Goal: Task Accomplishment & Management: Use online tool/utility

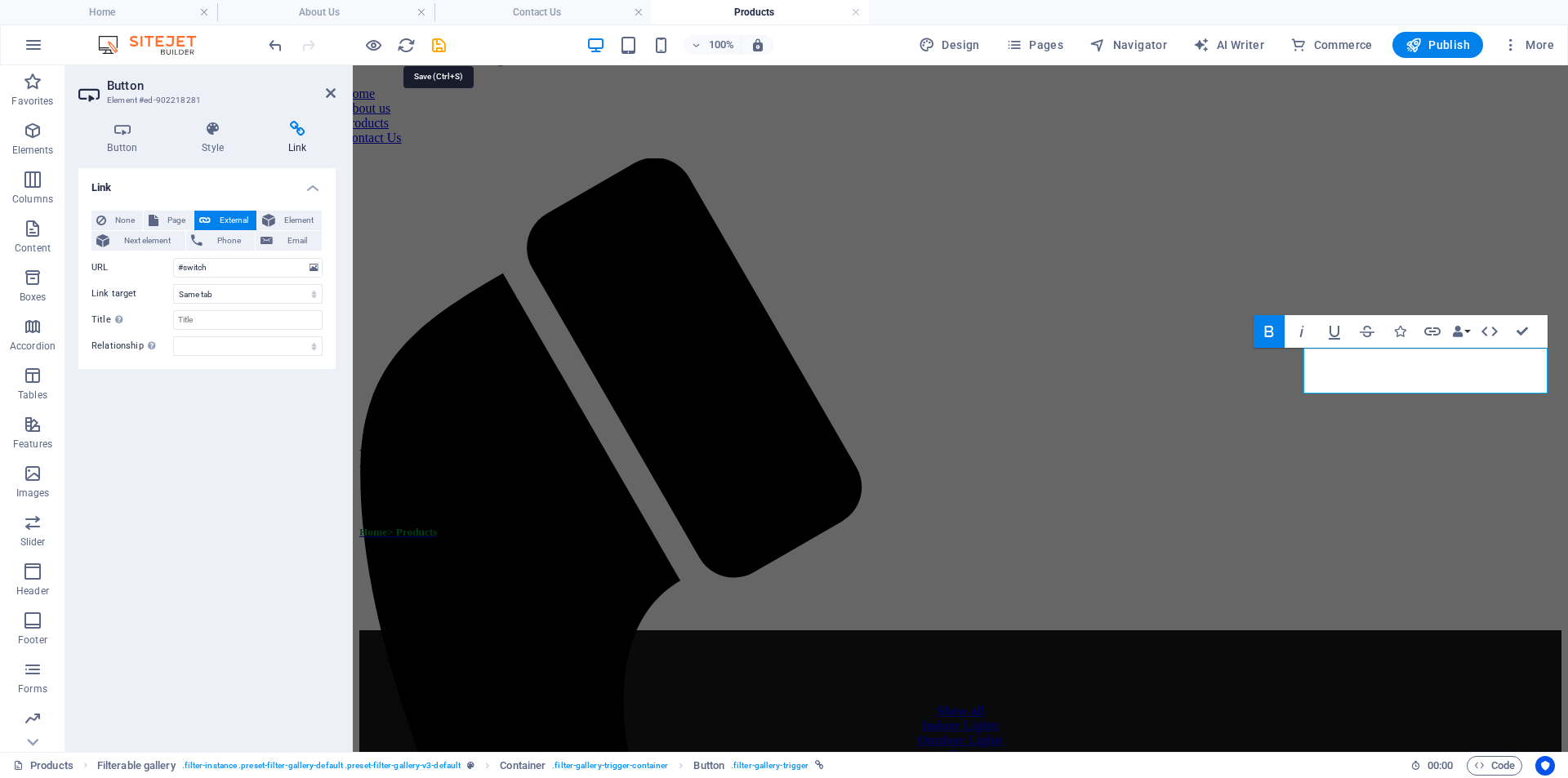
click at [435, 41] on icon "save" at bounding box center [439, 45] width 18 height 18
select select "%"
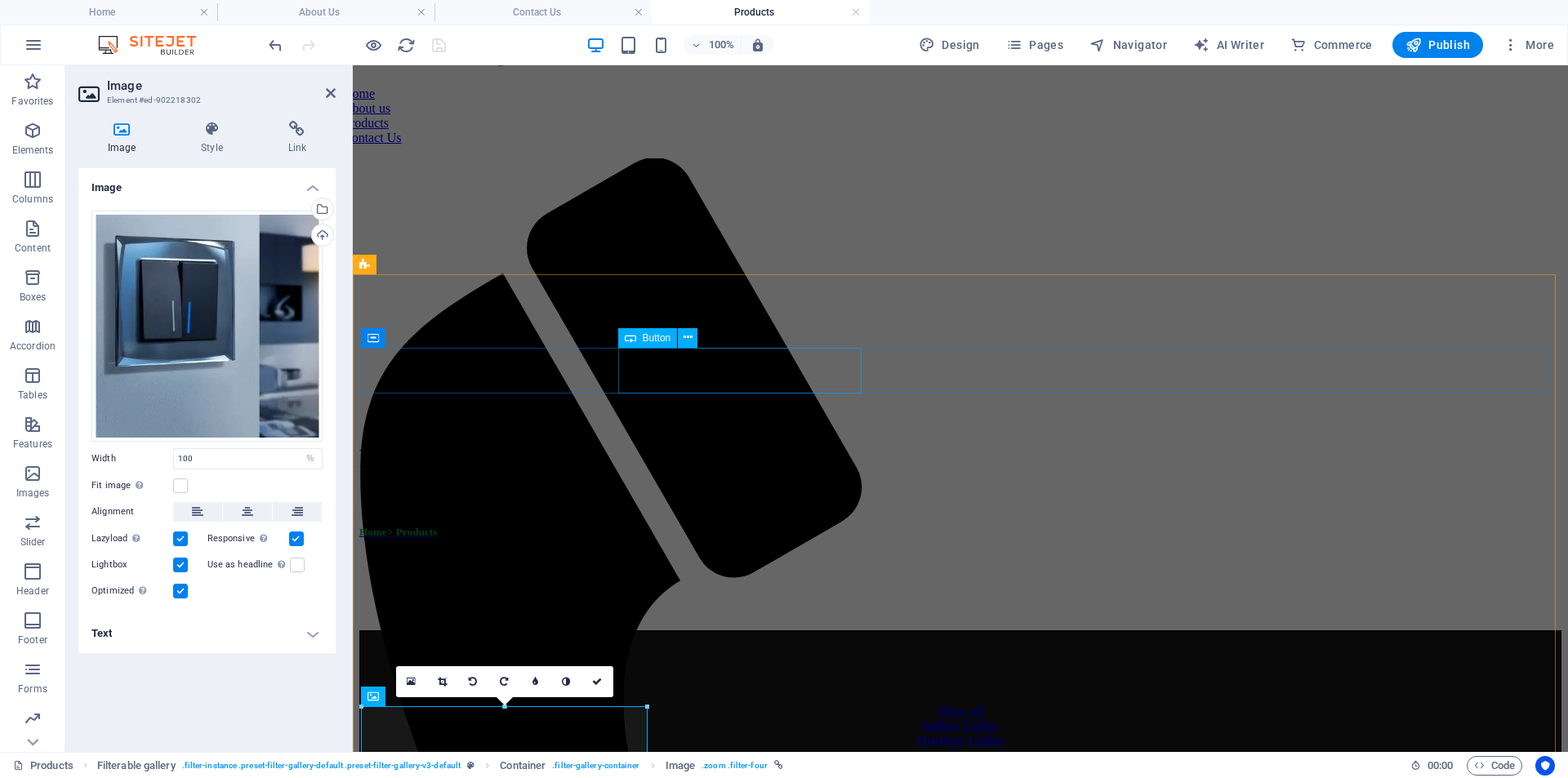
click at [654, 334] on span "Button" at bounding box center [657, 337] width 28 height 10
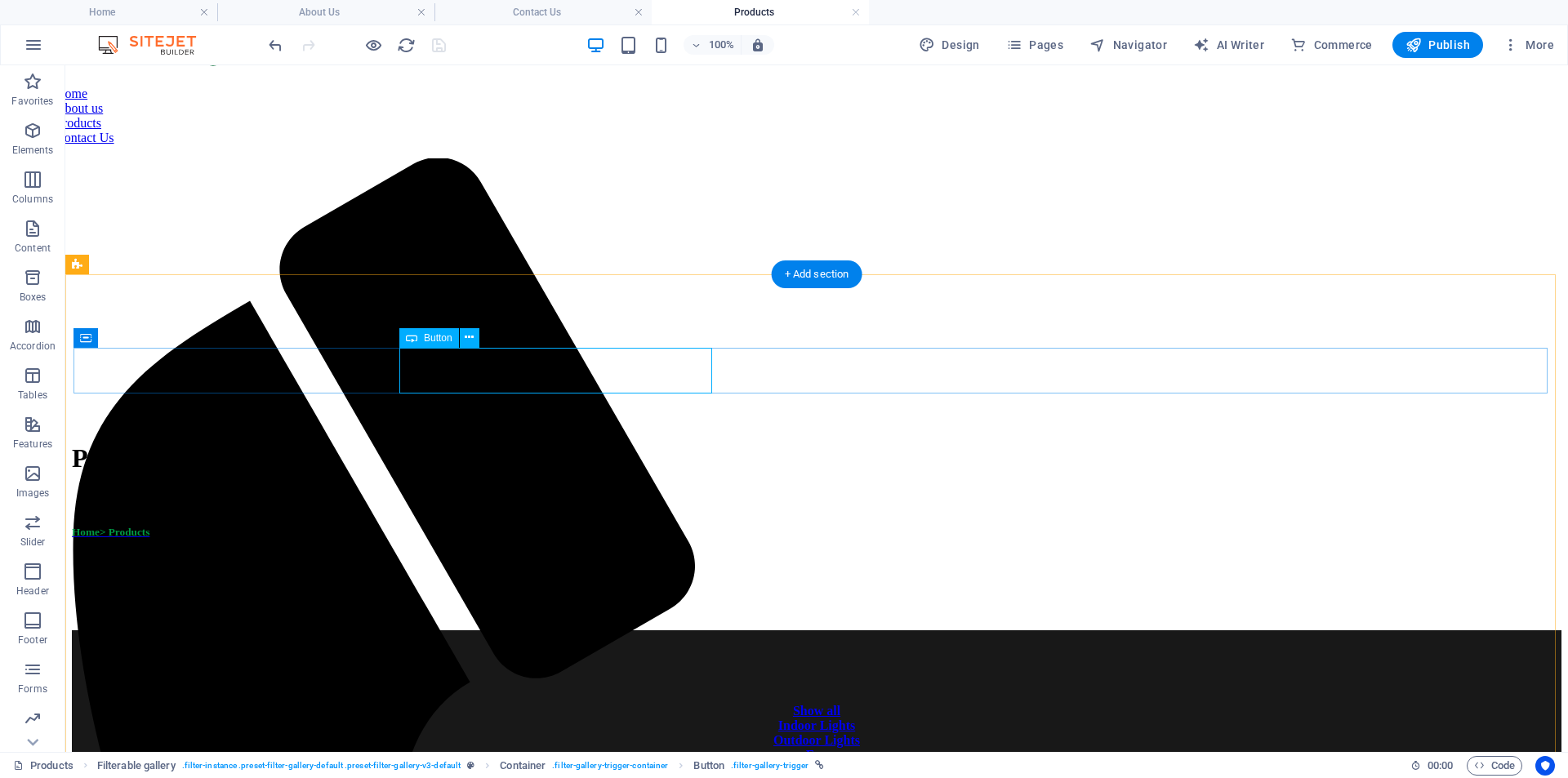
click at [639, 718] on div "Indoor Lights" at bounding box center [816, 726] width 1474 height 15
select select
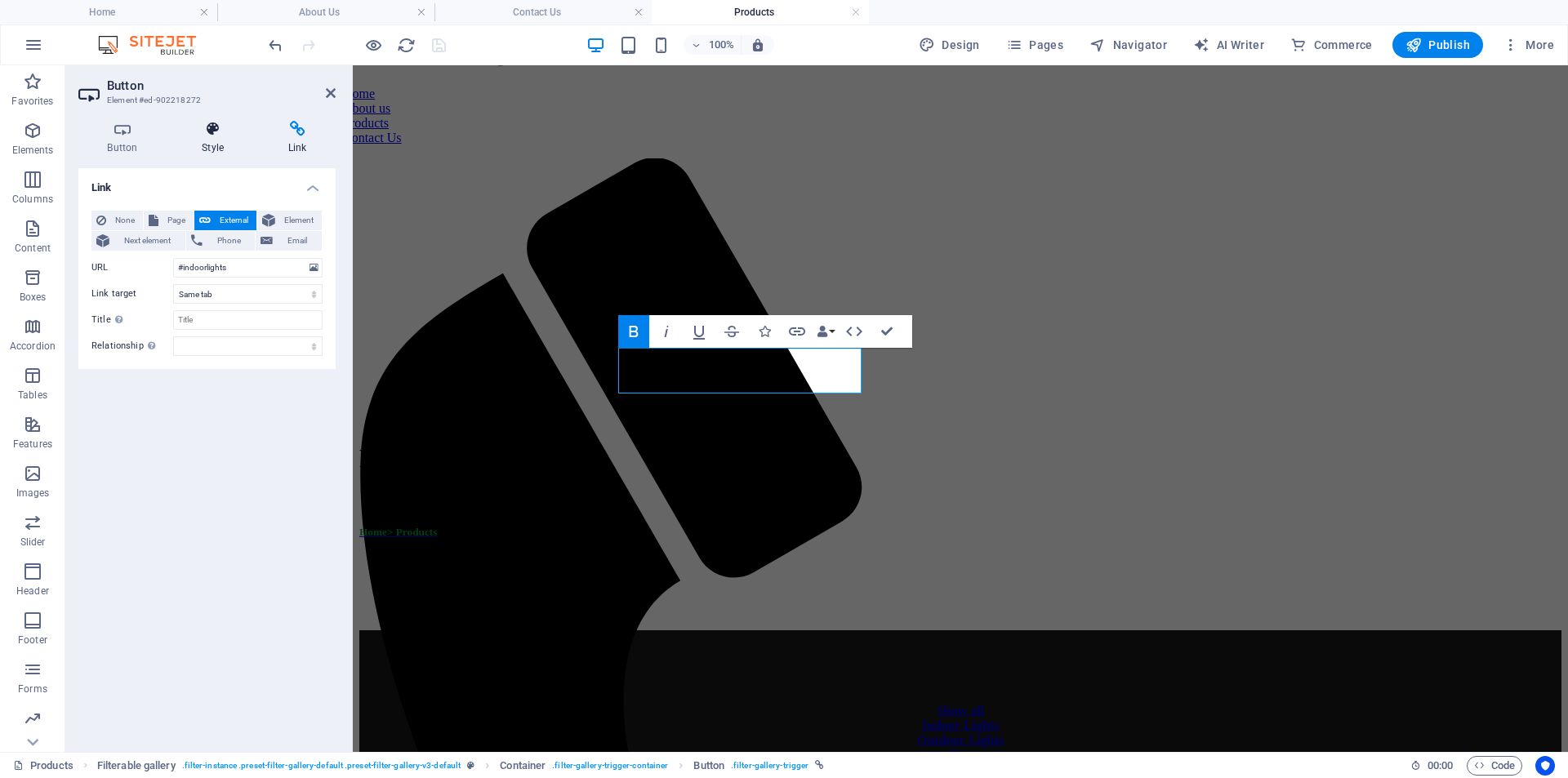
click at [215, 140] on h4 "Style" at bounding box center [216, 137] width 86 height 34
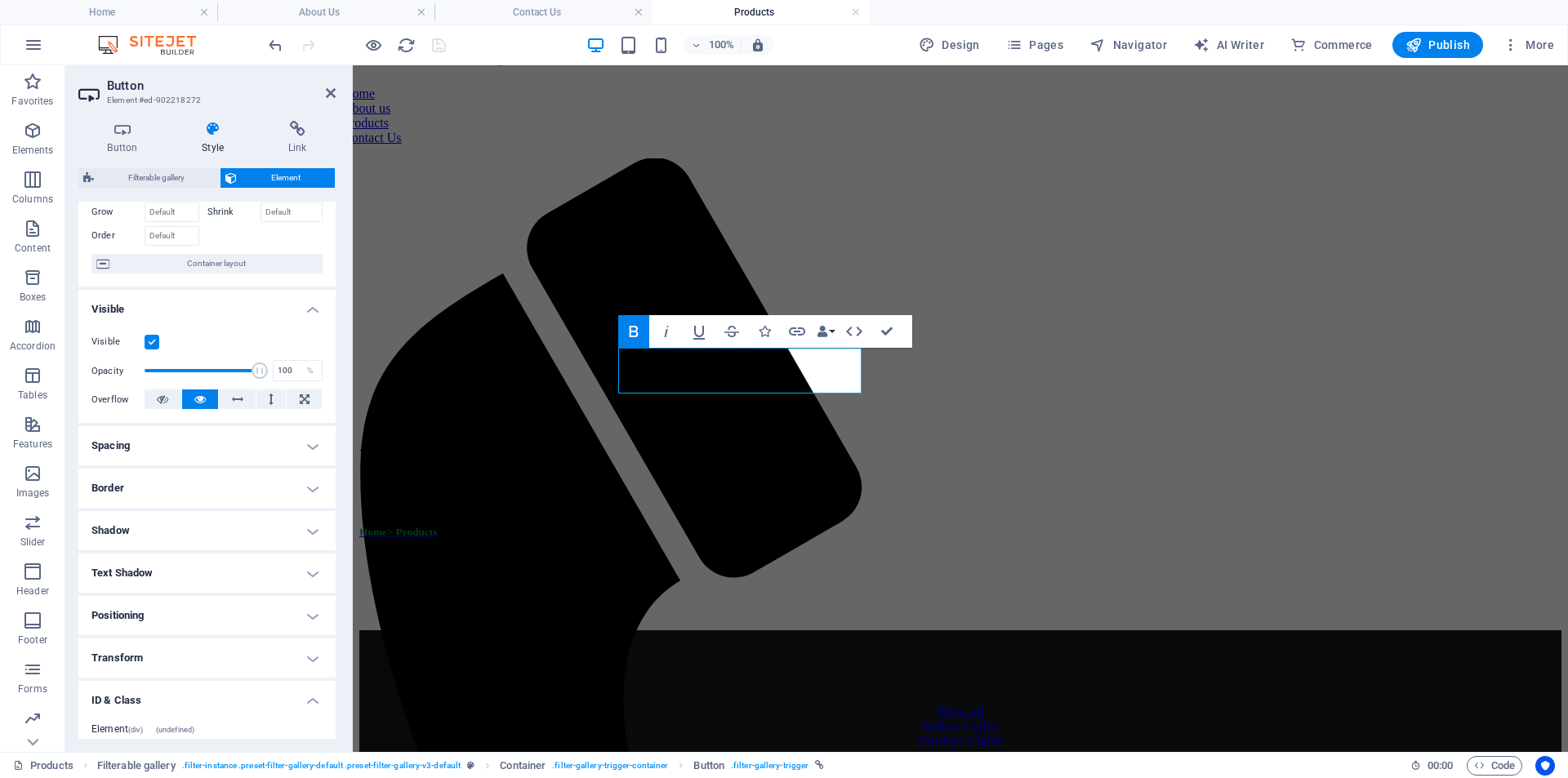
scroll to position [163, 0]
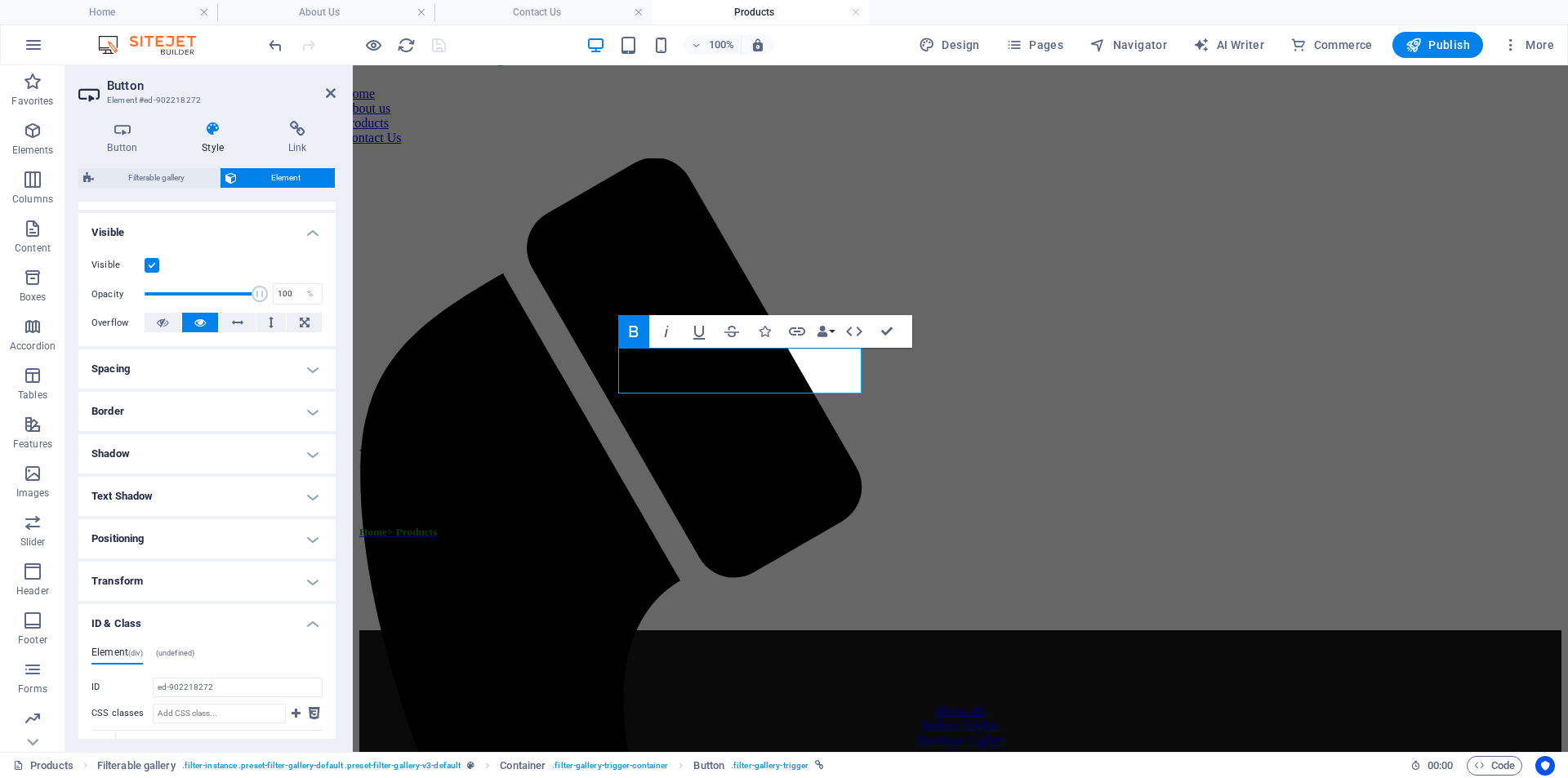
click at [204, 377] on h4 "Spacing" at bounding box center [207, 368] width 258 height 39
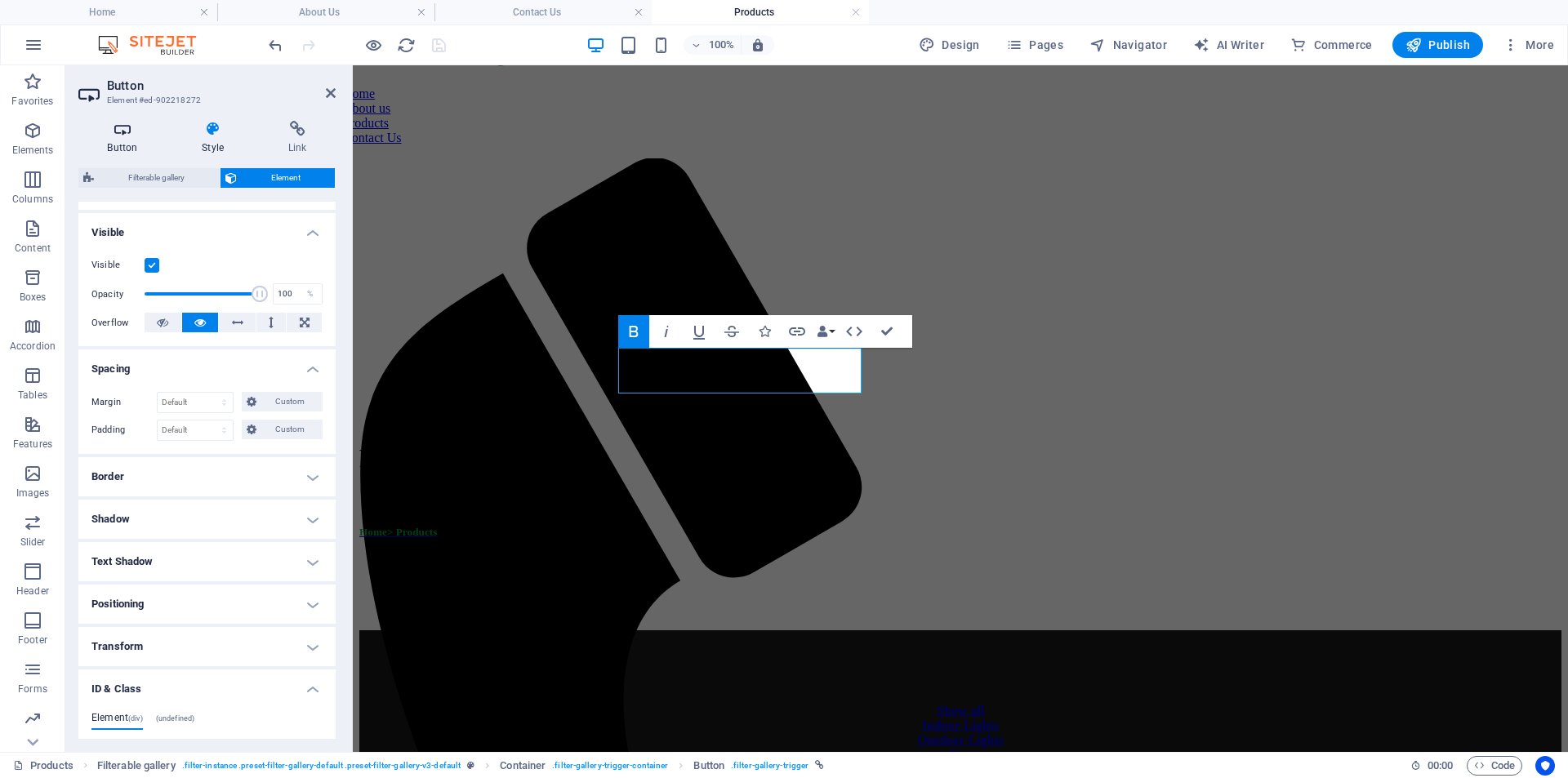
click at [115, 137] on icon at bounding box center [123, 129] width 88 height 16
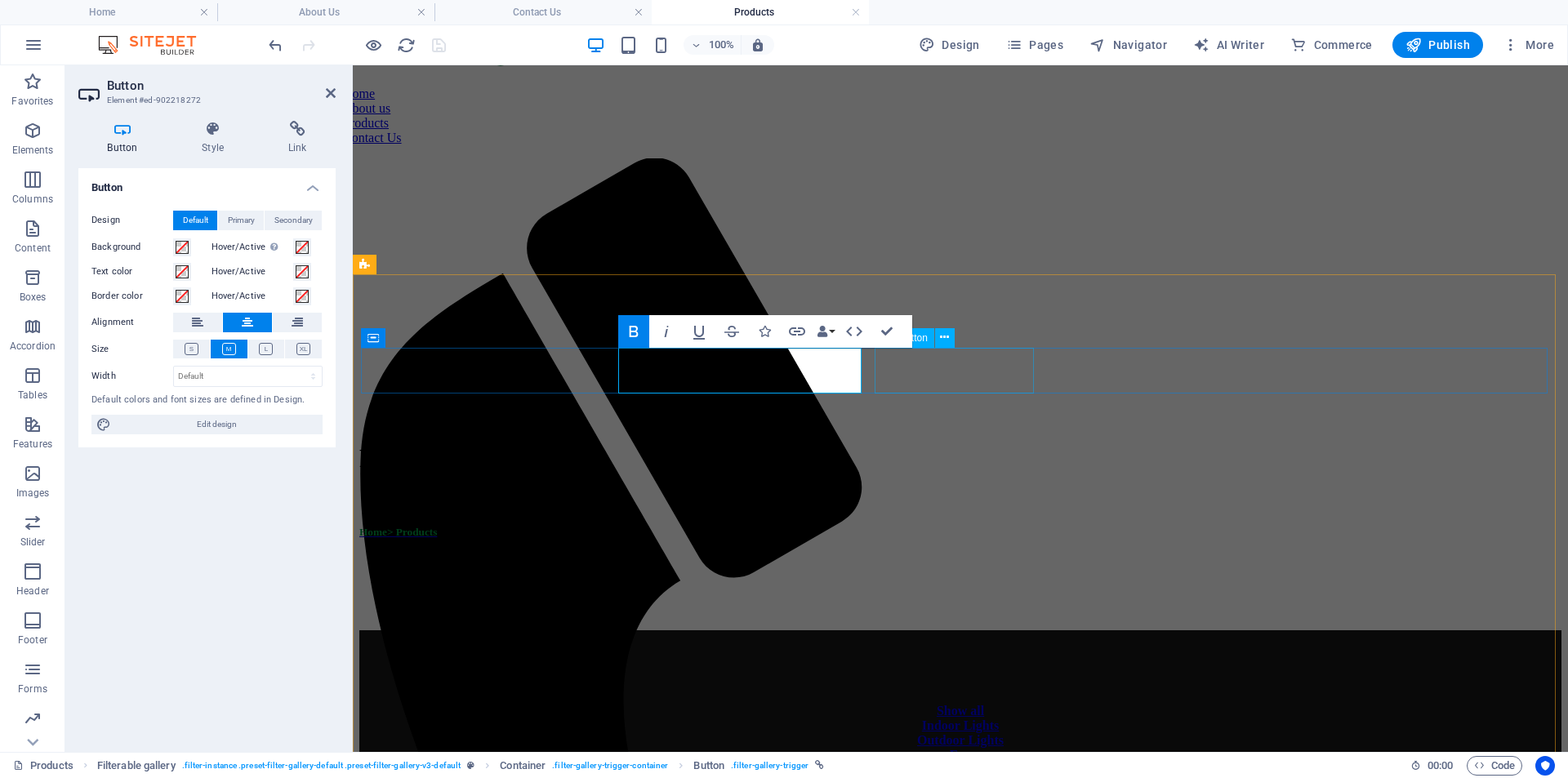
click at [1011, 733] on div "Outdoor Lights" at bounding box center [960, 740] width 1186 height 15
select select
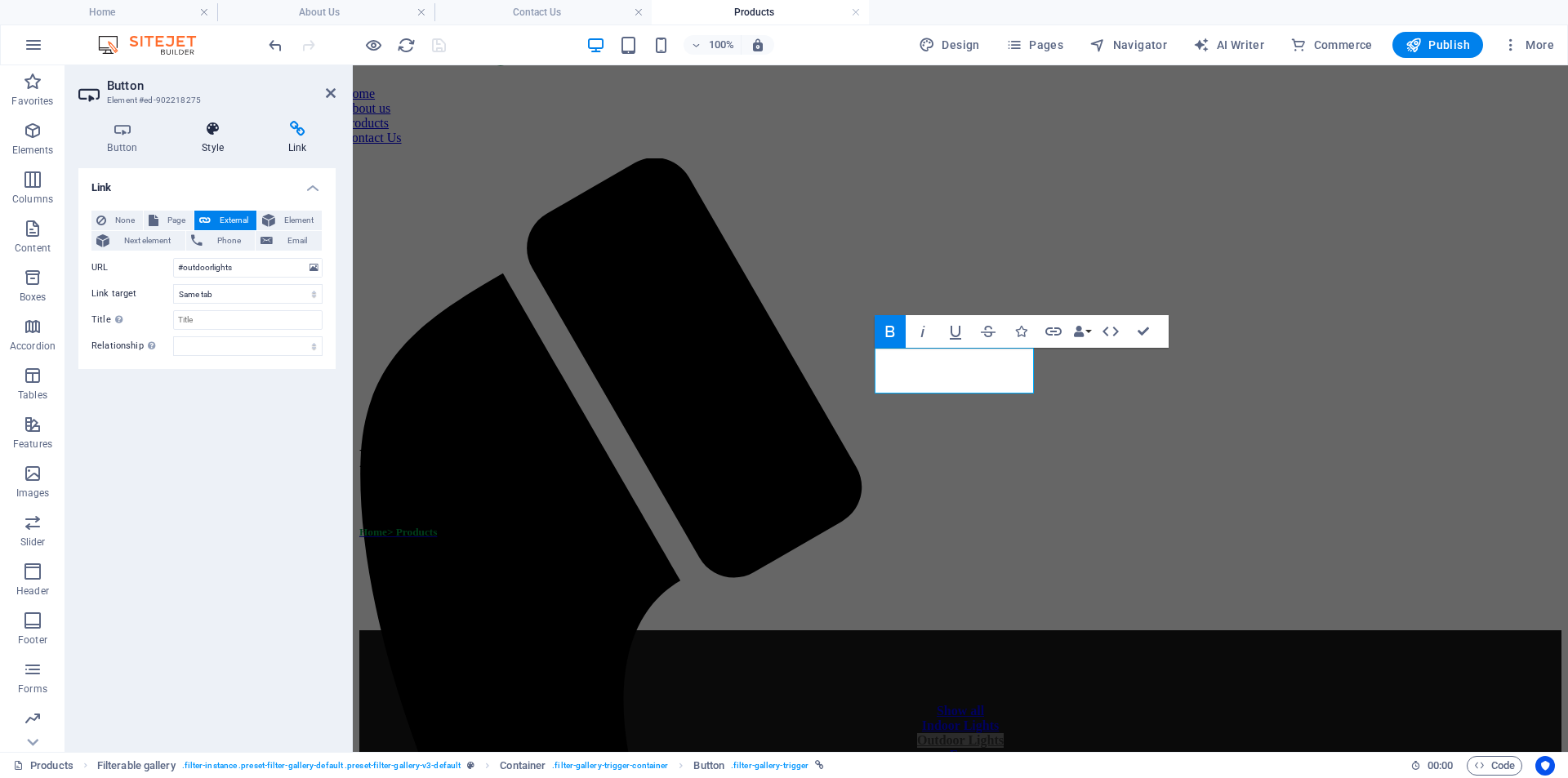
click at [213, 145] on h4 "Style" at bounding box center [216, 137] width 86 height 34
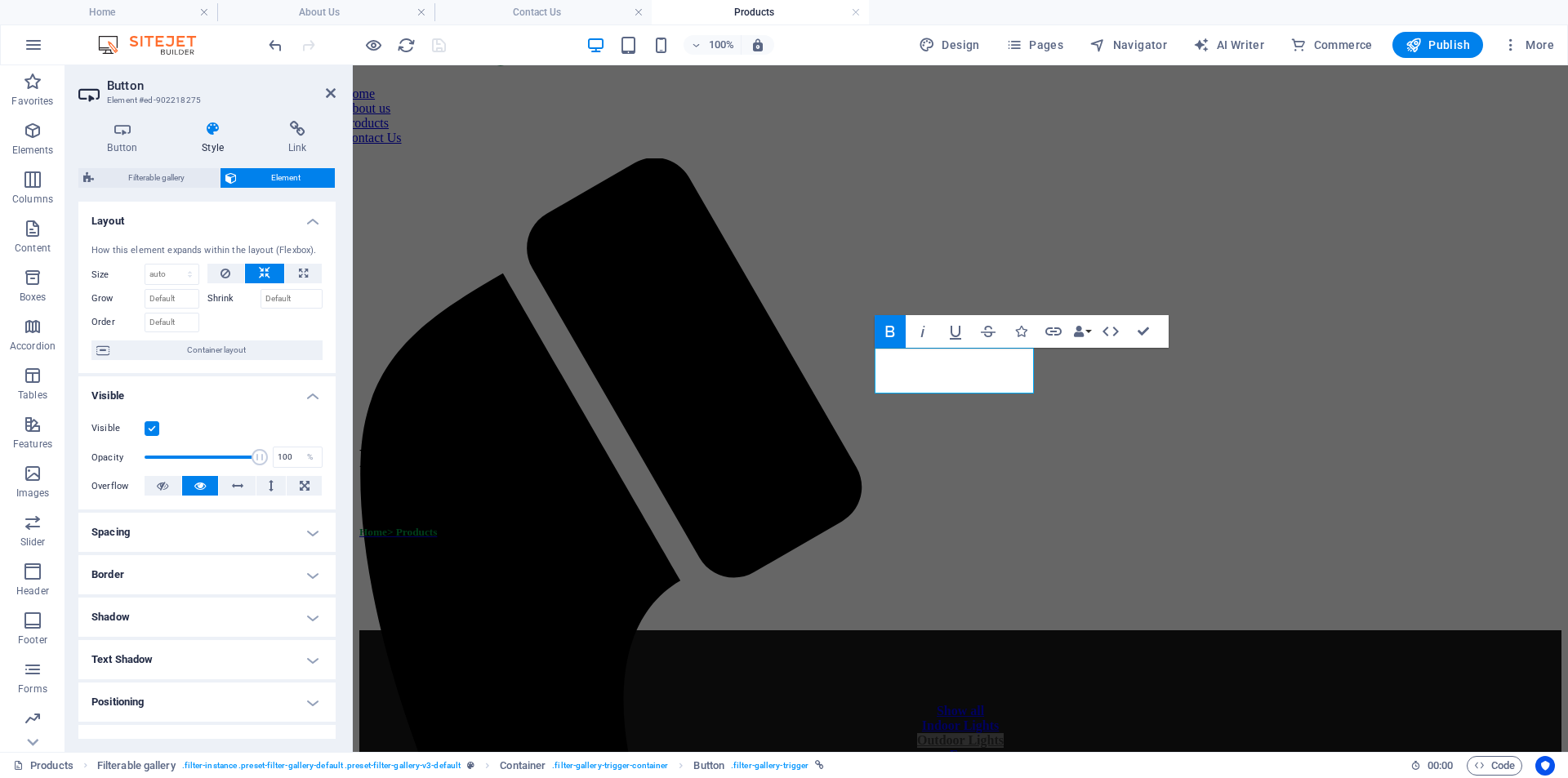
click at [188, 553] on ul "Layout How this element expands within the layout (Flexbox). Size Default auto …" at bounding box center [207, 547] width 258 height 691
click at [193, 540] on h4 "Spacing" at bounding box center [207, 531] width 258 height 39
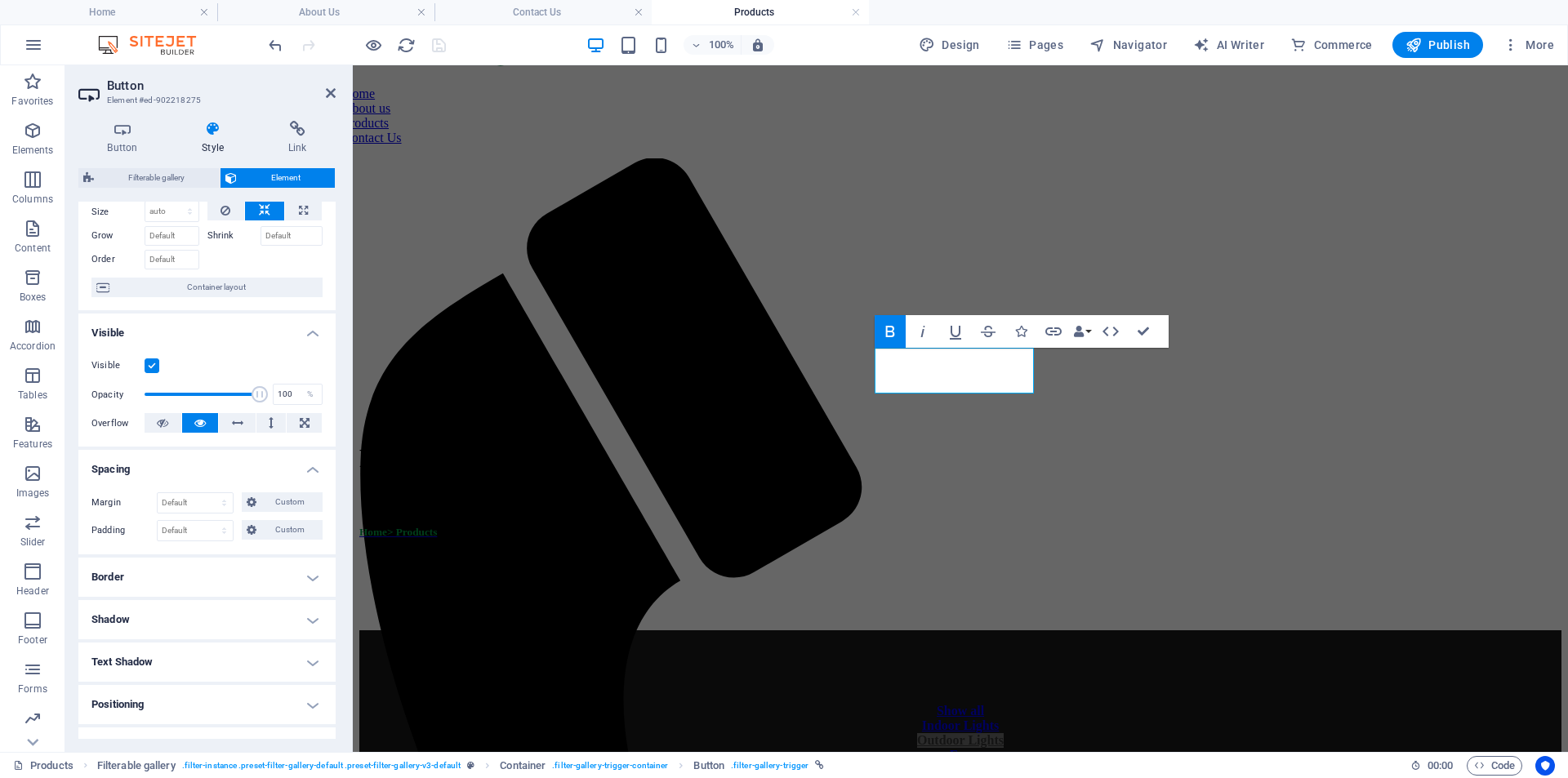
scroll to position [0, 0]
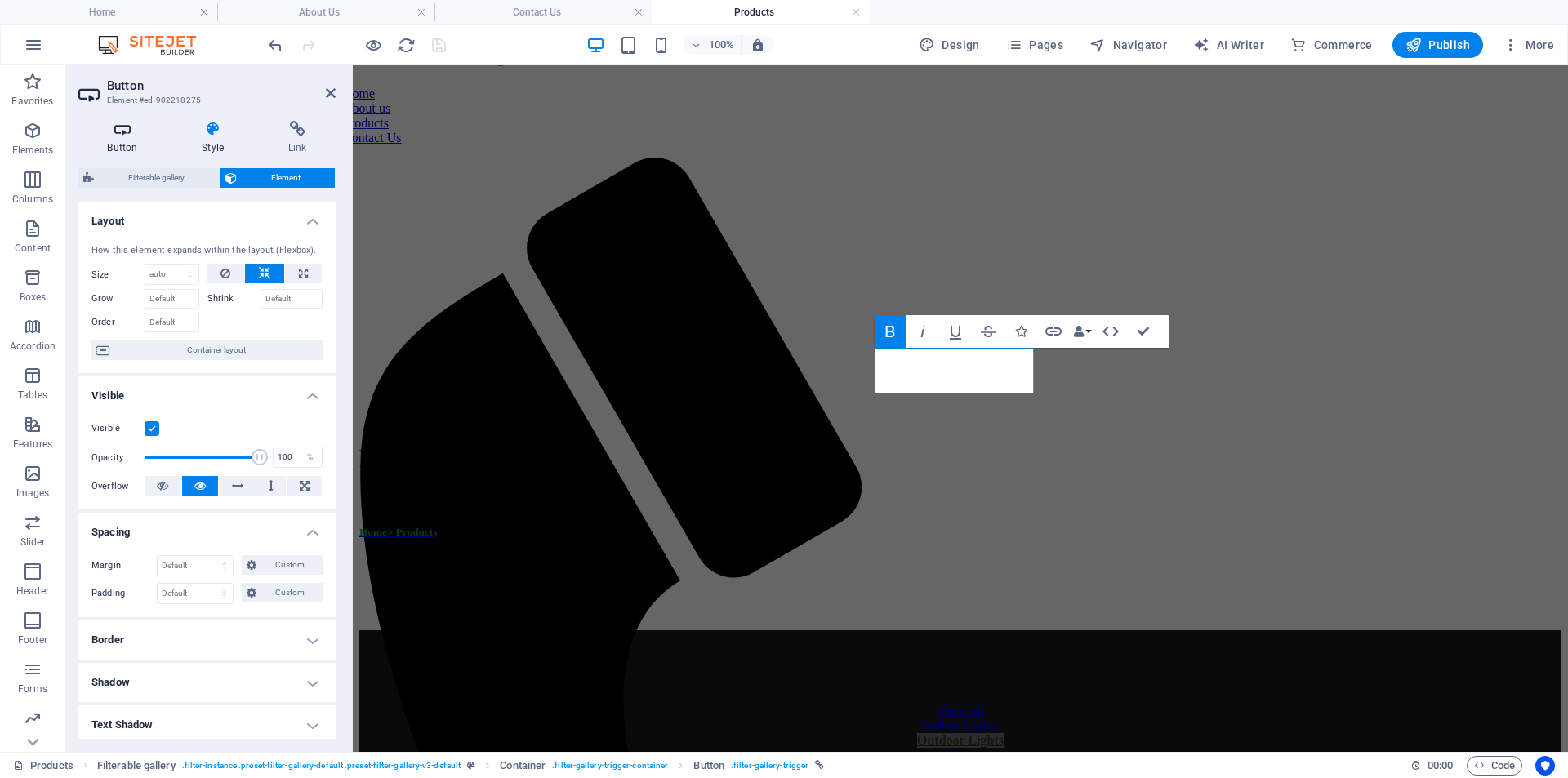
click at [128, 140] on h4 "Button" at bounding box center [126, 137] width 94 height 34
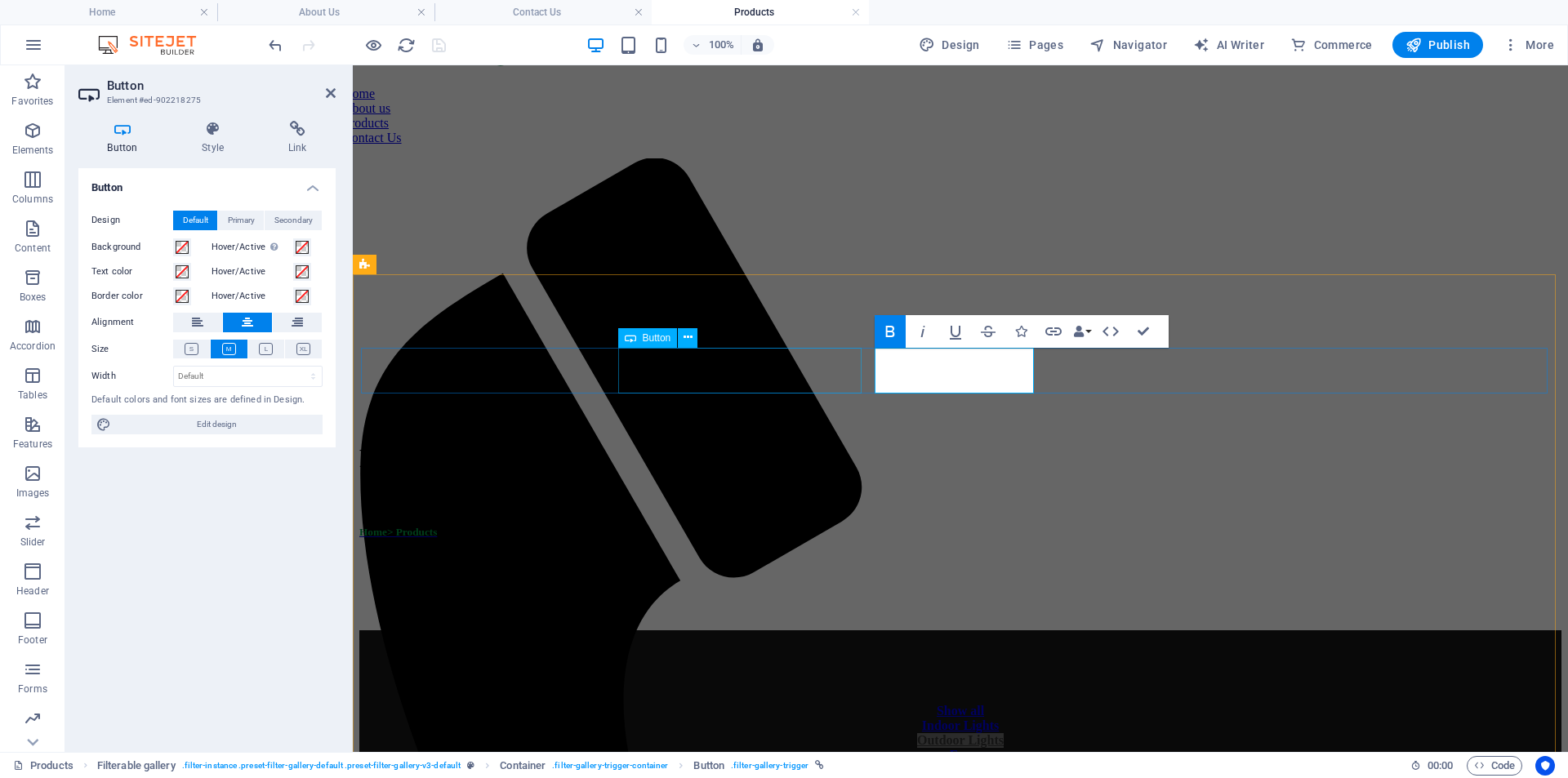
click at [797, 718] on div "Indoor Lights" at bounding box center [960, 726] width 1186 height 15
select select
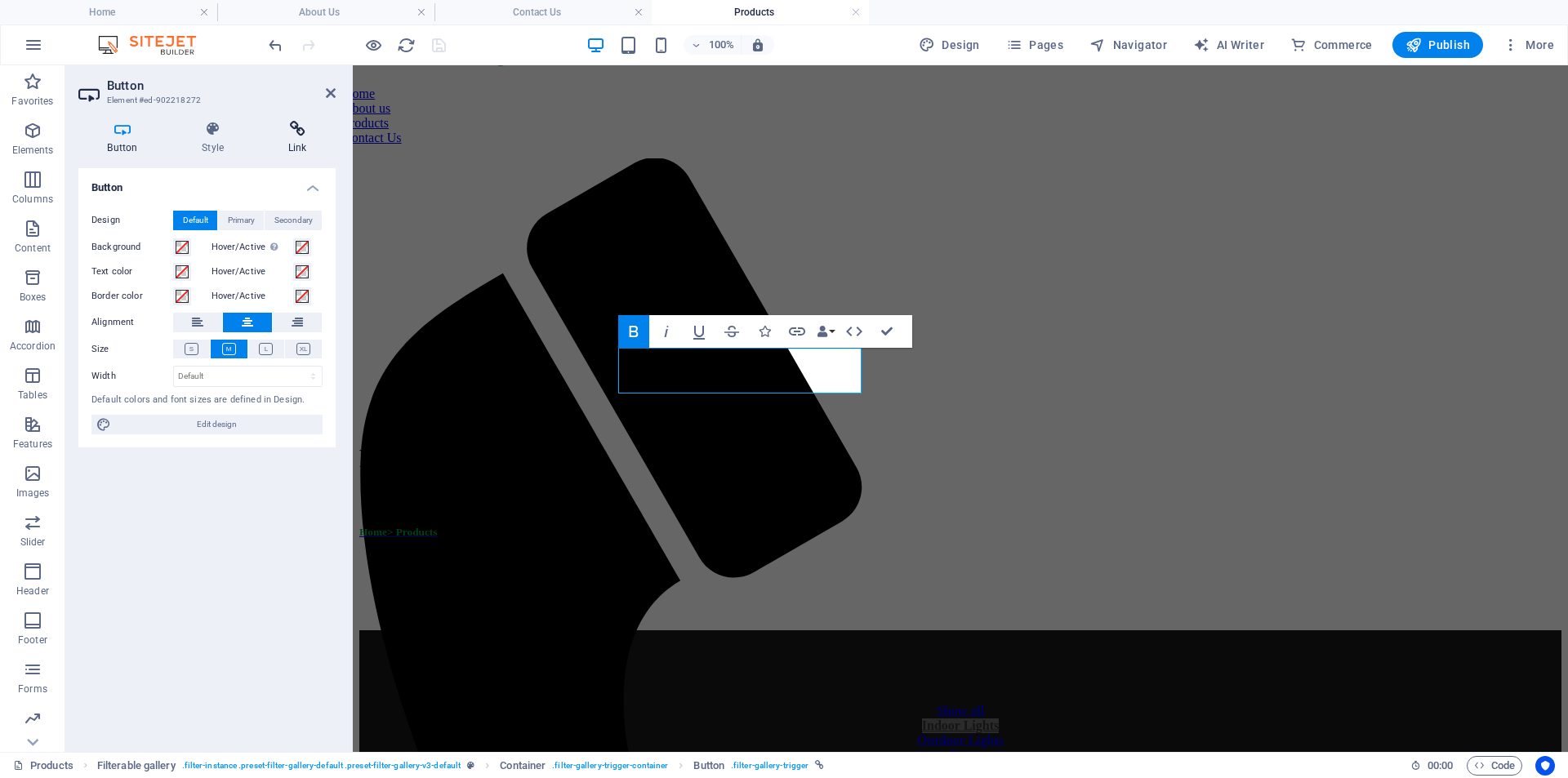
click at [304, 142] on h4 "Link" at bounding box center [297, 137] width 77 height 34
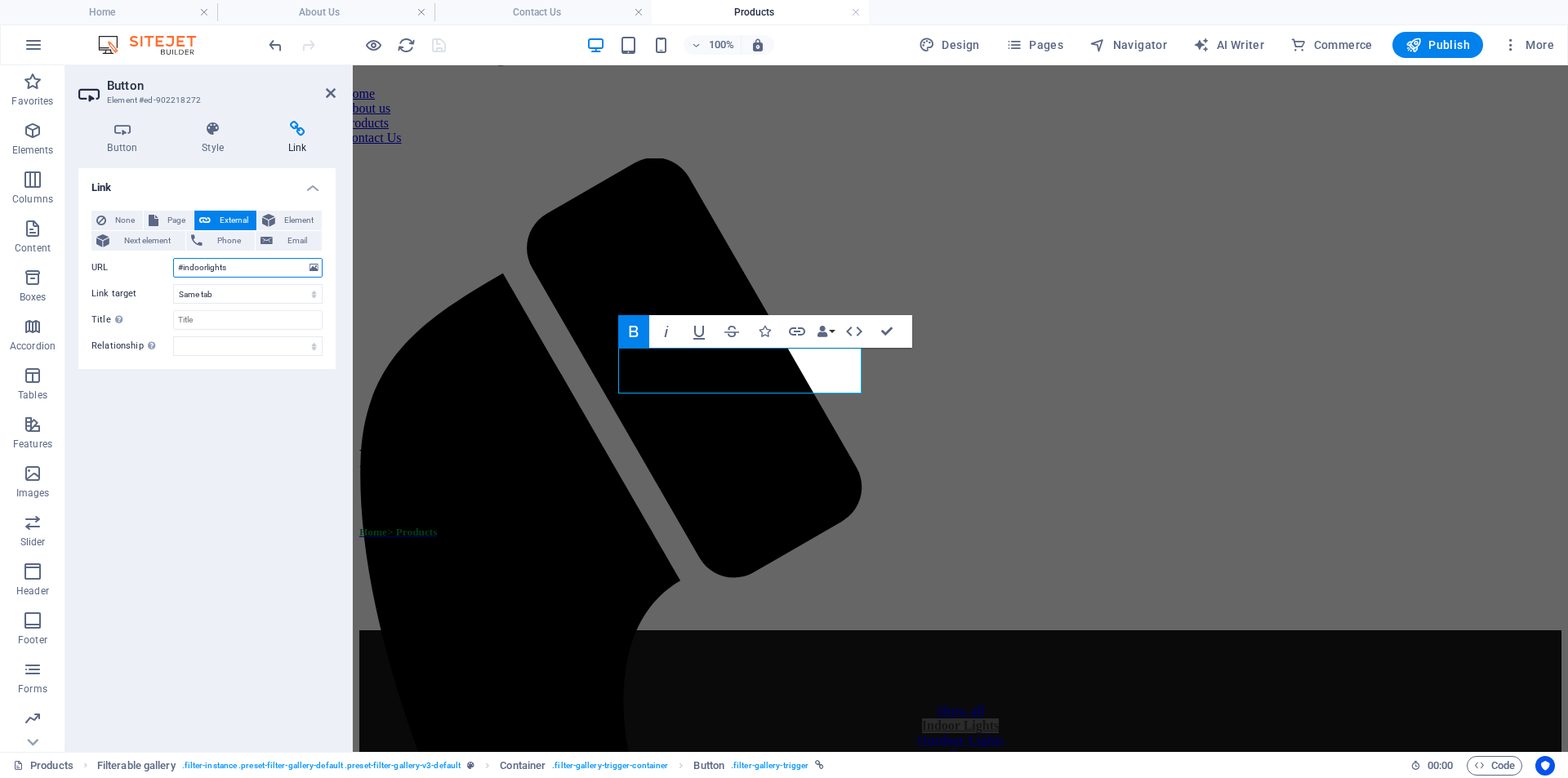
click at [245, 260] on input "#indoorlights" at bounding box center [248, 268] width 149 height 19
drag, startPoint x: 245, startPoint y: 261, endPoint x: 183, endPoint y: 266, distance: 62.2
click at [183, 266] on input "#indoorlights" at bounding box center [248, 268] width 149 height 19
click at [254, 452] on div "Link None Page External Element Next element Phone Email Page Home Home3 Home1 …" at bounding box center [207, 454] width 258 height 571
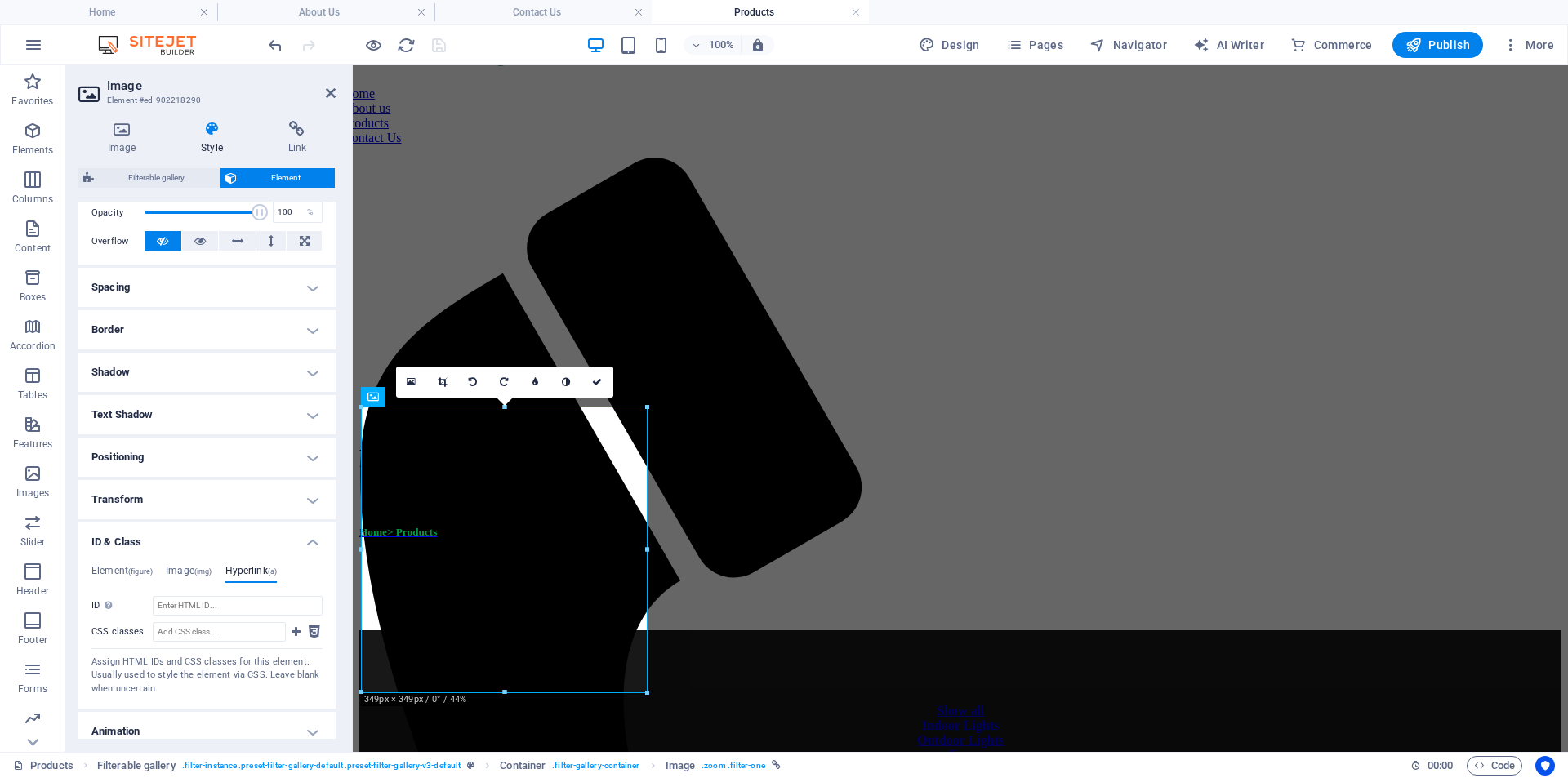
scroll to position [300, 0]
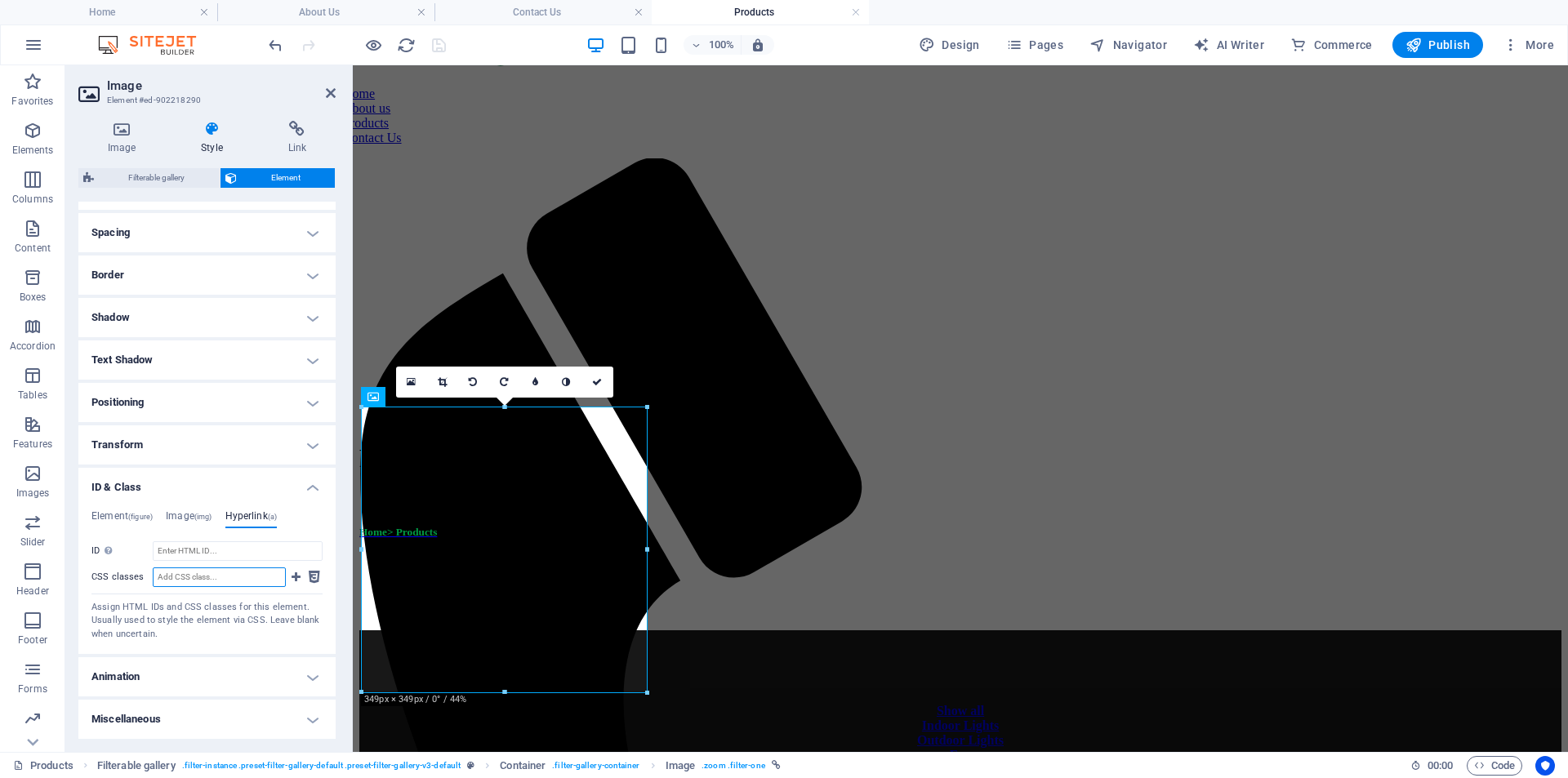
click at [256, 579] on input "CSS classes" at bounding box center [219, 576] width 133 height 19
click at [374, 396] on icon at bounding box center [373, 396] width 11 height 19
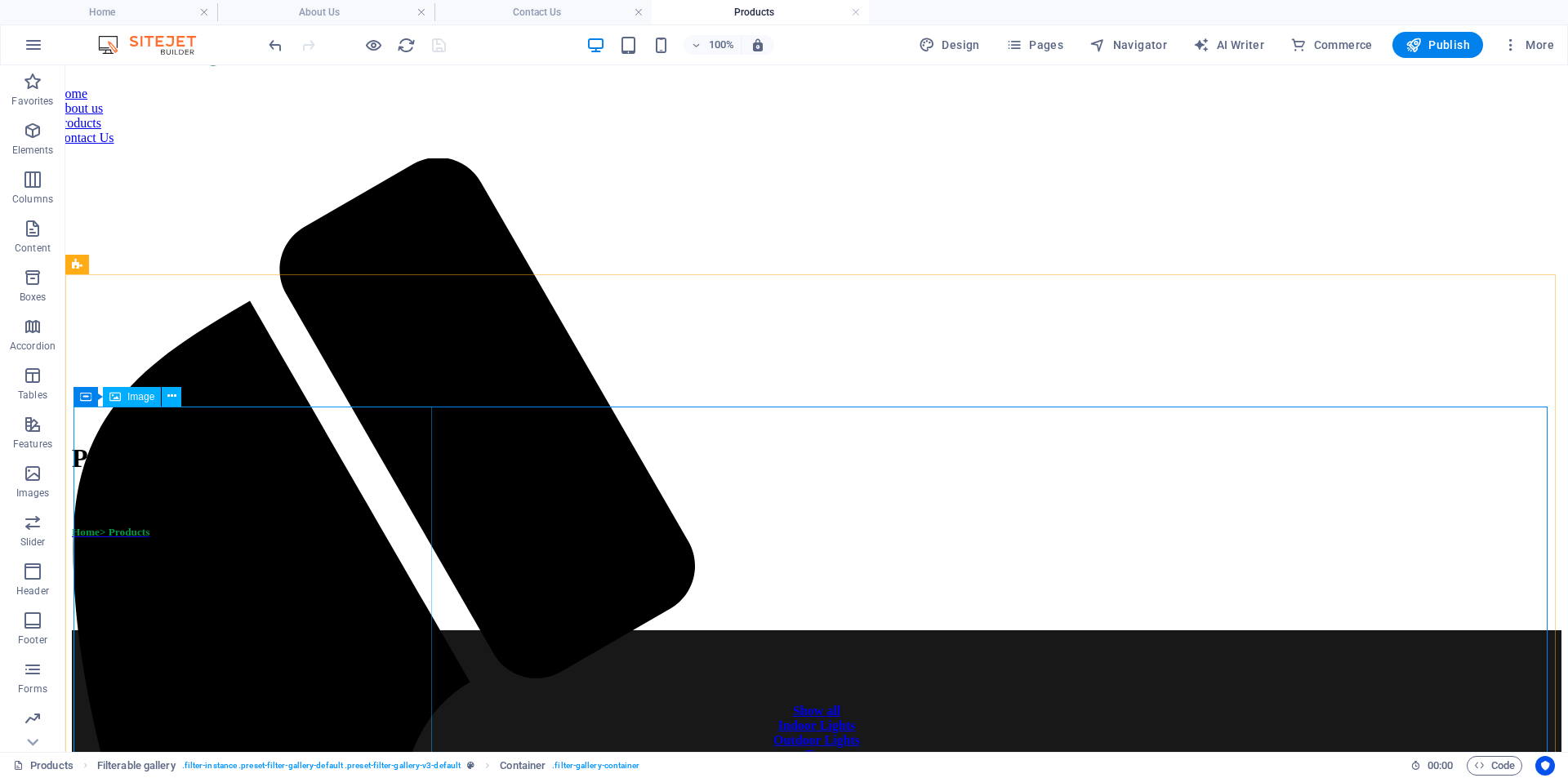
click at [145, 395] on span "Image" at bounding box center [140, 397] width 27 height 10
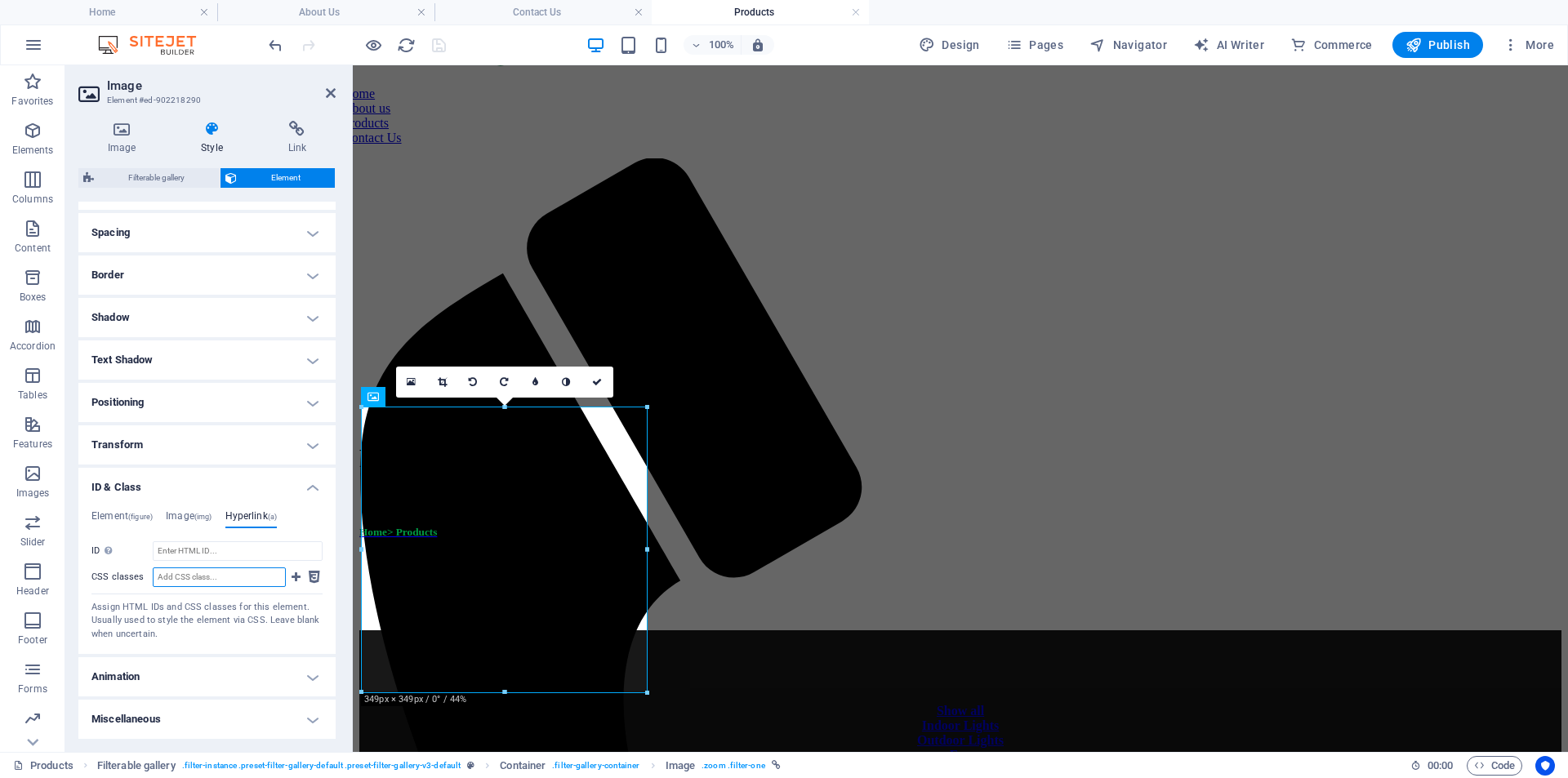
click at [238, 578] on input "CSS classes" at bounding box center [219, 576] width 133 height 19
paste input "indoorlights"
type input "filter-indoorlights"
drag, startPoint x: 248, startPoint y: 575, endPoint x: 153, endPoint y: 580, distance: 95.1
click at [153, 580] on input "filter-indoorlights" at bounding box center [219, 576] width 133 height 19
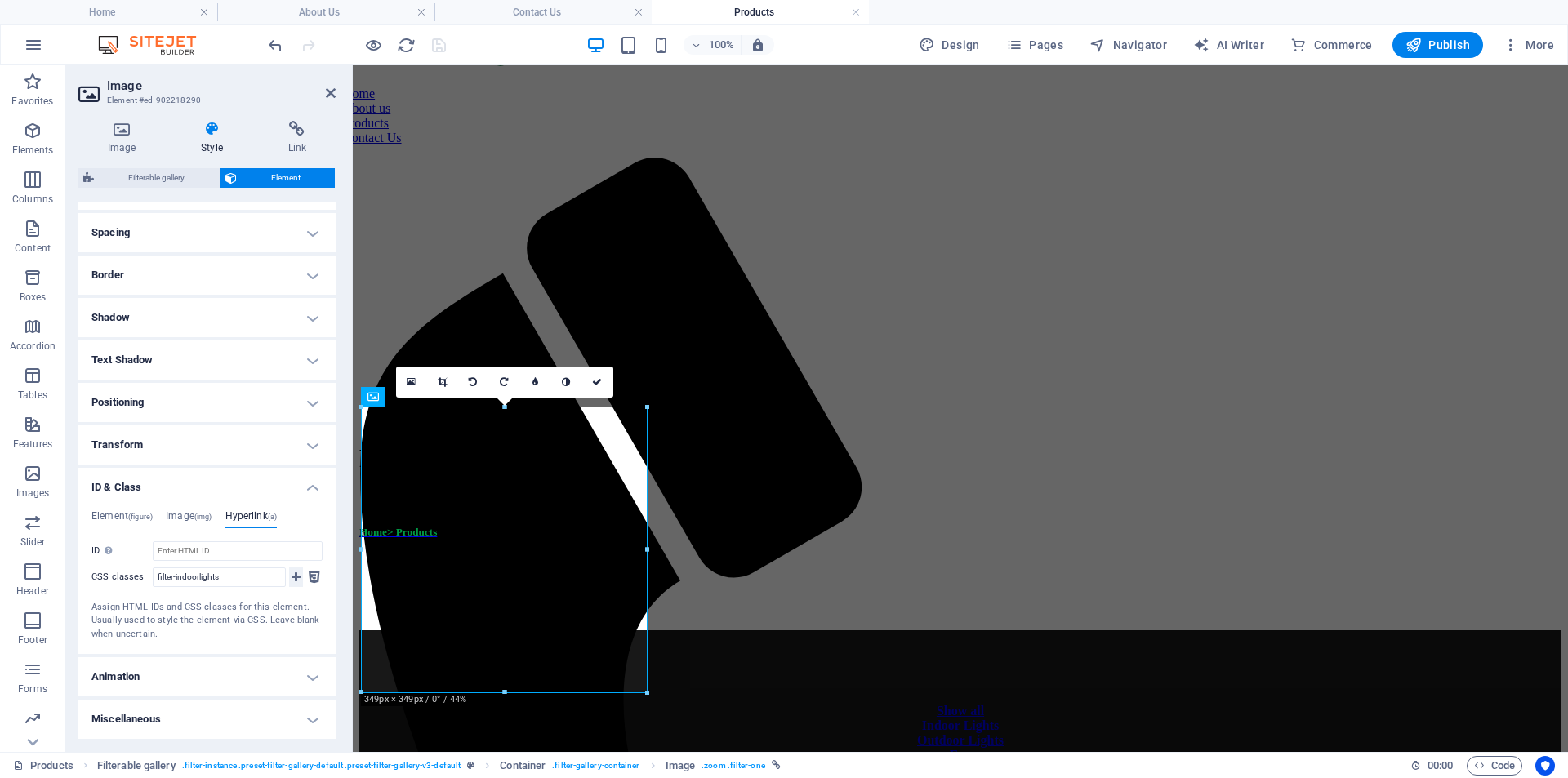
click at [292, 578] on icon at bounding box center [296, 576] width 9 height 19
click at [437, 47] on icon "save" at bounding box center [439, 45] width 18 height 18
select select "%"
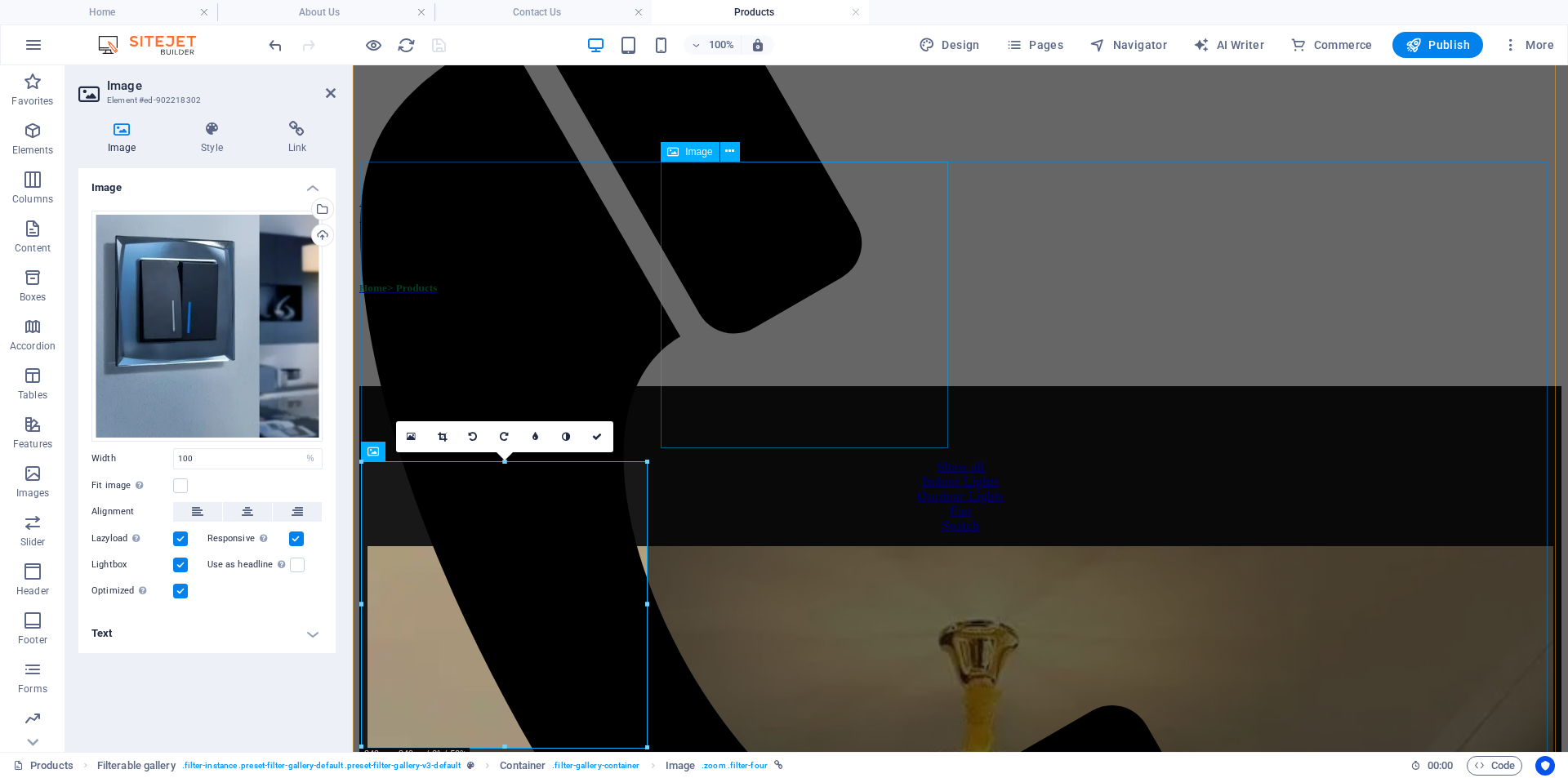
scroll to position [326, 0]
select select "%"
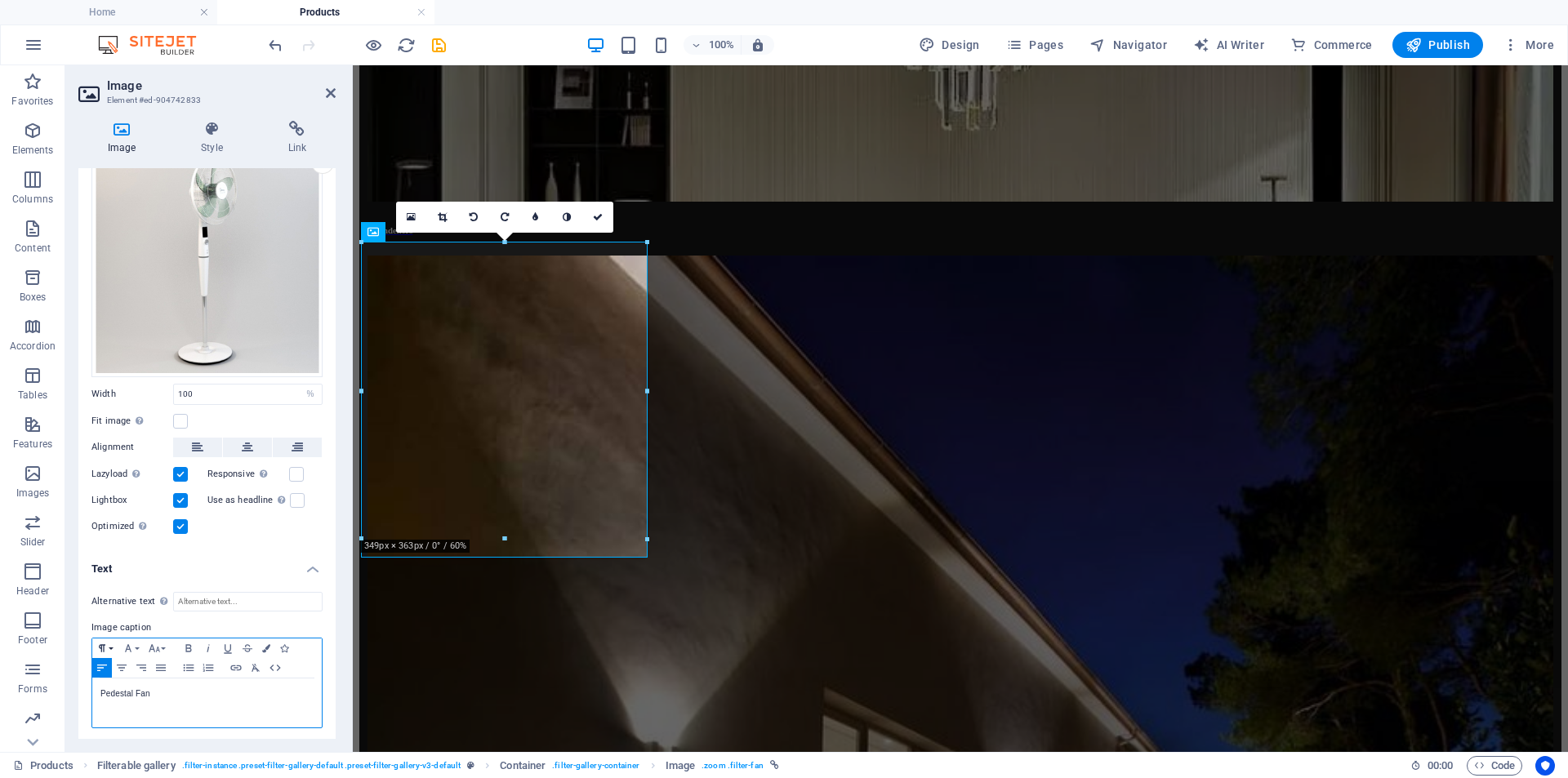
click at [112, 647] on button "Paragraph Format" at bounding box center [105, 648] width 27 height 19
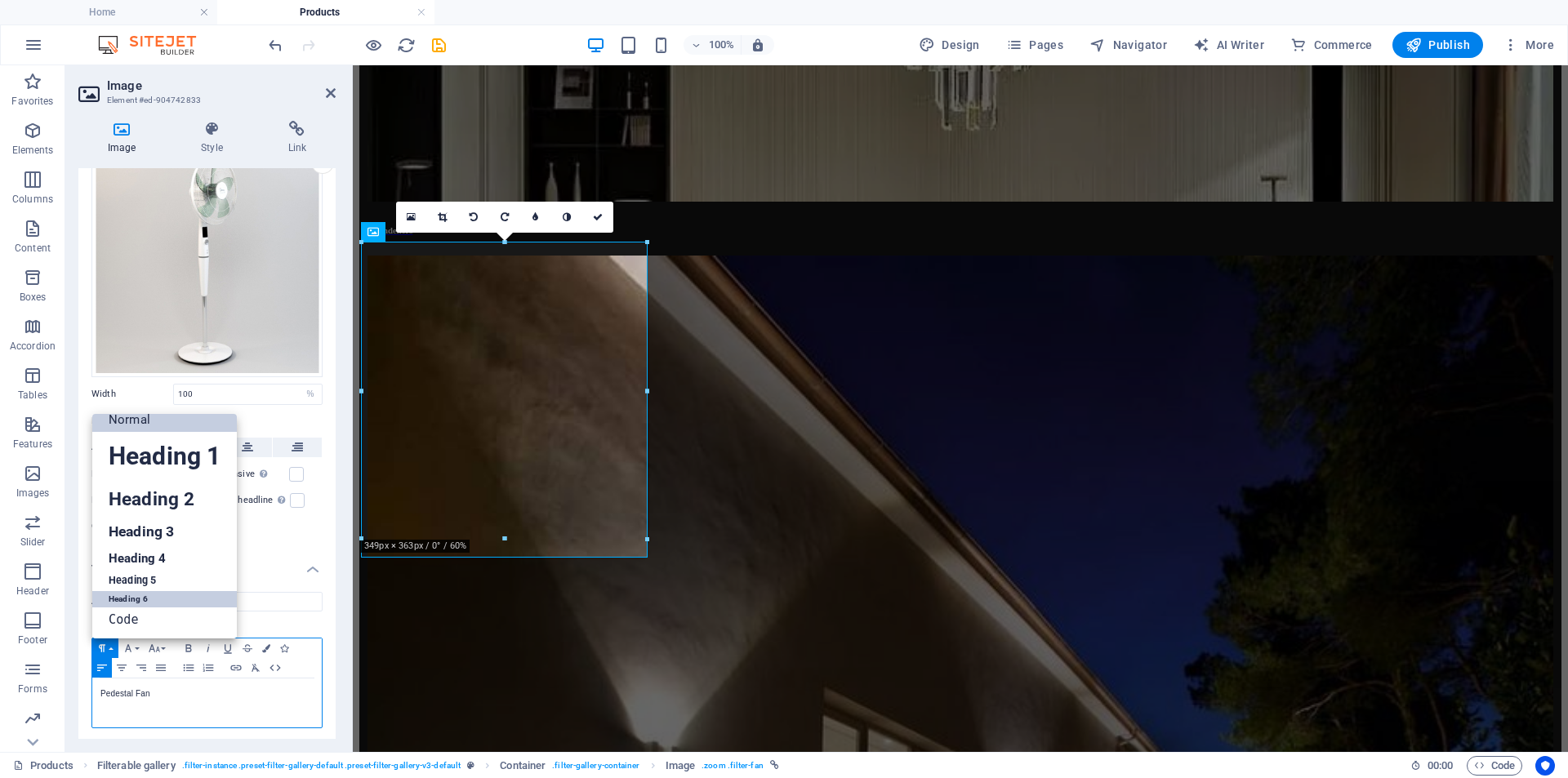
scroll to position [13, 0]
click at [128, 592] on link "Heading 6" at bounding box center [165, 599] width 145 height 16
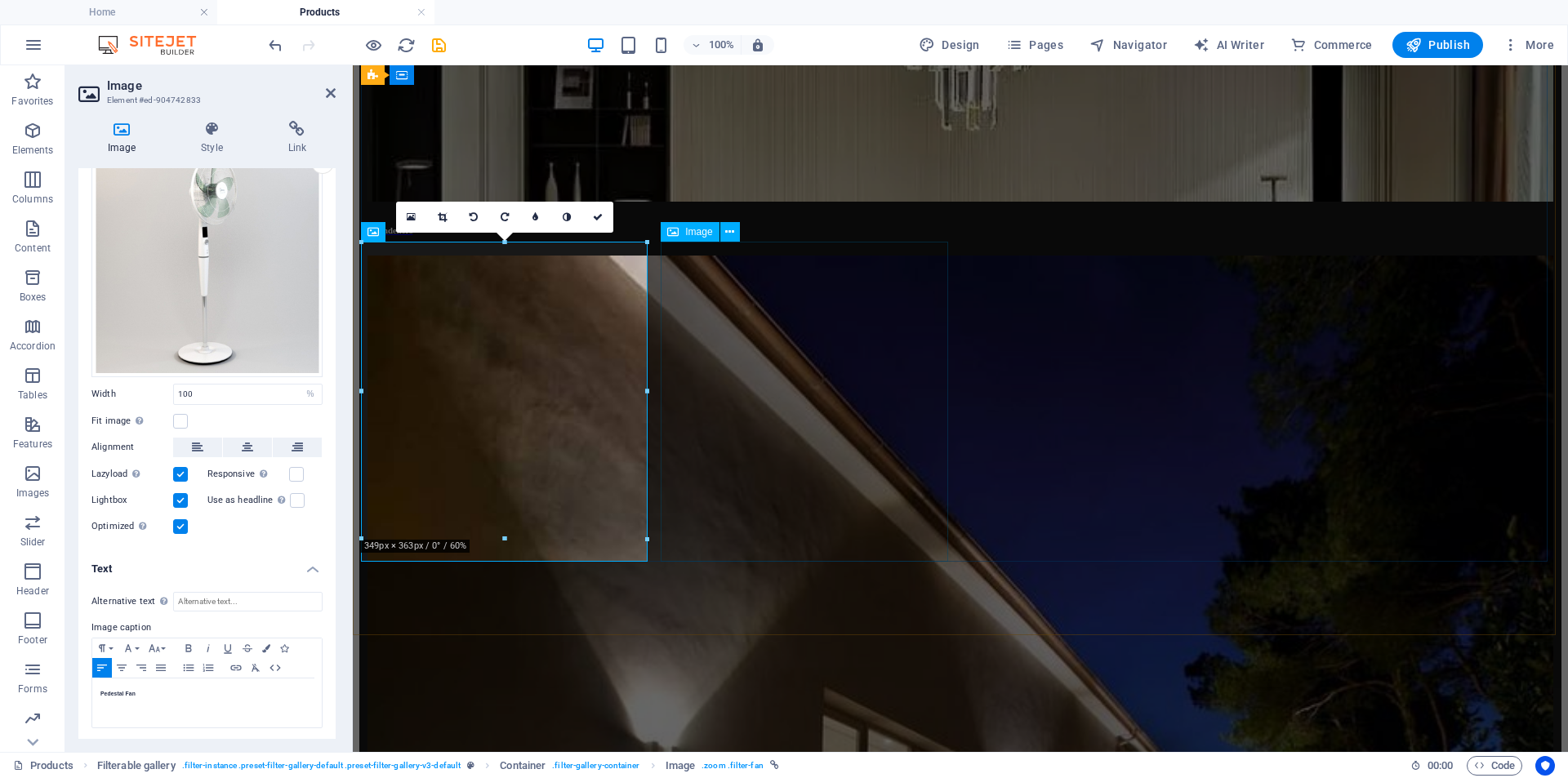
select select "%"
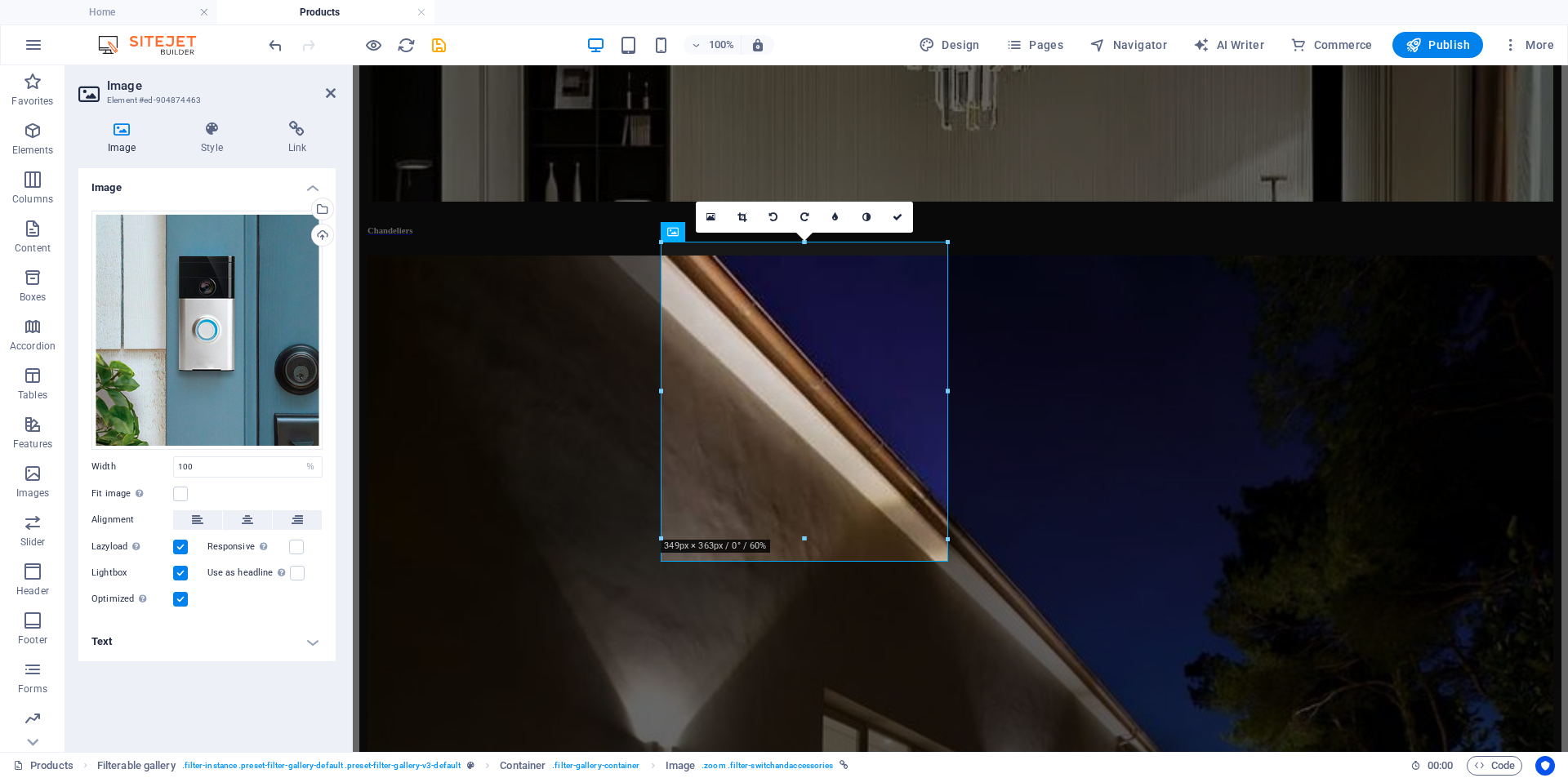
click at [217, 652] on h4 "Text" at bounding box center [207, 641] width 258 height 39
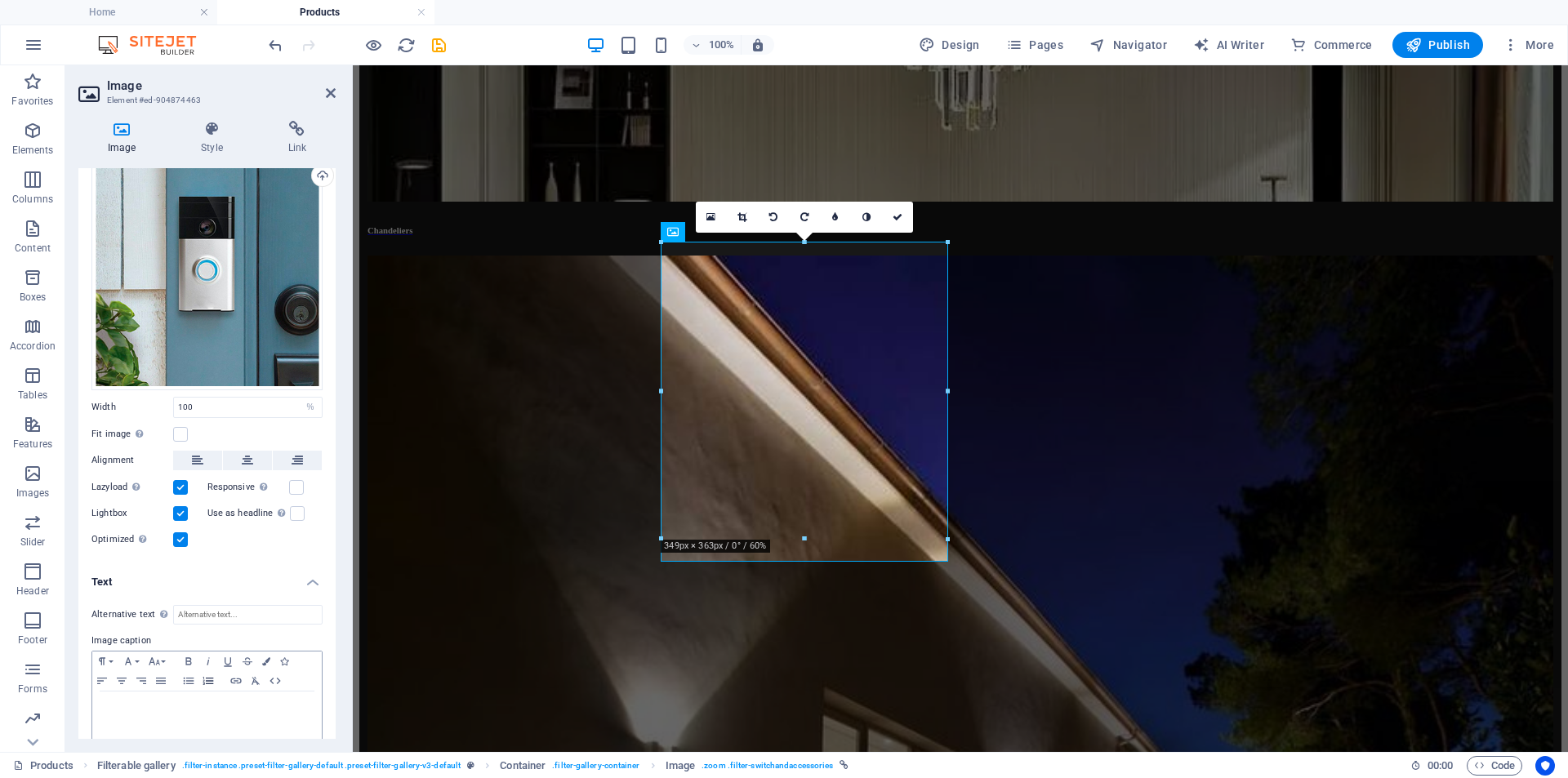
scroll to position [72, 0]
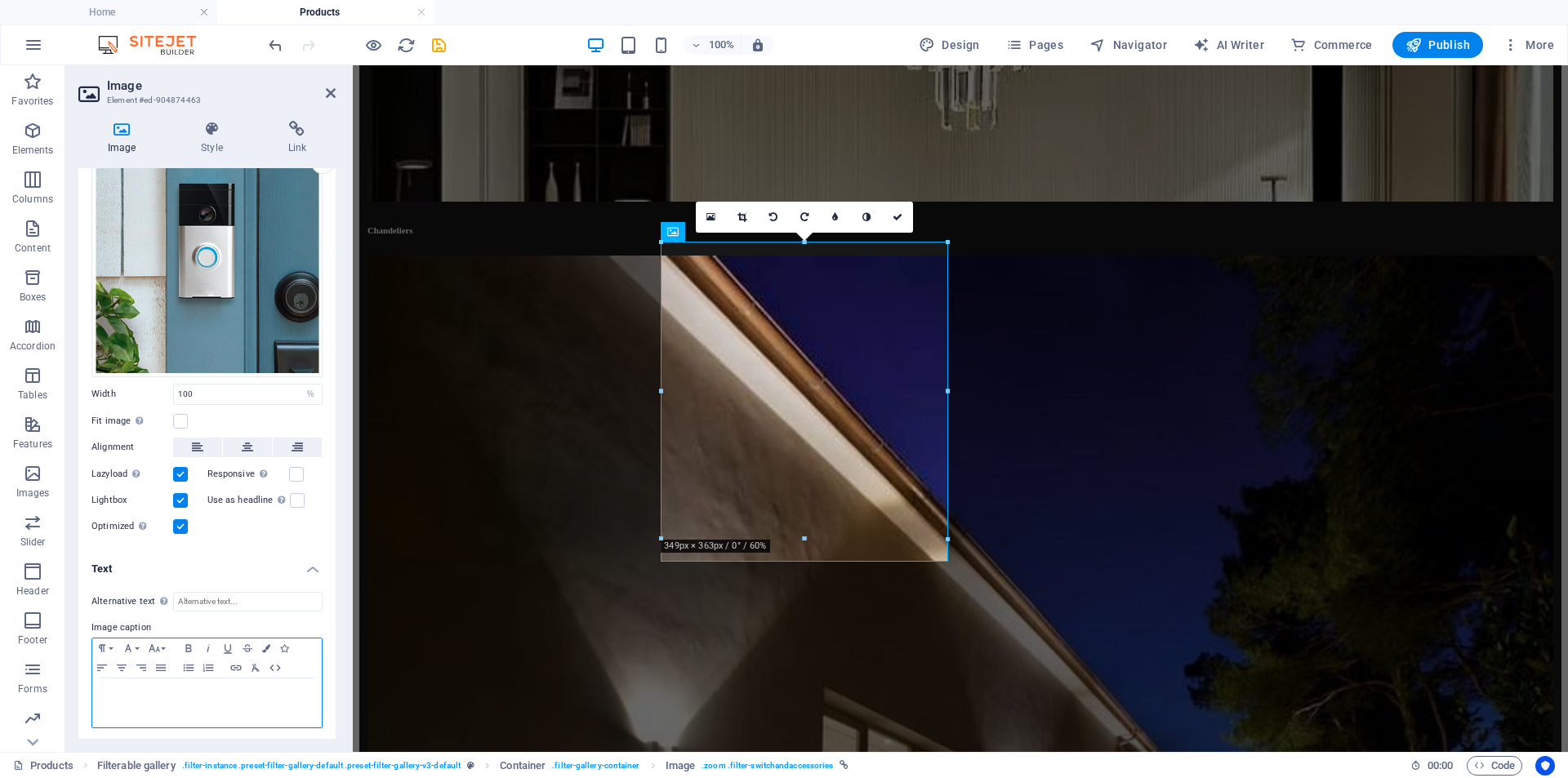
click at [182, 689] on p at bounding box center [207, 694] width 214 height 15
click at [104, 646] on icon "button" at bounding box center [102, 648] width 6 height 7
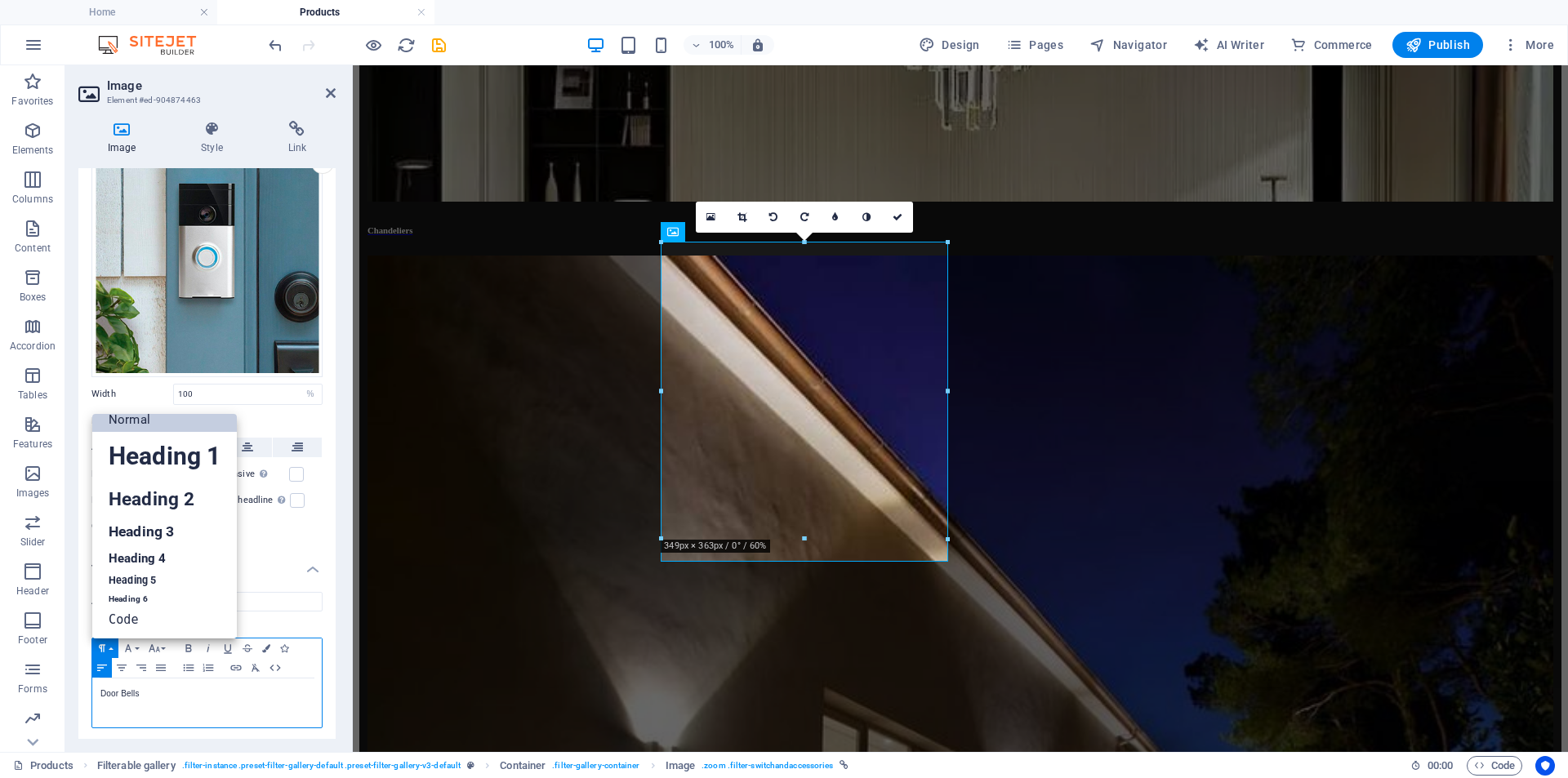
scroll to position [13, 0]
click at [132, 599] on link "Heading 6" at bounding box center [165, 599] width 145 height 16
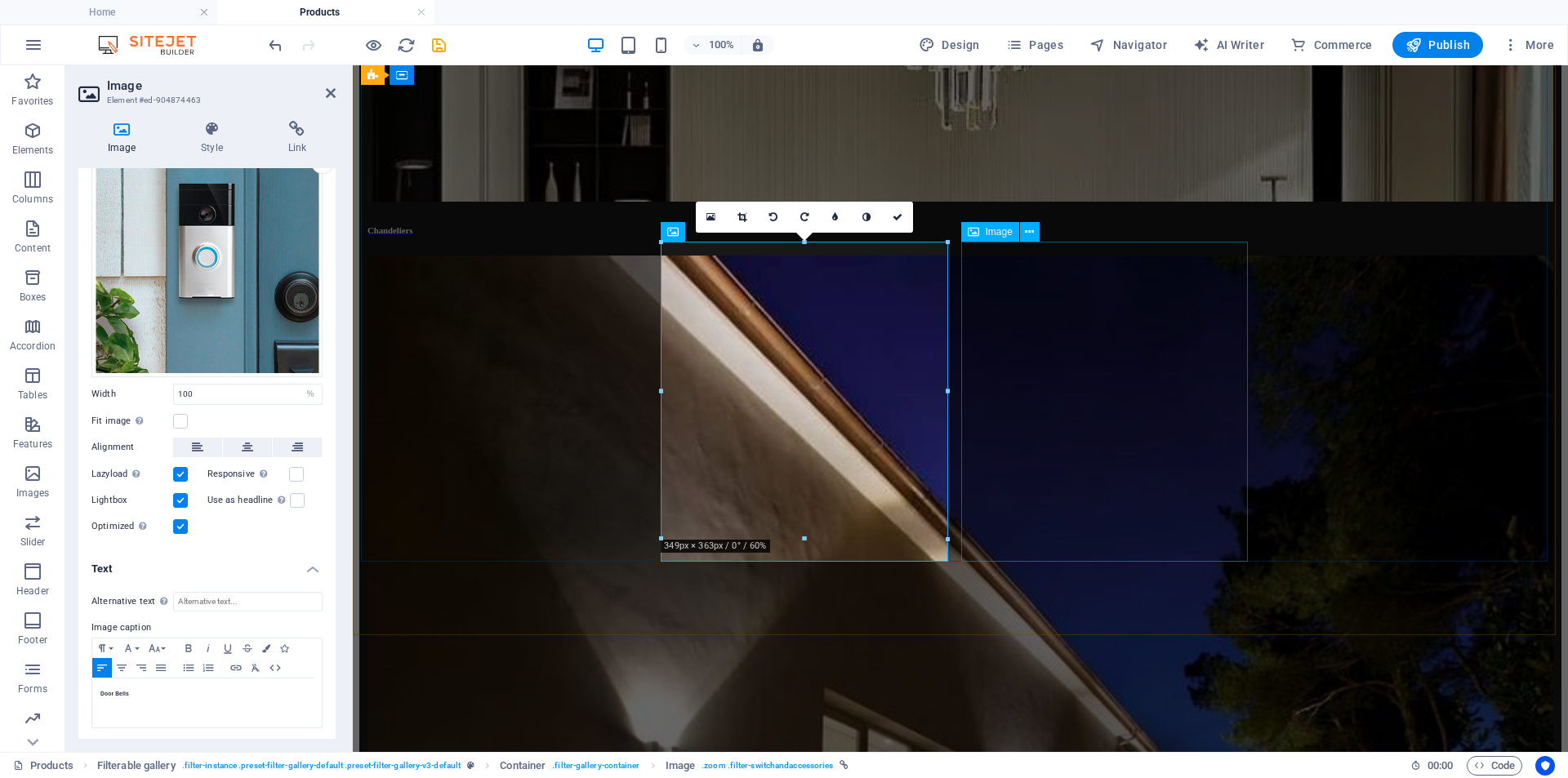
select select "%"
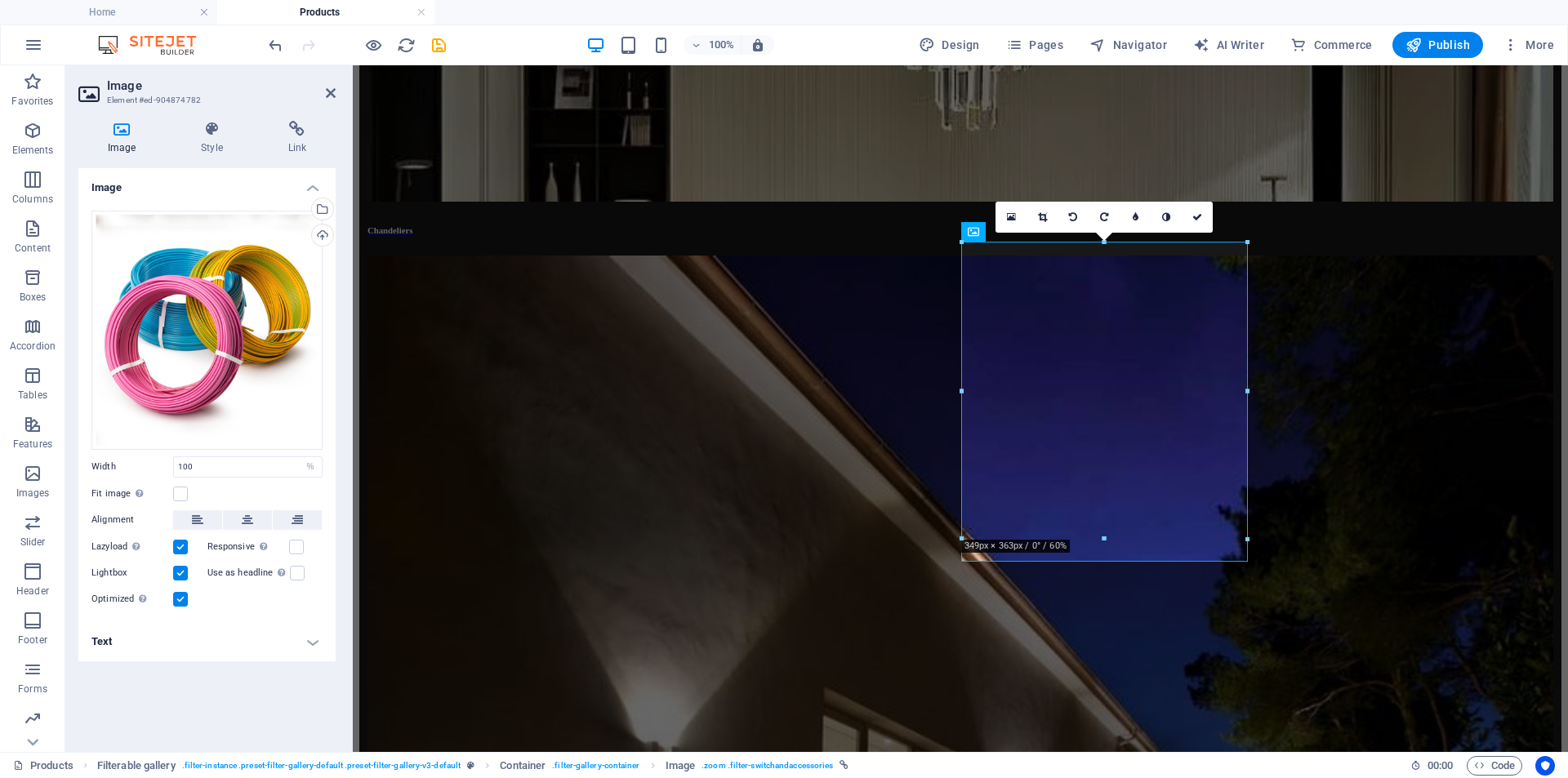
click at [120, 649] on h4 "Text" at bounding box center [207, 641] width 258 height 39
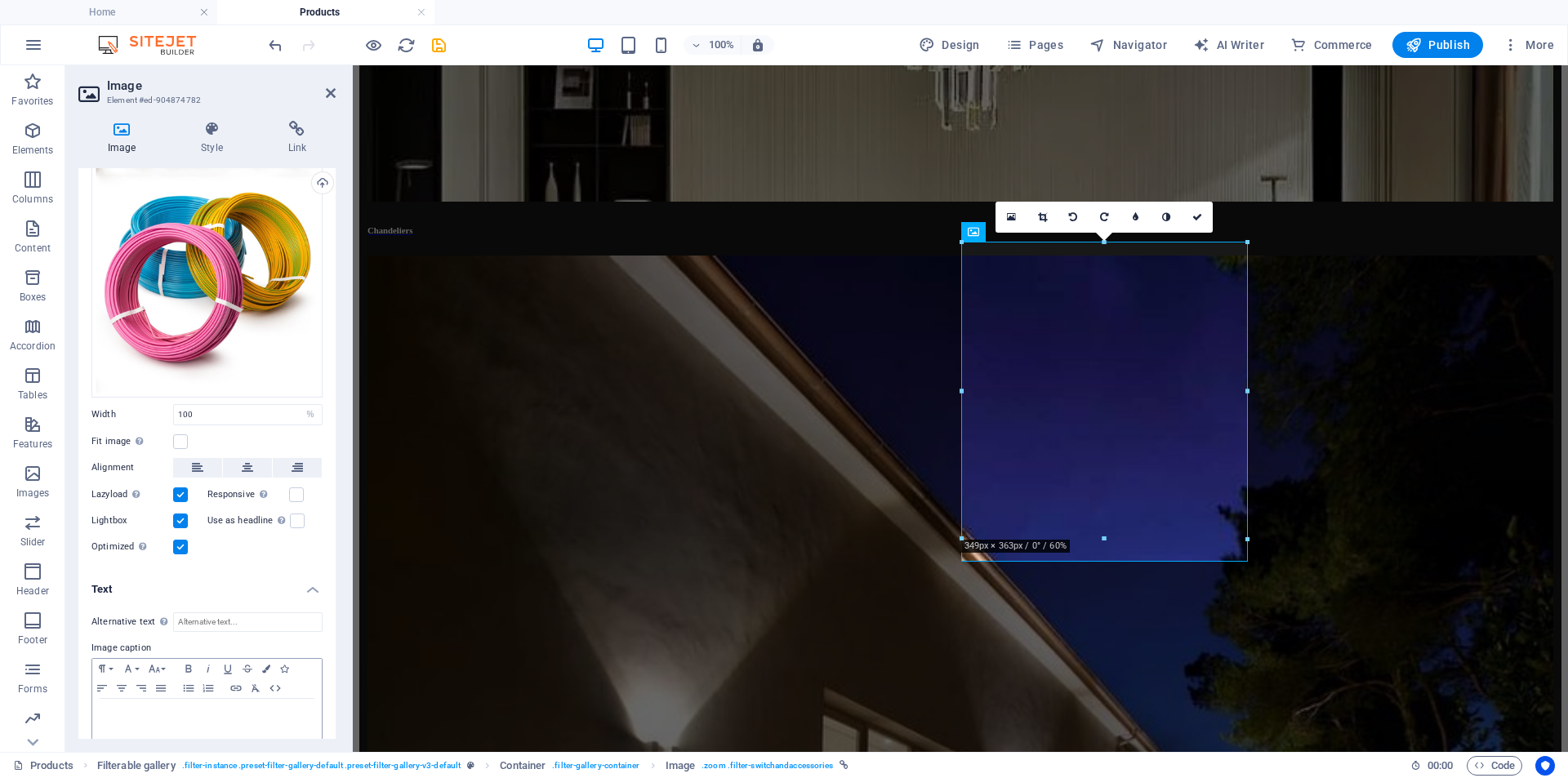
scroll to position [72, 0]
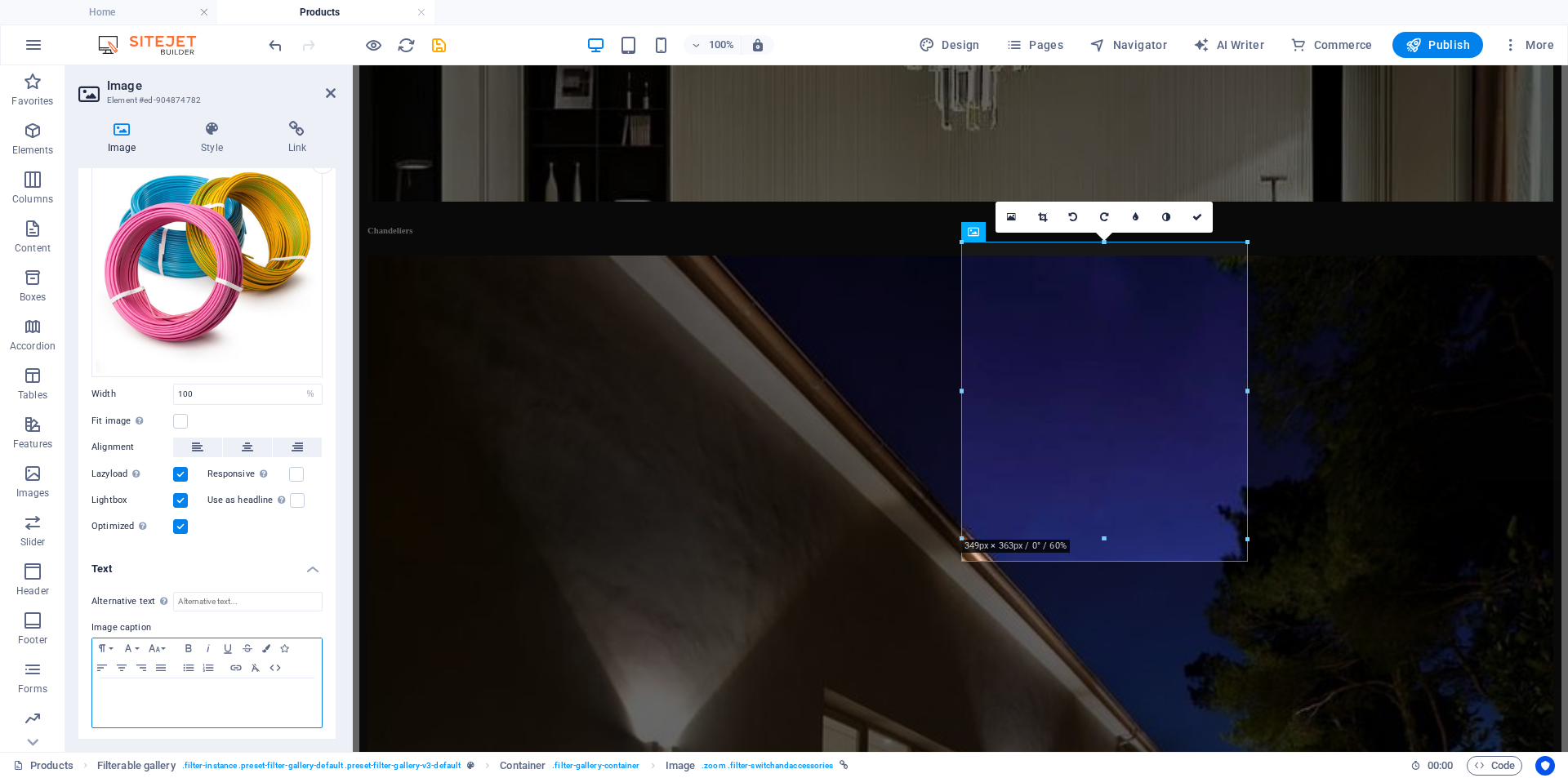
click at [136, 695] on p at bounding box center [207, 694] width 214 height 15
click at [113, 647] on button "Paragraph Format" at bounding box center [105, 648] width 27 height 19
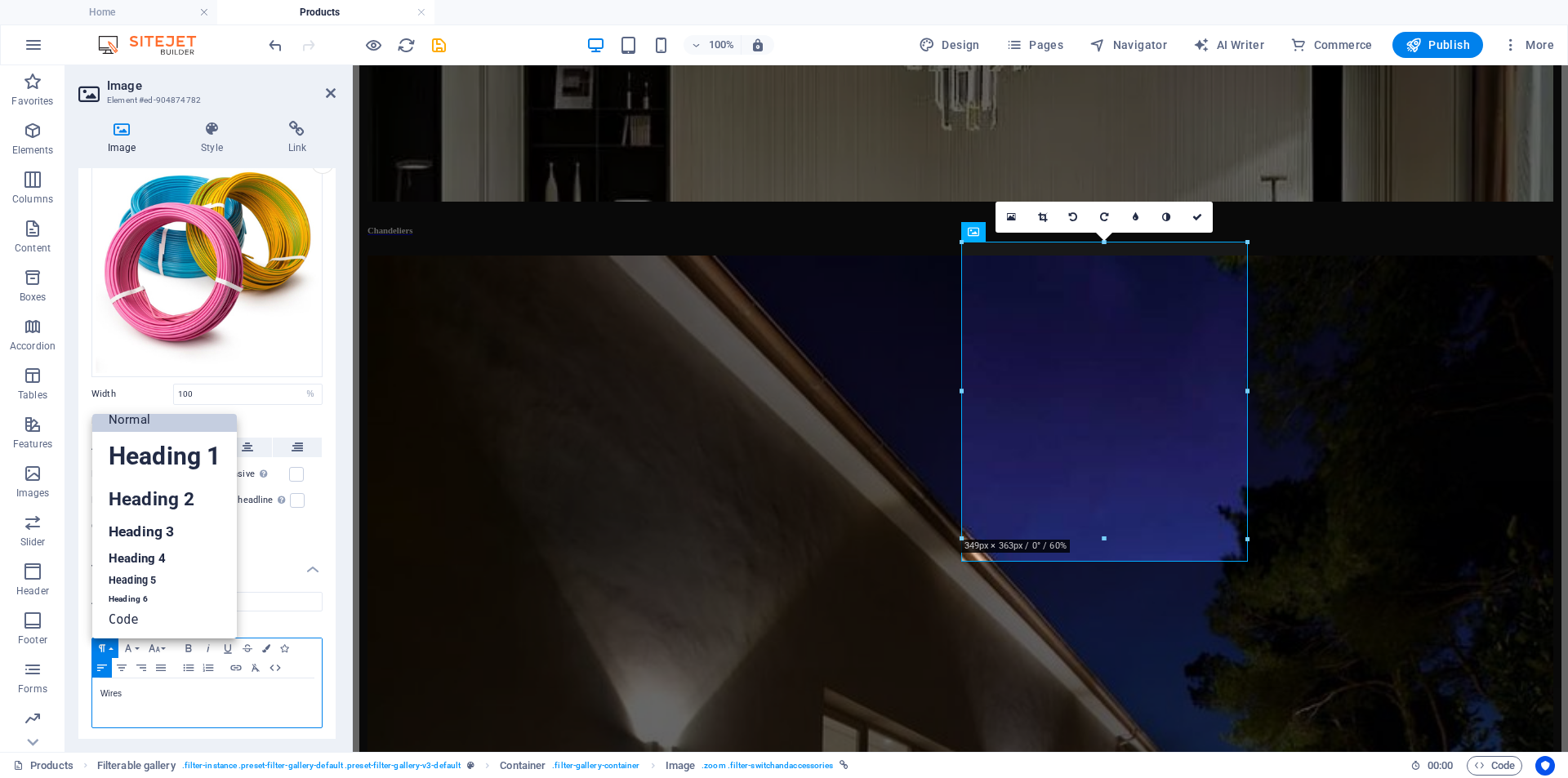
scroll to position [13, 0]
click at [120, 594] on link "Heading 6" at bounding box center [165, 599] width 145 height 16
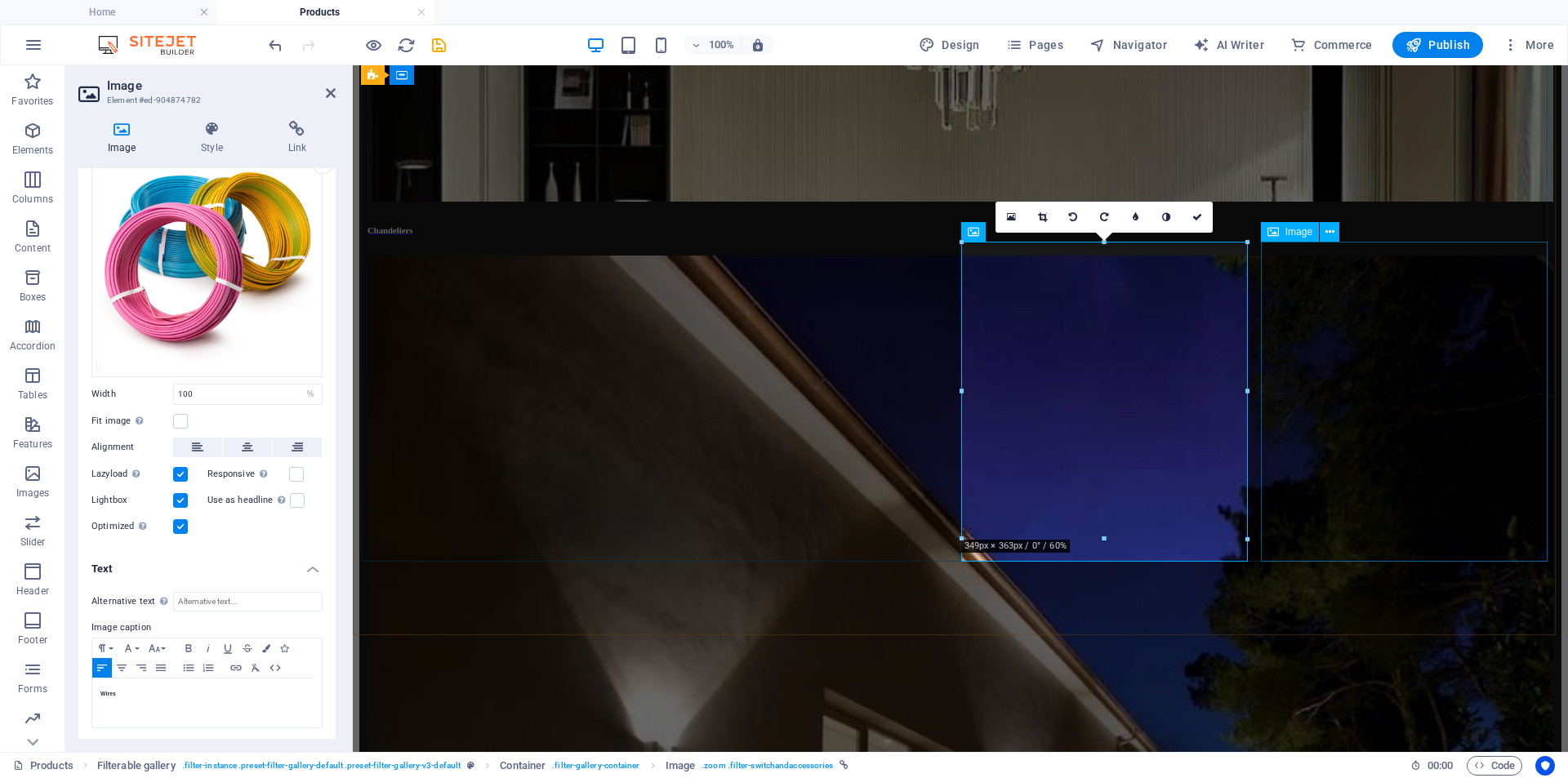
select select "%"
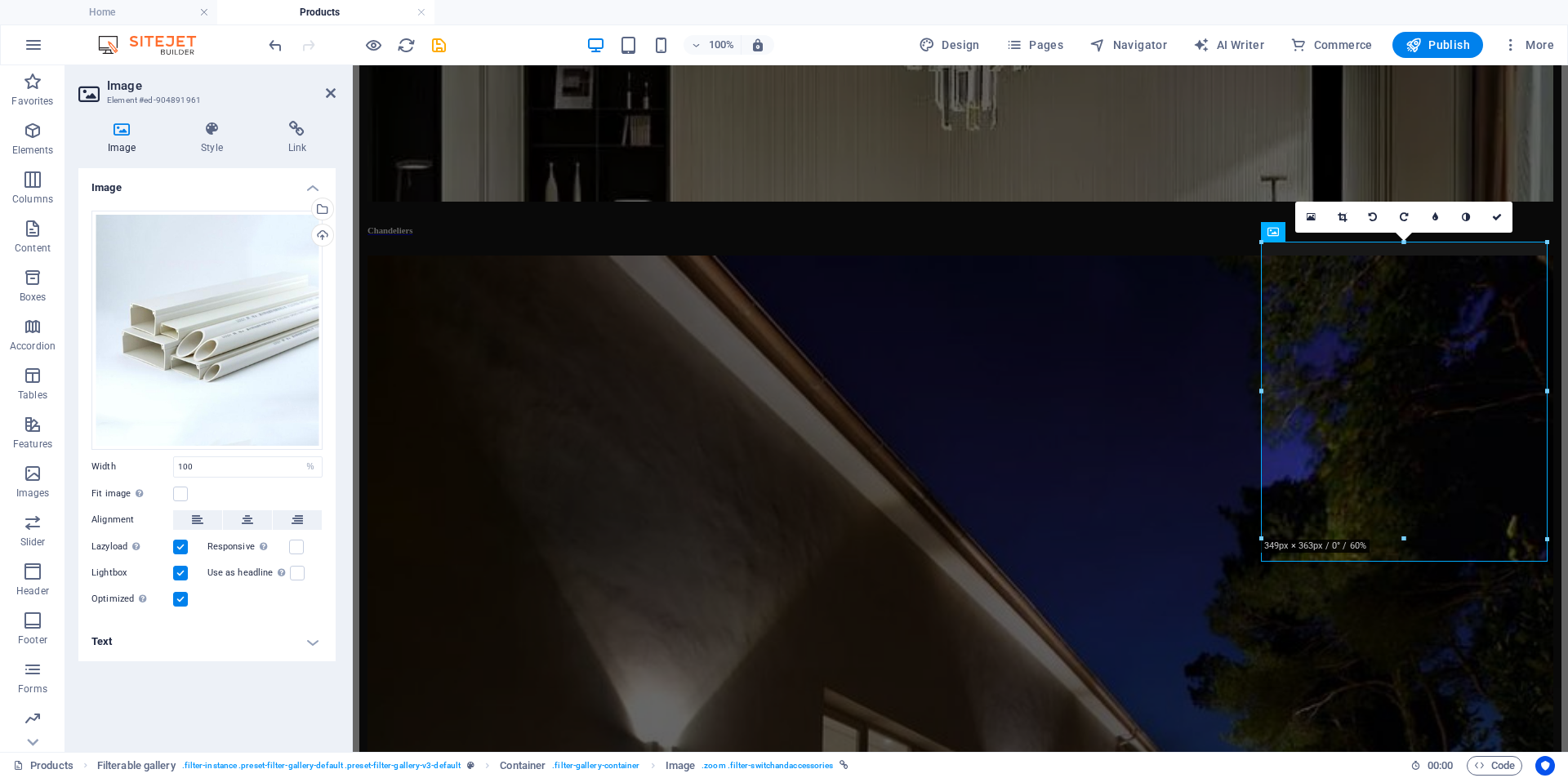
click at [315, 634] on h4 "Text" at bounding box center [207, 641] width 258 height 39
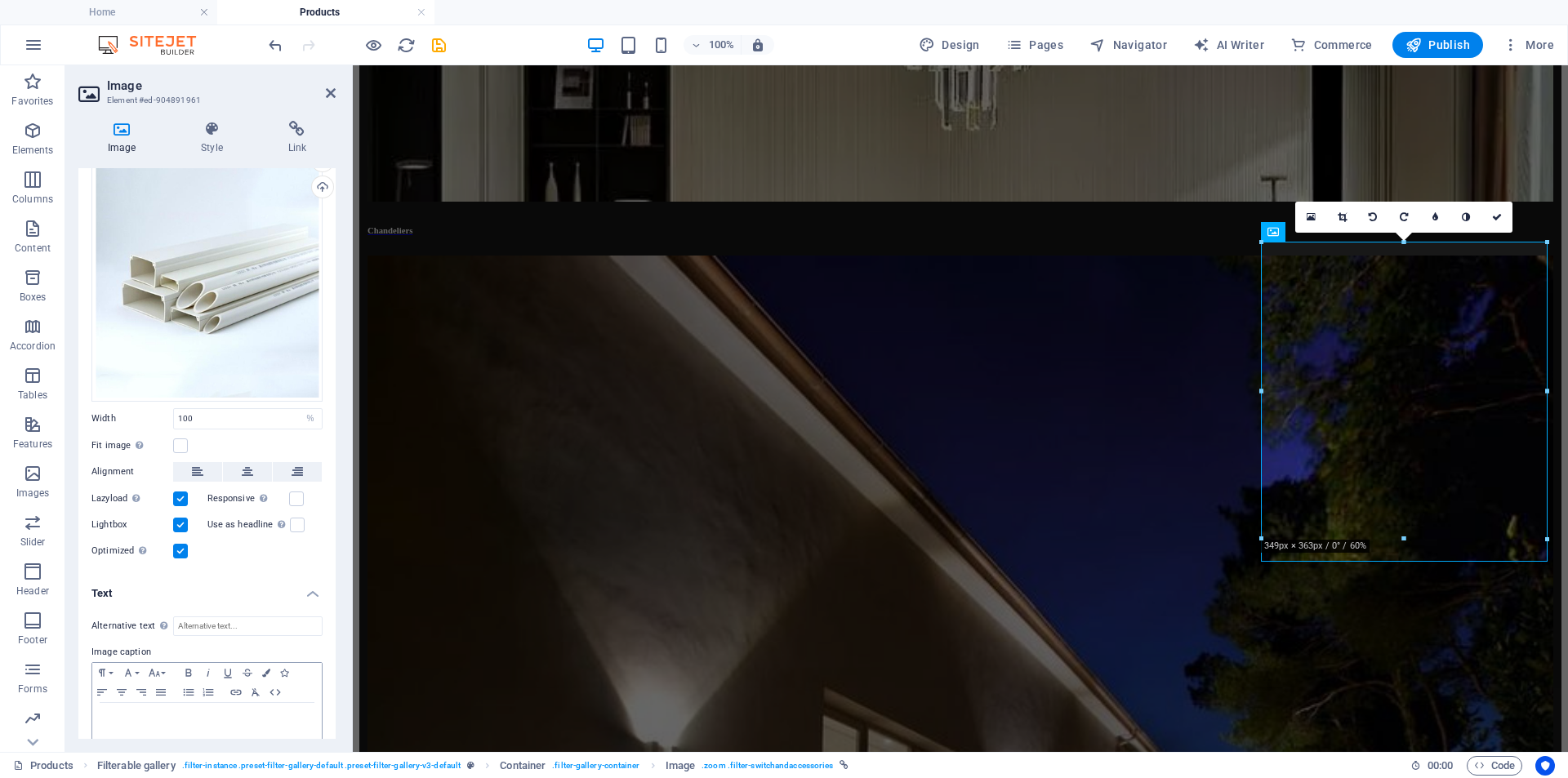
scroll to position [72, 0]
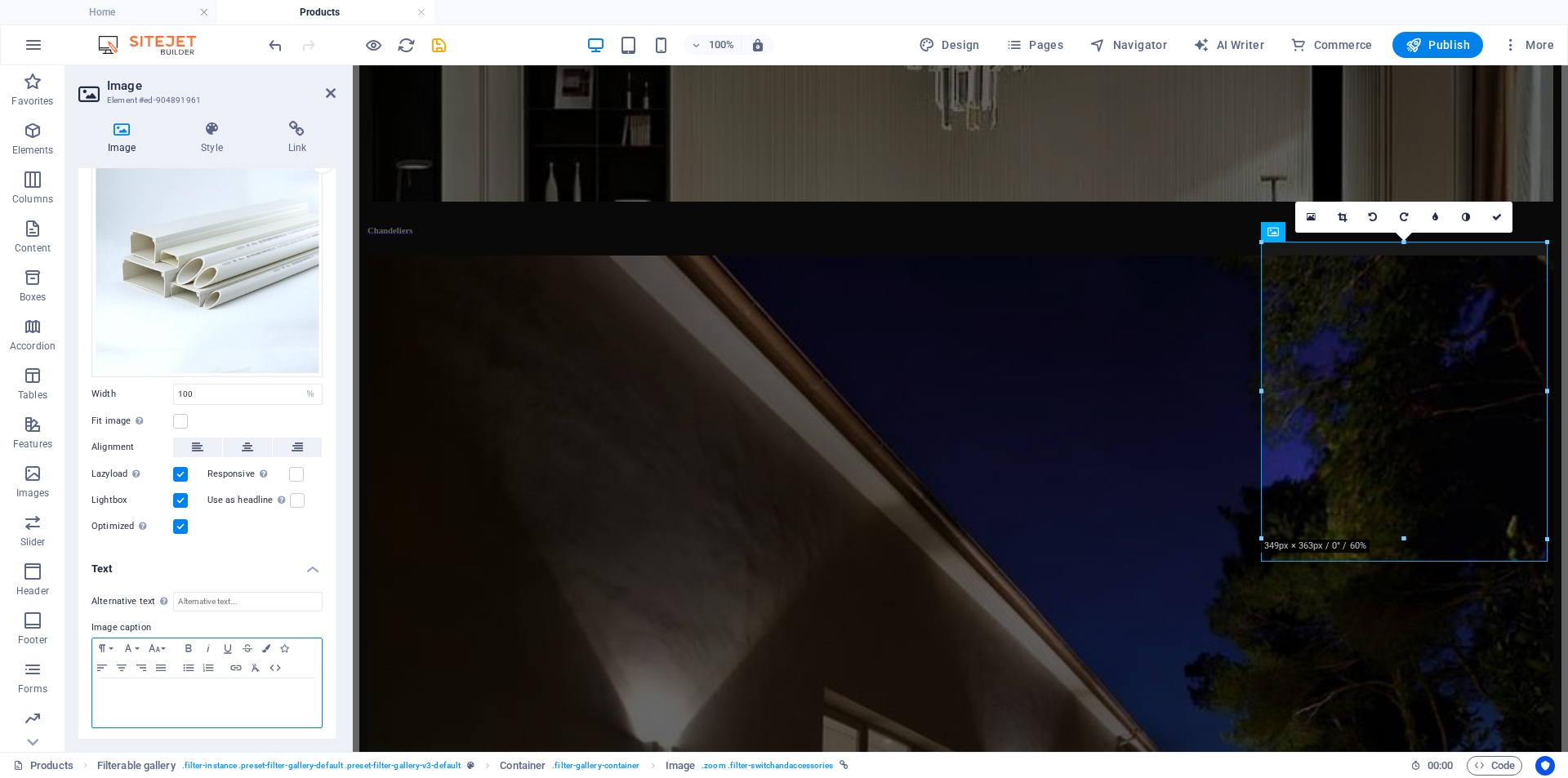
click at [148, 707] on div at bounding box center [207, 702] width 229 height 49
click at [103, 641] on icon "button" at bounding box center [102, 648] width 19 height 13
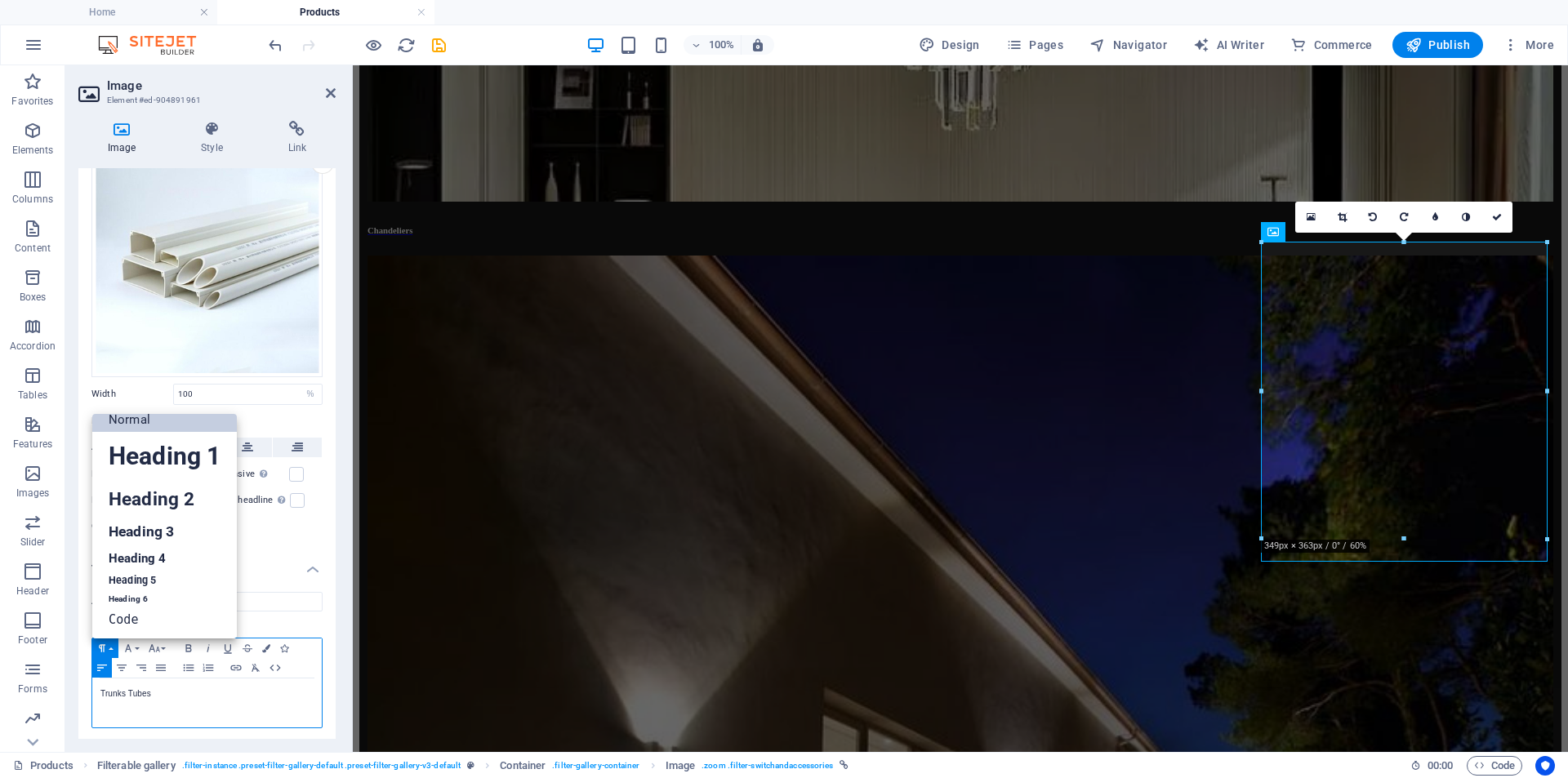
scroll to position [13, 0]
click at [135, 594] on link "Heading 6" at bounding box center [165, 599] width 145 height 16
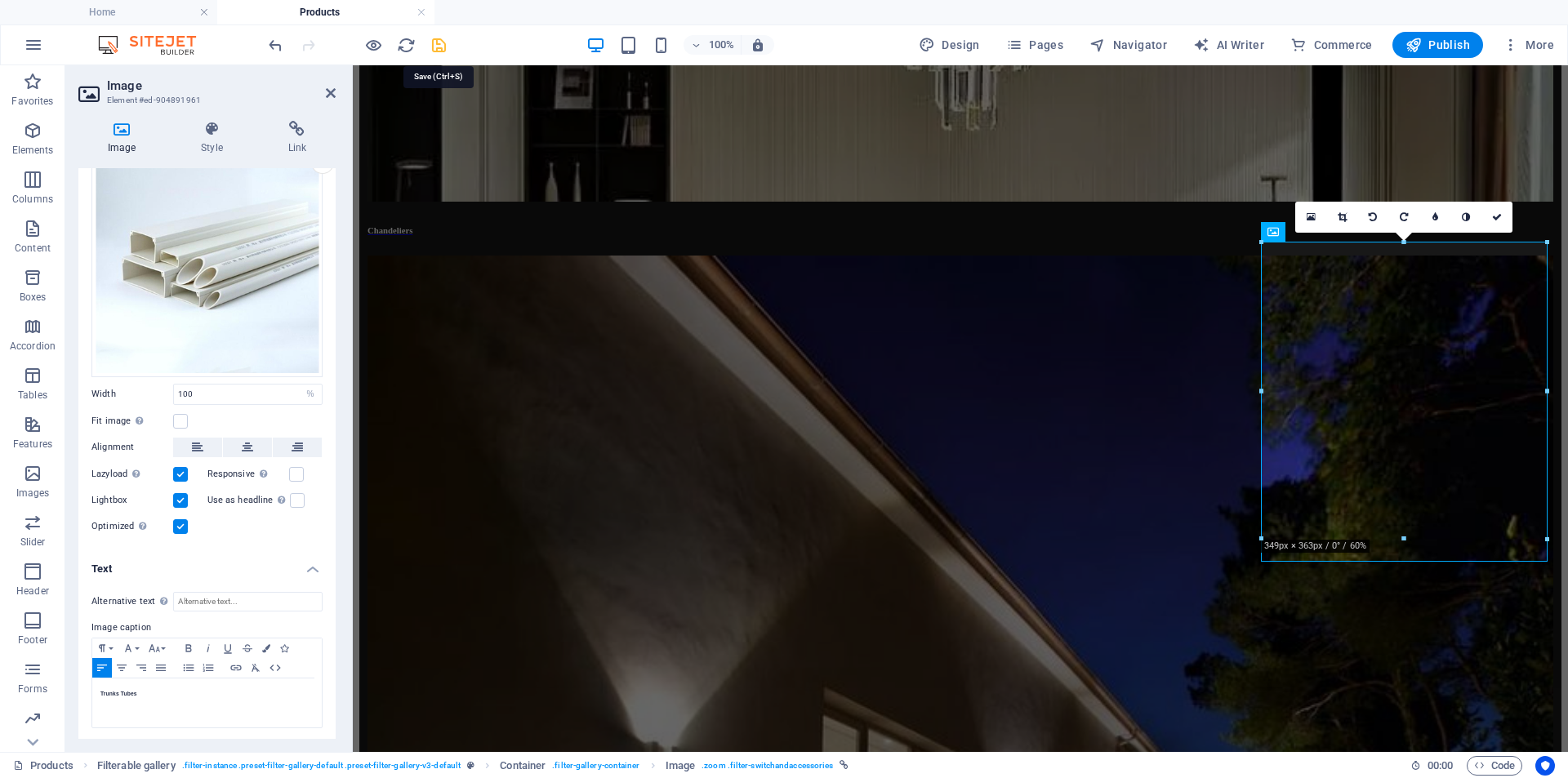
click at [443, 42] on icon "save" at bounding box center [439, 45] width 18 height 18
select select "%"
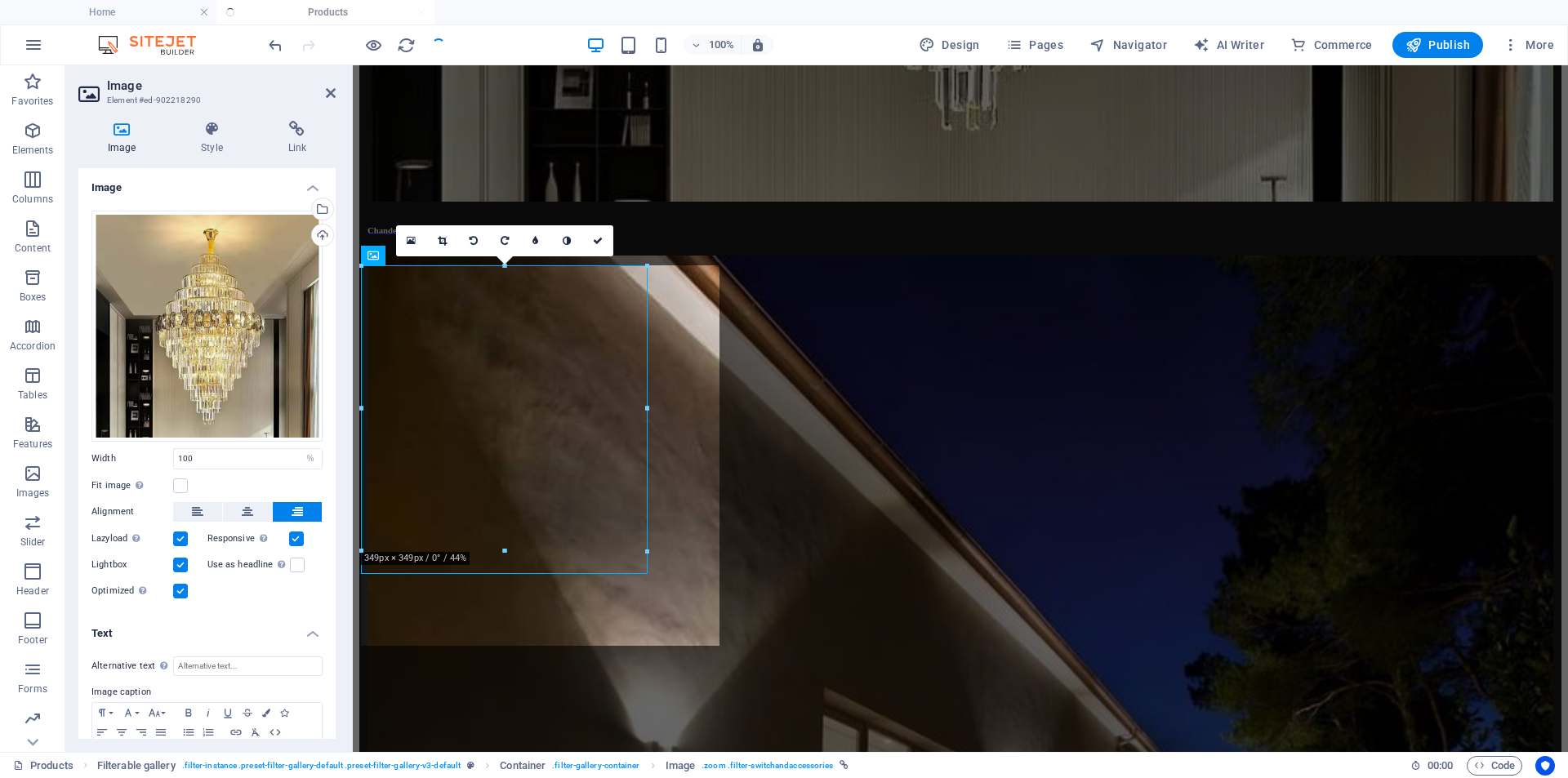
scroll to position [223, 0]
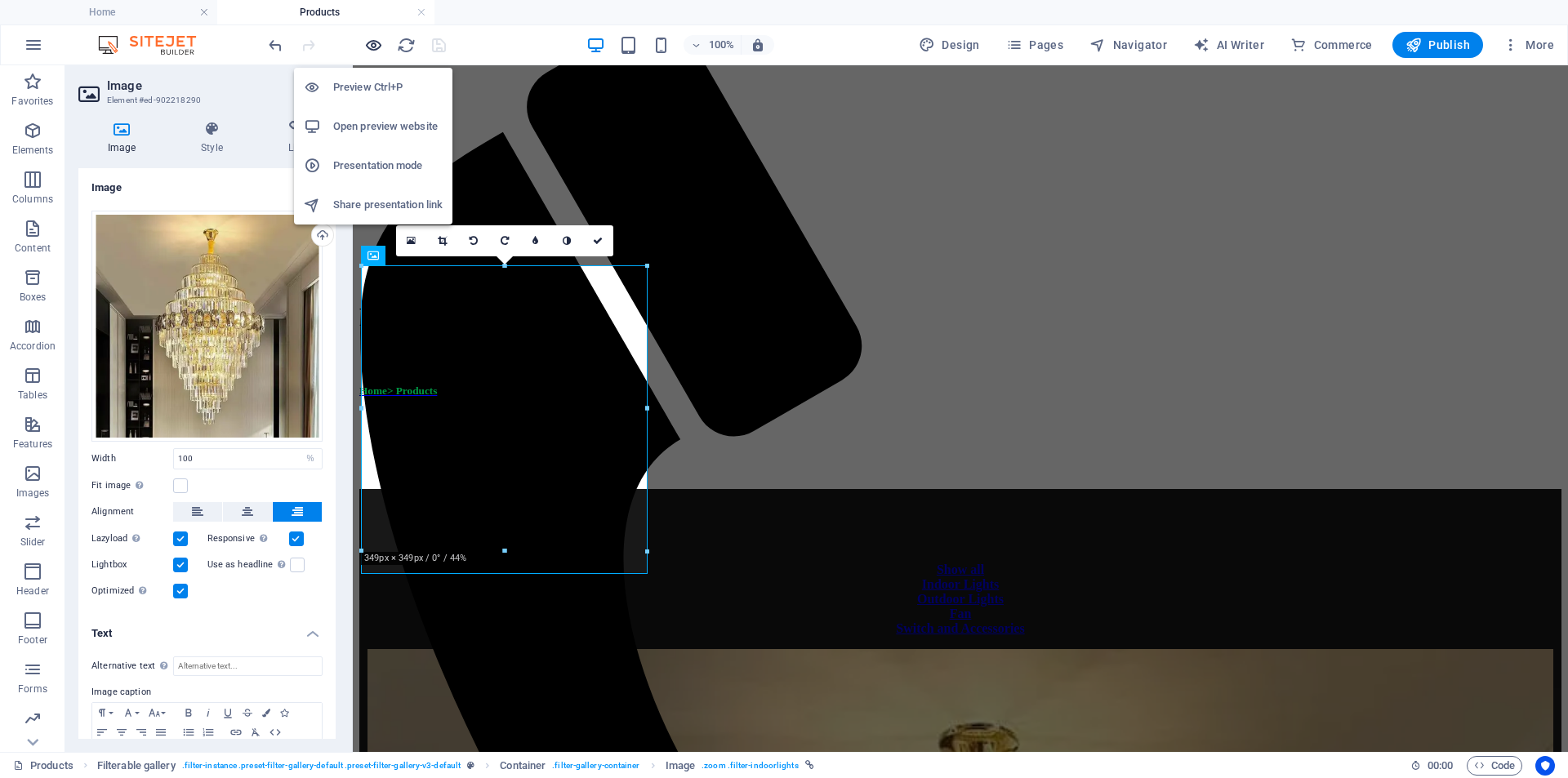
click at [0, 0] on icon "button" at bounding box center [0, 0] width 0 height 0
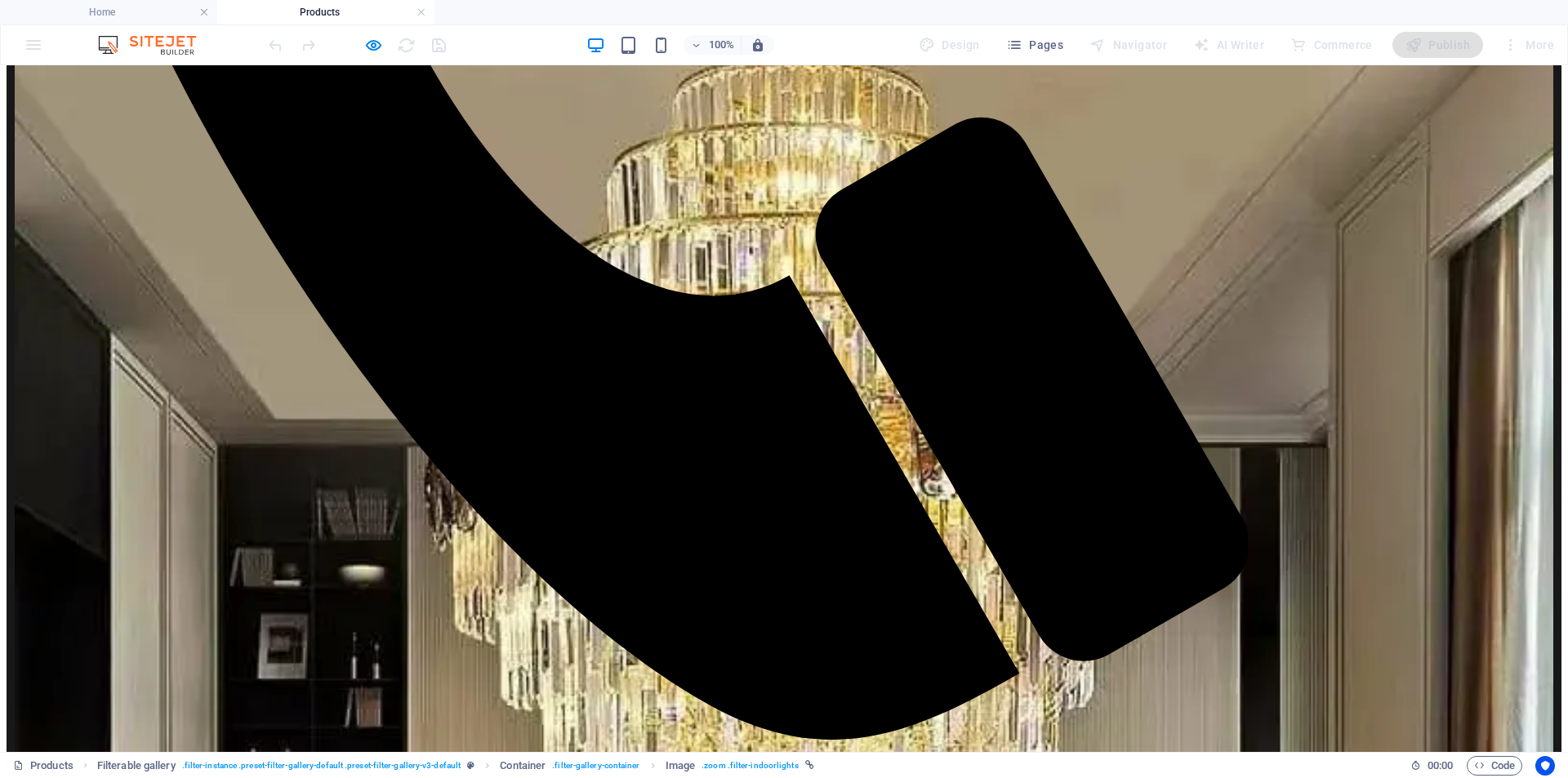
scroll to position [1121, 0]
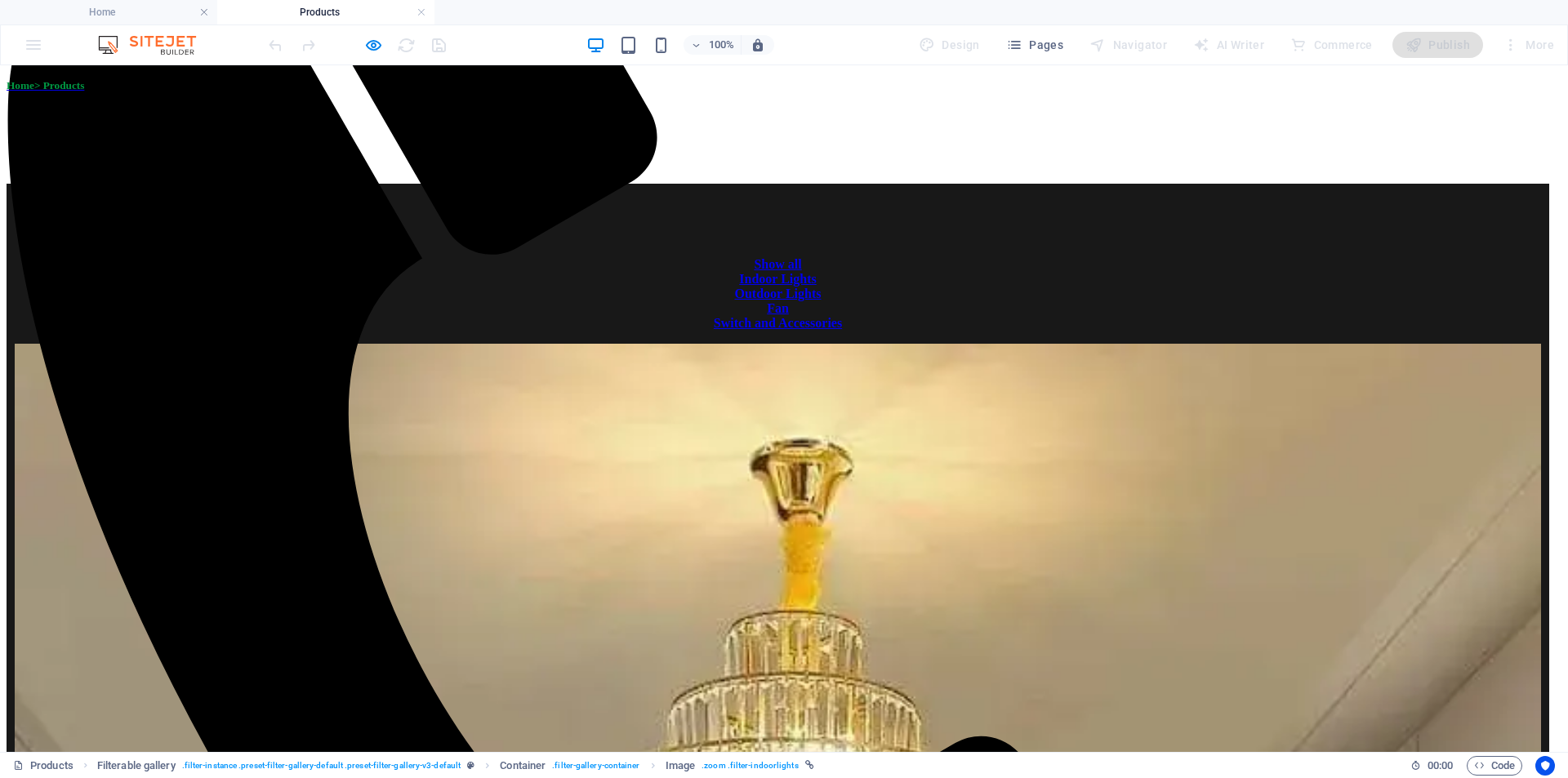
drag, startPoint x: 1119, startPoint y: 122, endPoint x: 1092, endPoint y: 120, distance: 27.1
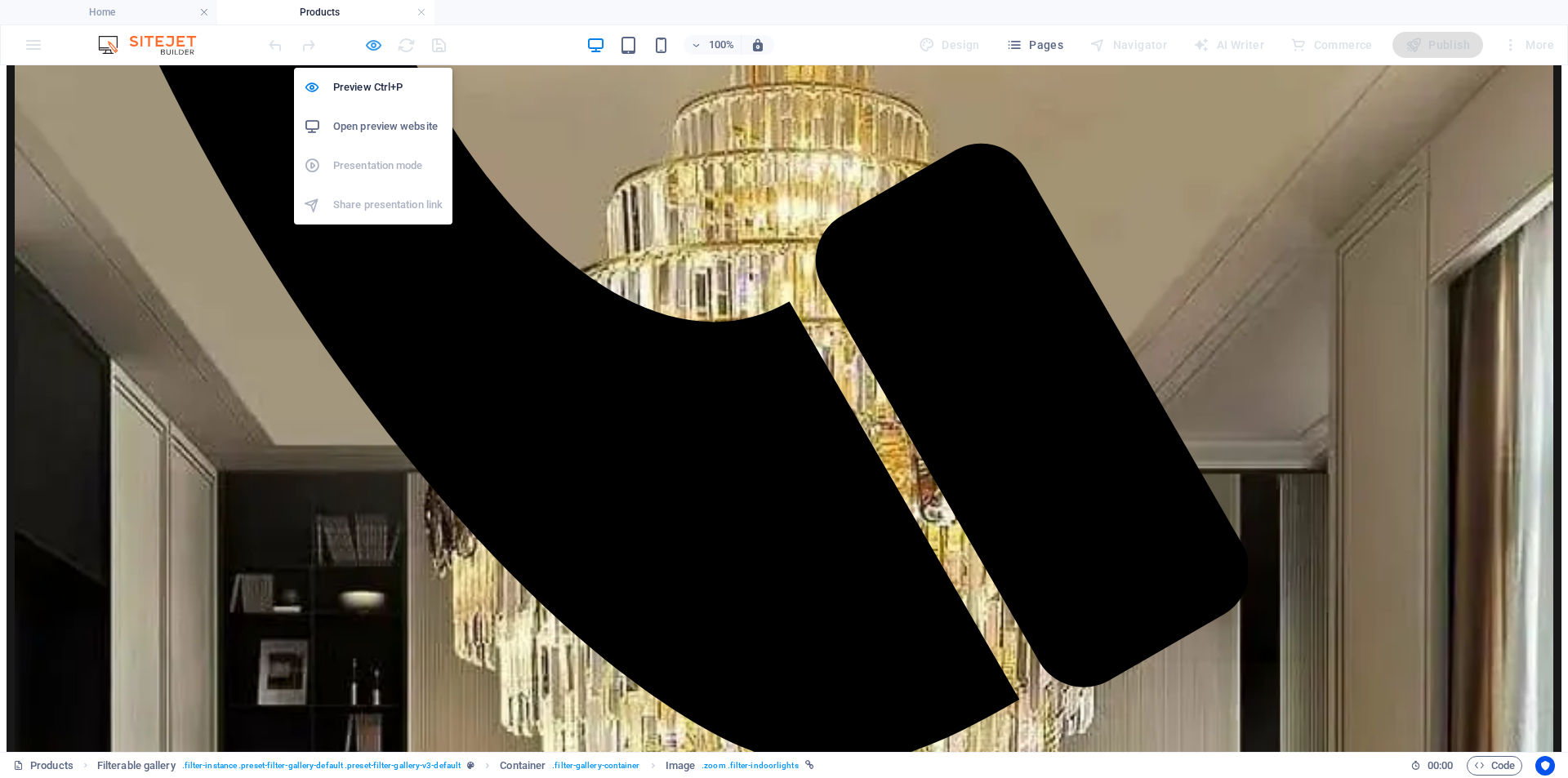
click at [0, 0] on icon "button" at bounding box center [0, 0] width 0 height 0
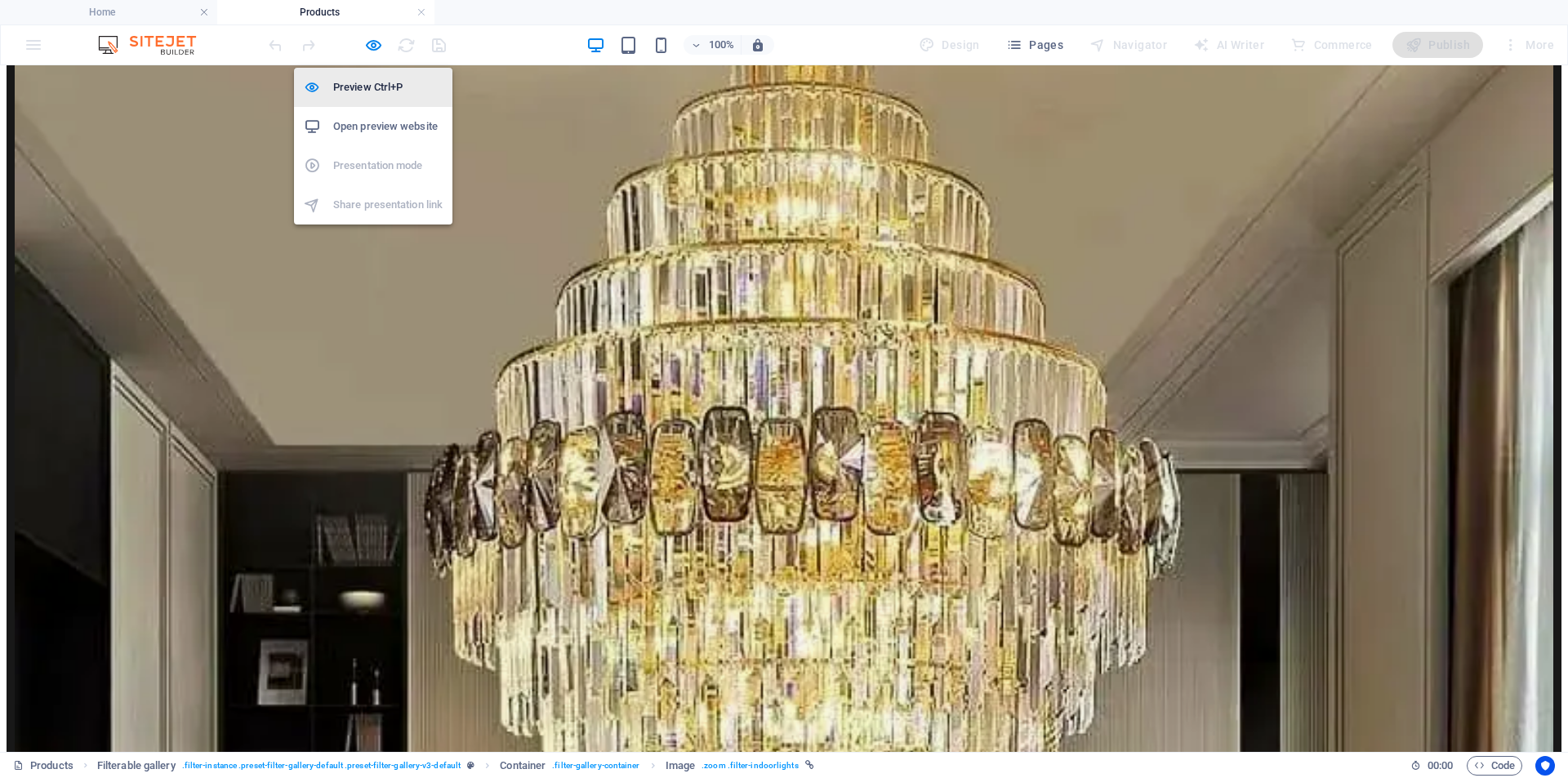
select select "%"
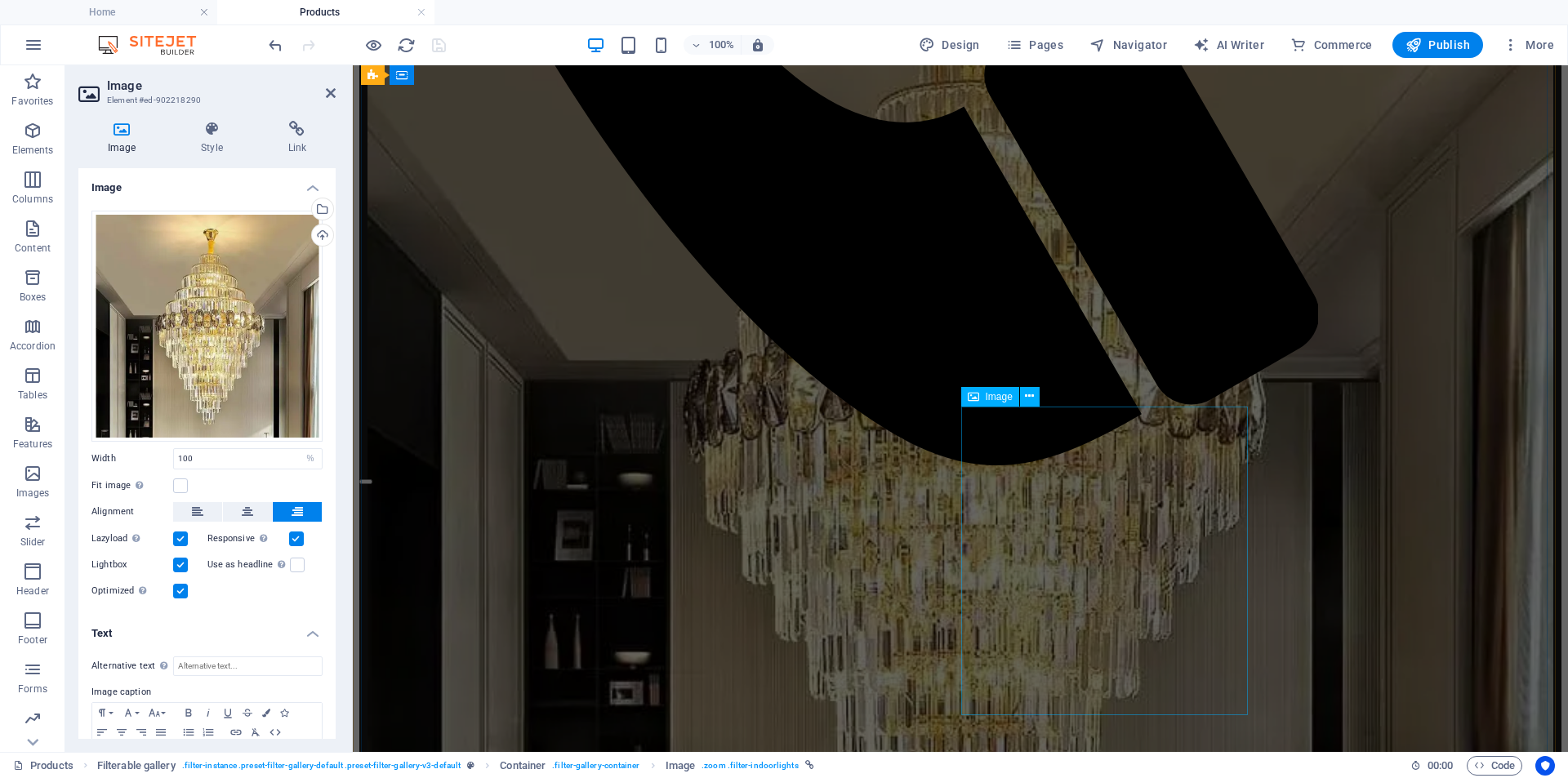
scroll to position [1047, 0]
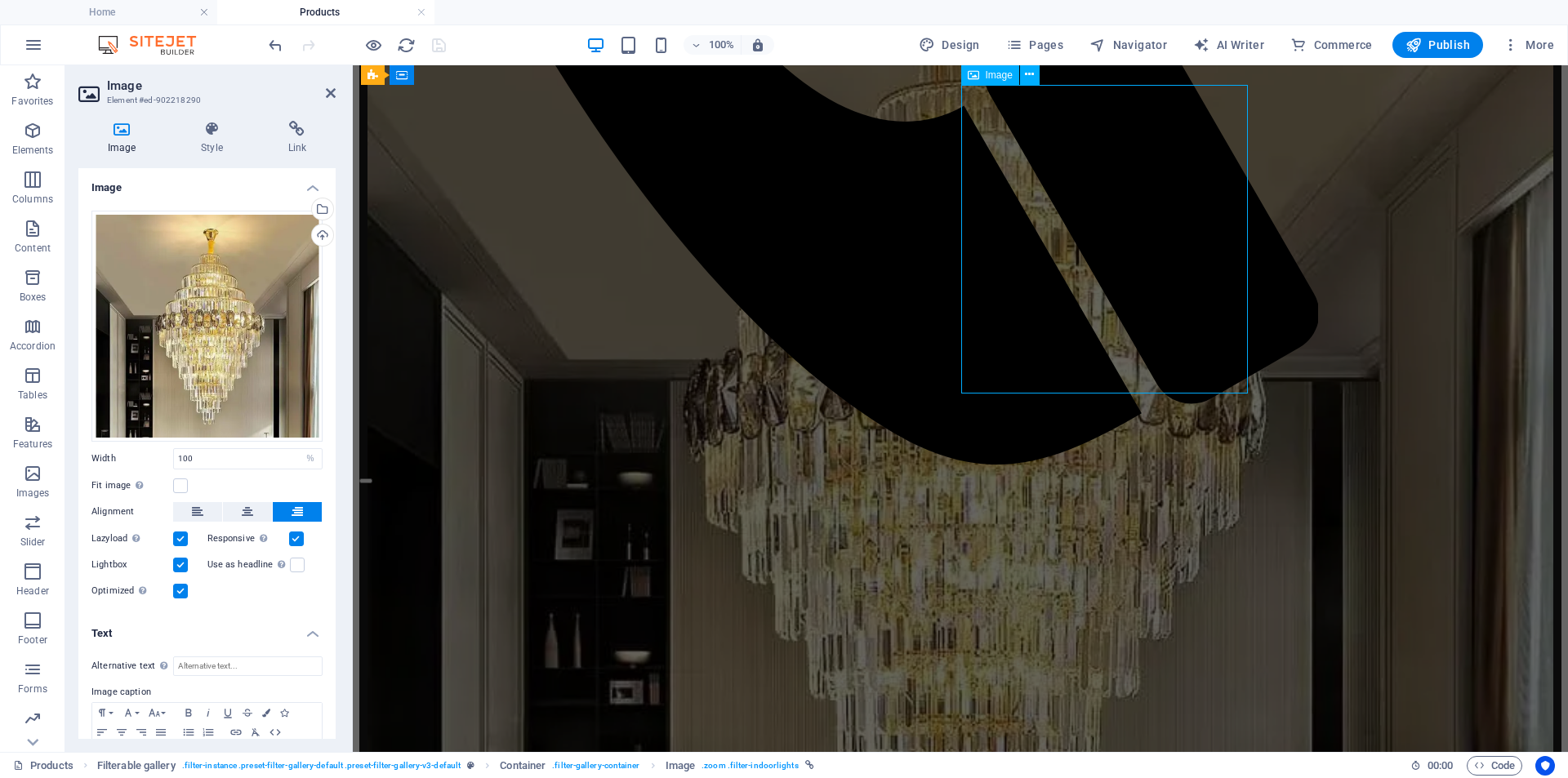
select select "%"
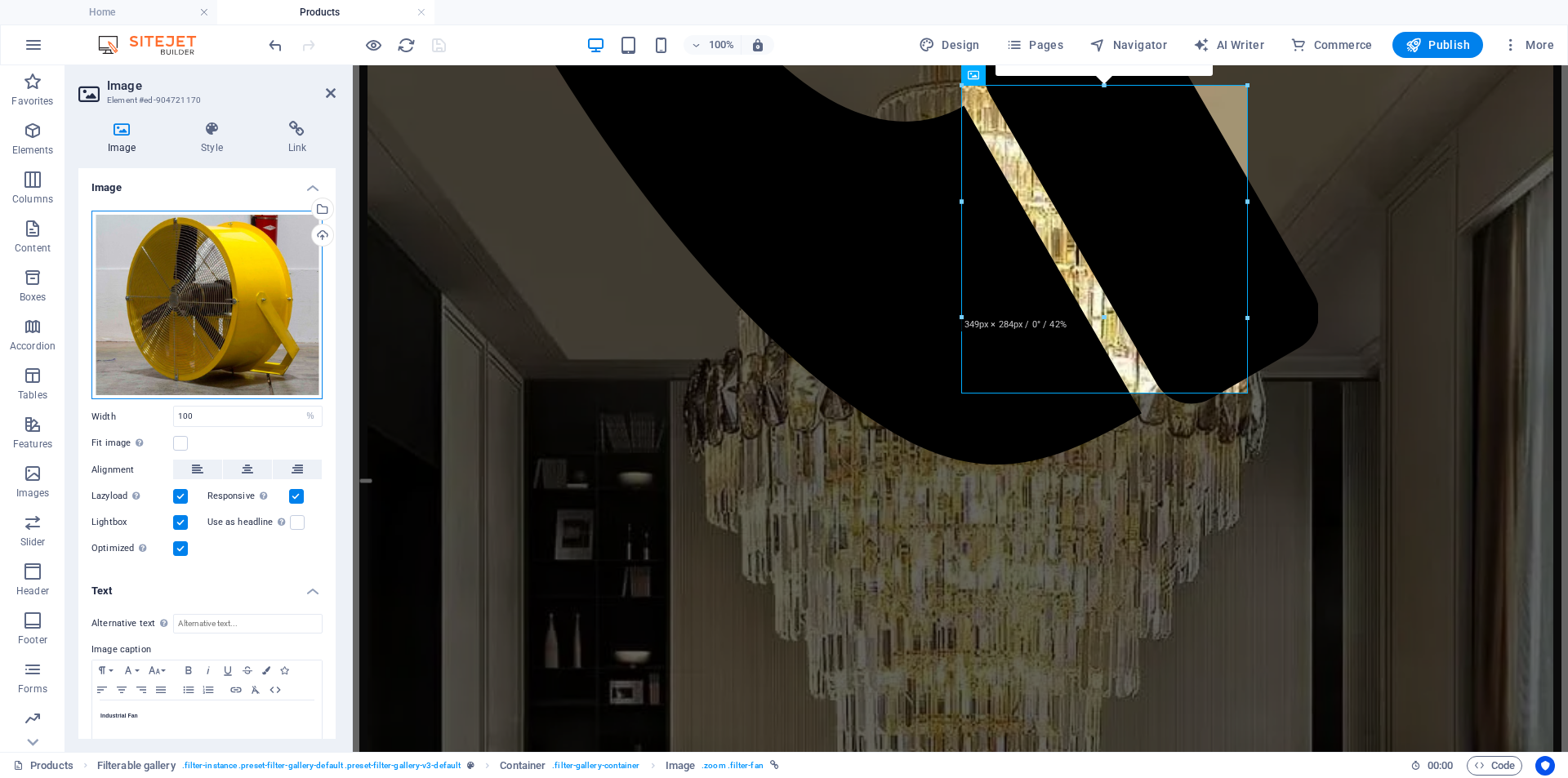
click at [268, 297] on div "Drag files here, click to choose files or select files from Files or our free s…" at bounding box center [207, 305] width 231 height 190
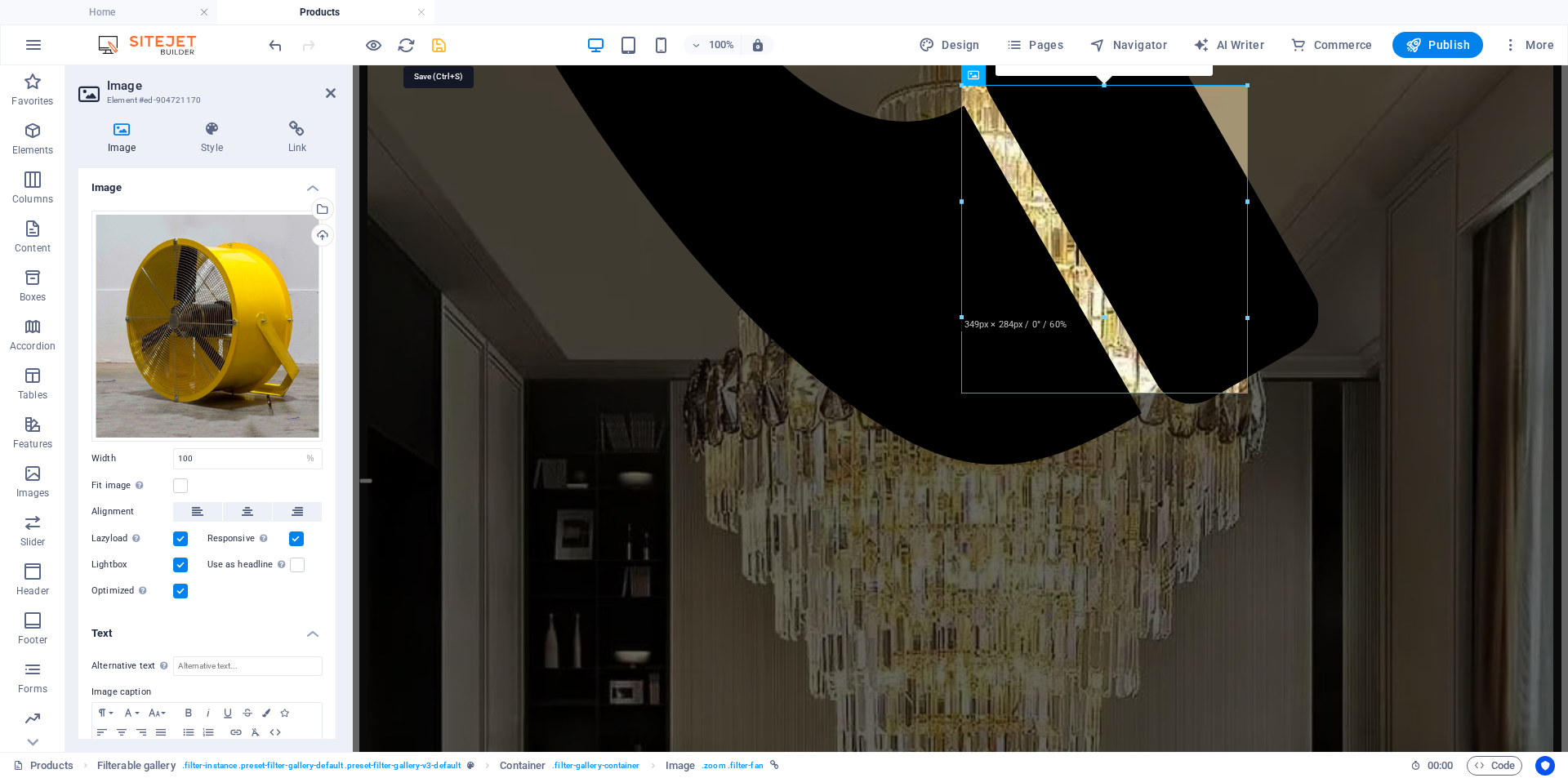
click at [437, 49] on icon "save" at bounding box center [439, 45] width 18 height 18
select select "%"
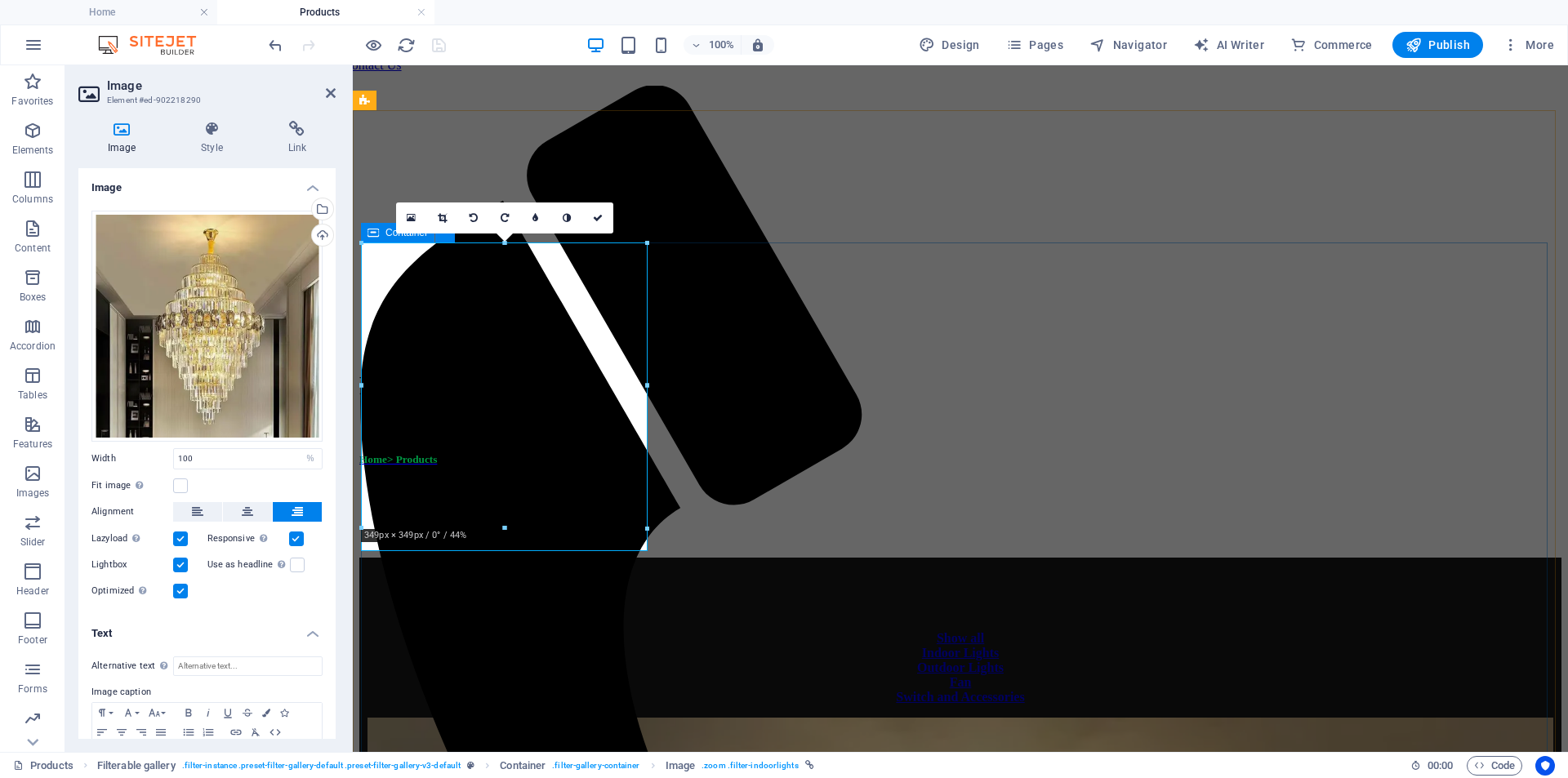
scroll to position [0, 0]
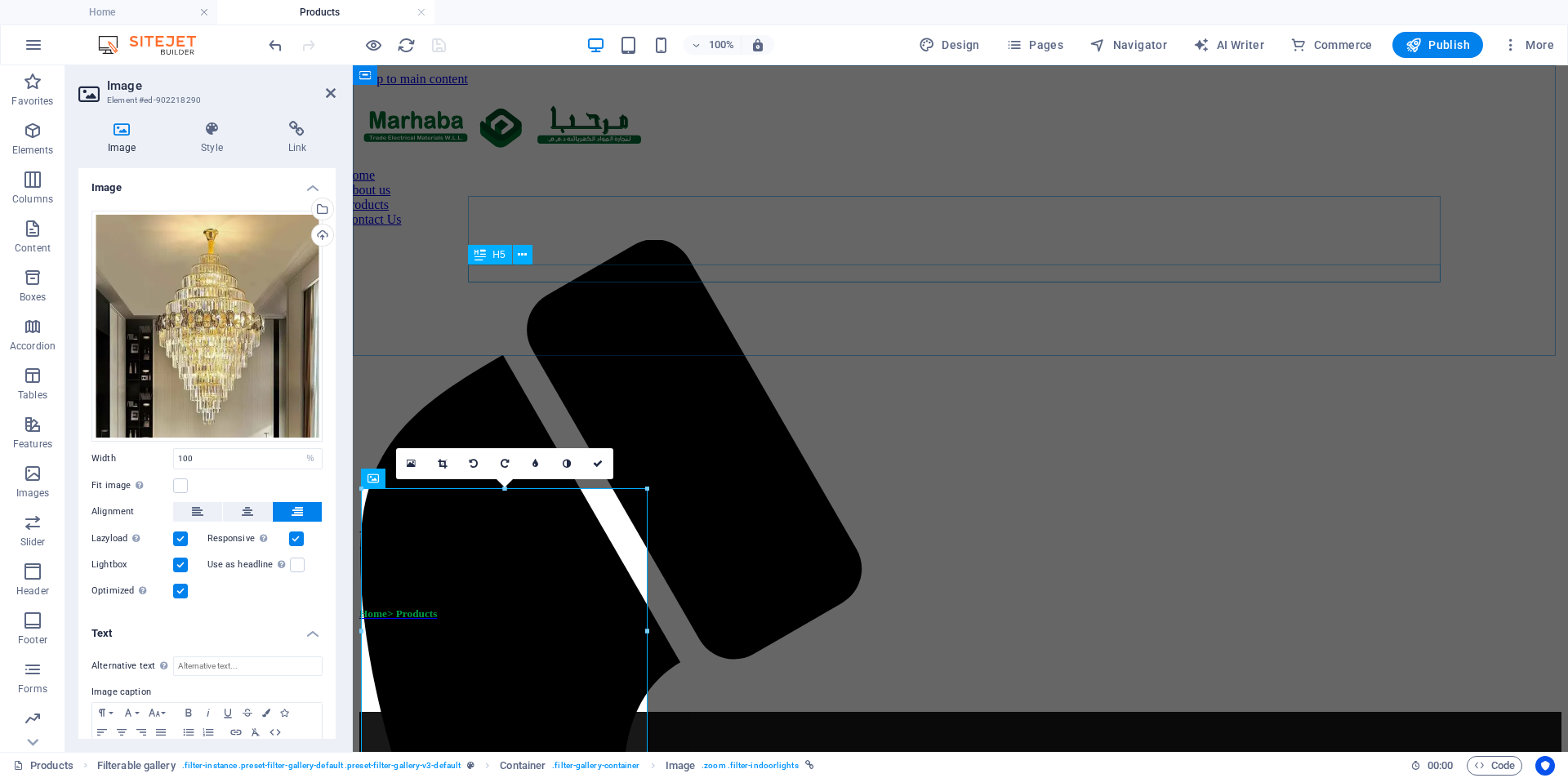
click at [612, 608] on div "Home> Products" at bounding box center [845, 614] width 972 height 13
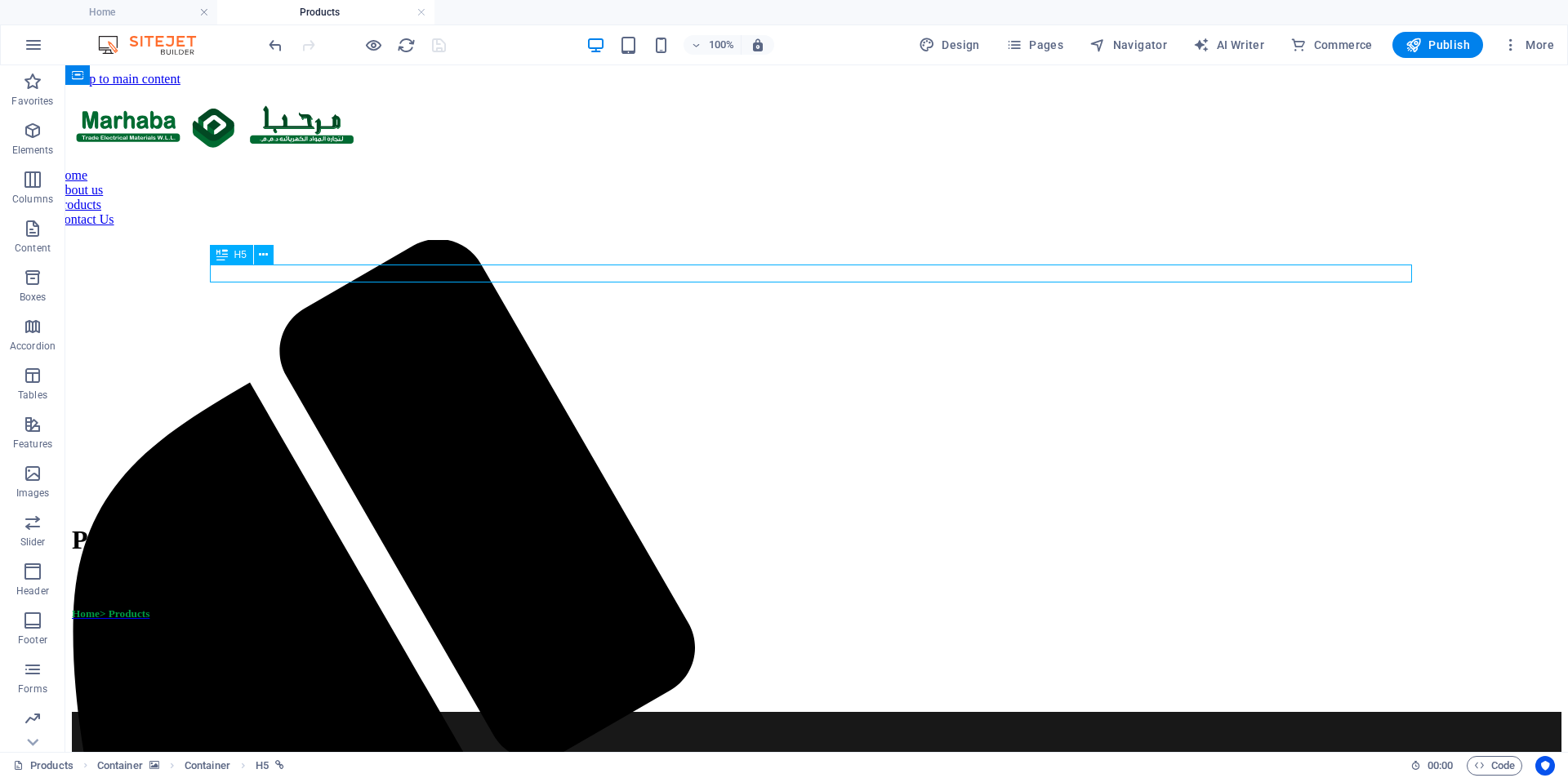
click at [263, 608] on div "Home> Products" at bounding box center [672, 614] width 1202 height 13
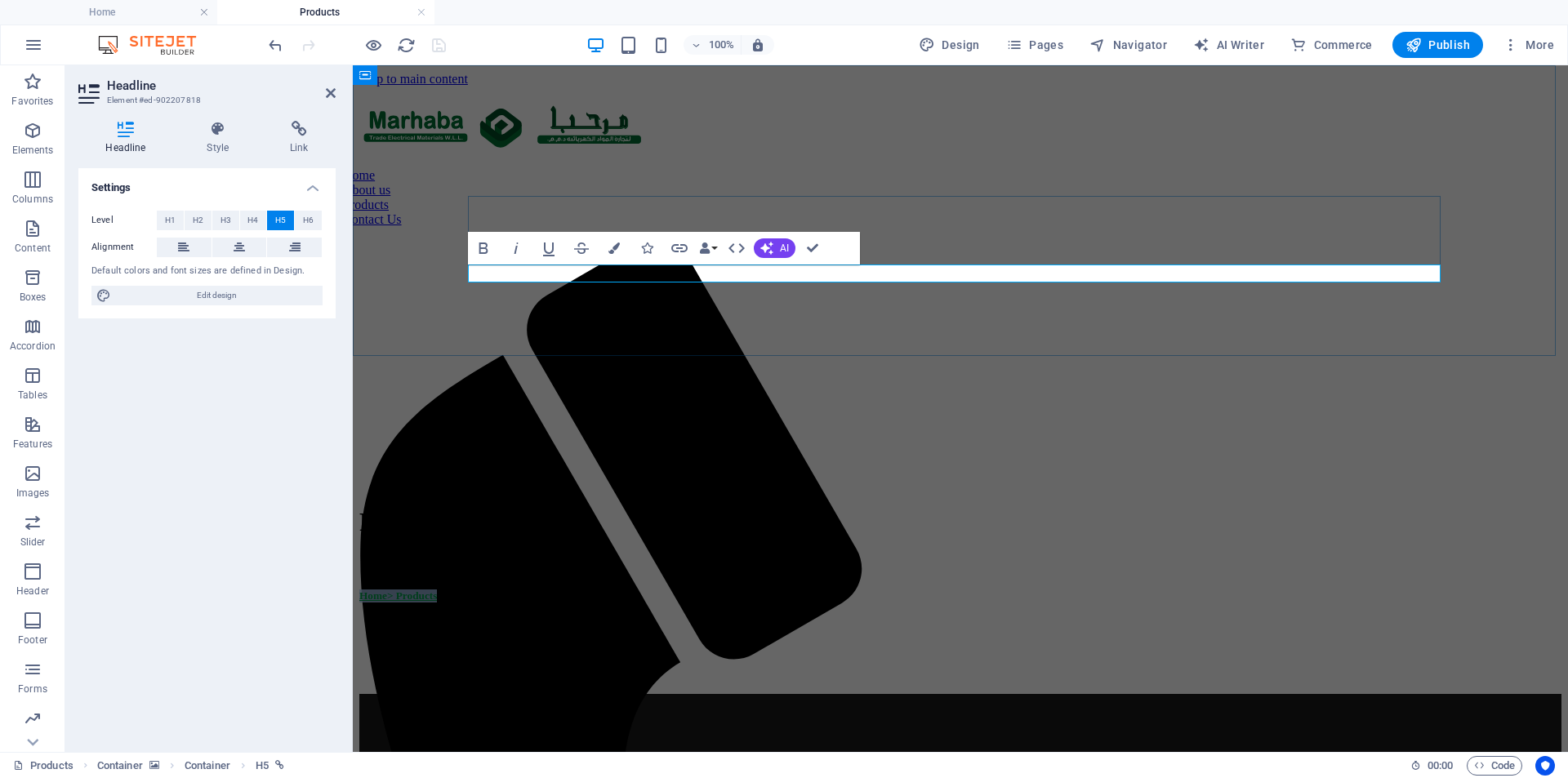
click at [437, 589] on span "Home> Products" at bounding box center [398, 595] width 78 height 12
drag, startPoint x: 503, startPoint y: 275, endPoint x: 466, endPoint y: 278, distance: 37.1
click at [466, 278] on div "Products Home> Products" at bounding box center [960, 389] width 1202 height 608
click at [304, 147] on h4 "Link" at bounding box center [299, 137] width 72 height 34
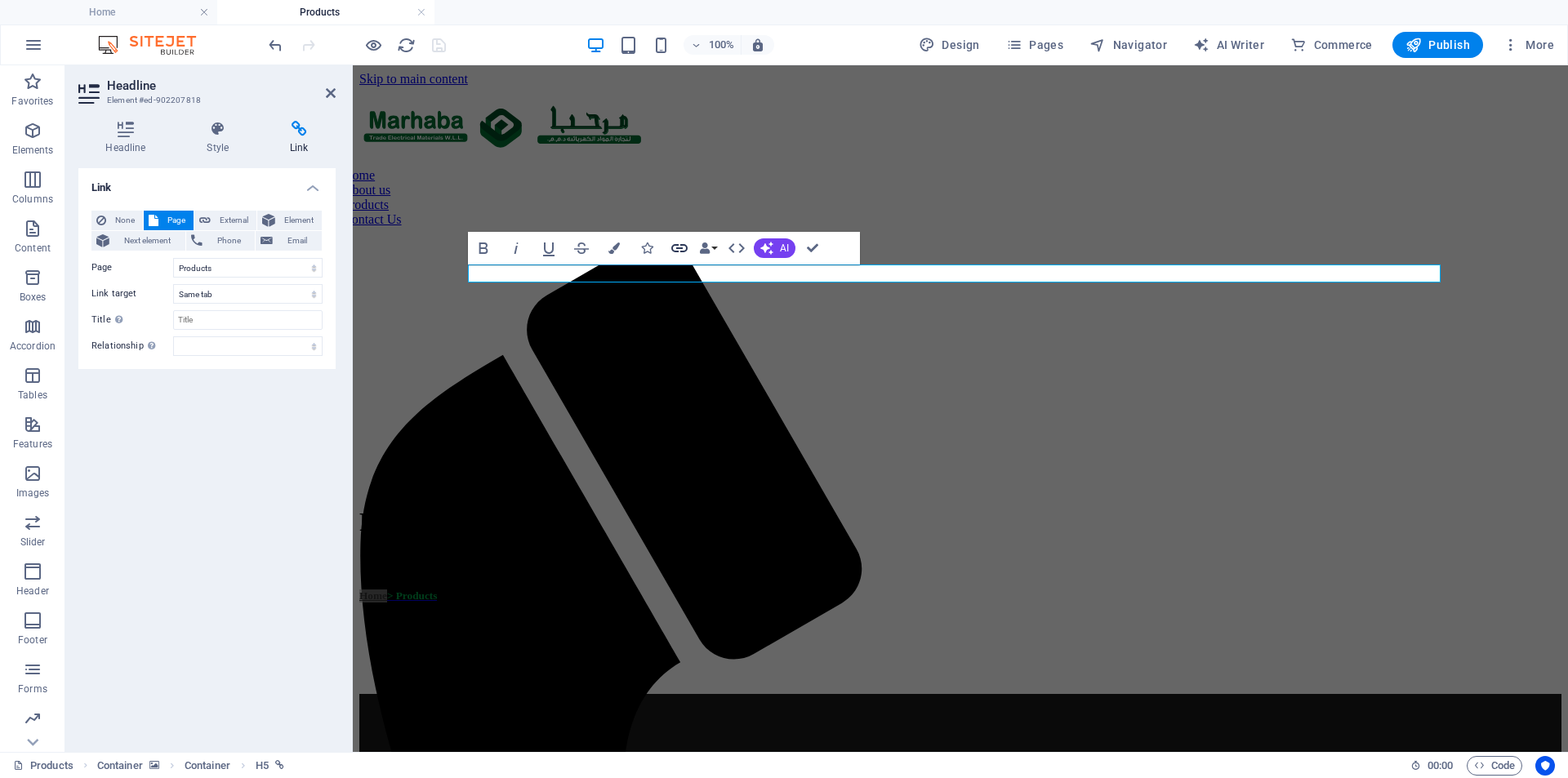
click at [671, 245] on icon "button" at bounding box center [679, 247] width 19 height 19
click at [999, 507] on div "Products" at bounding box center [845, 521] width 972 height 30
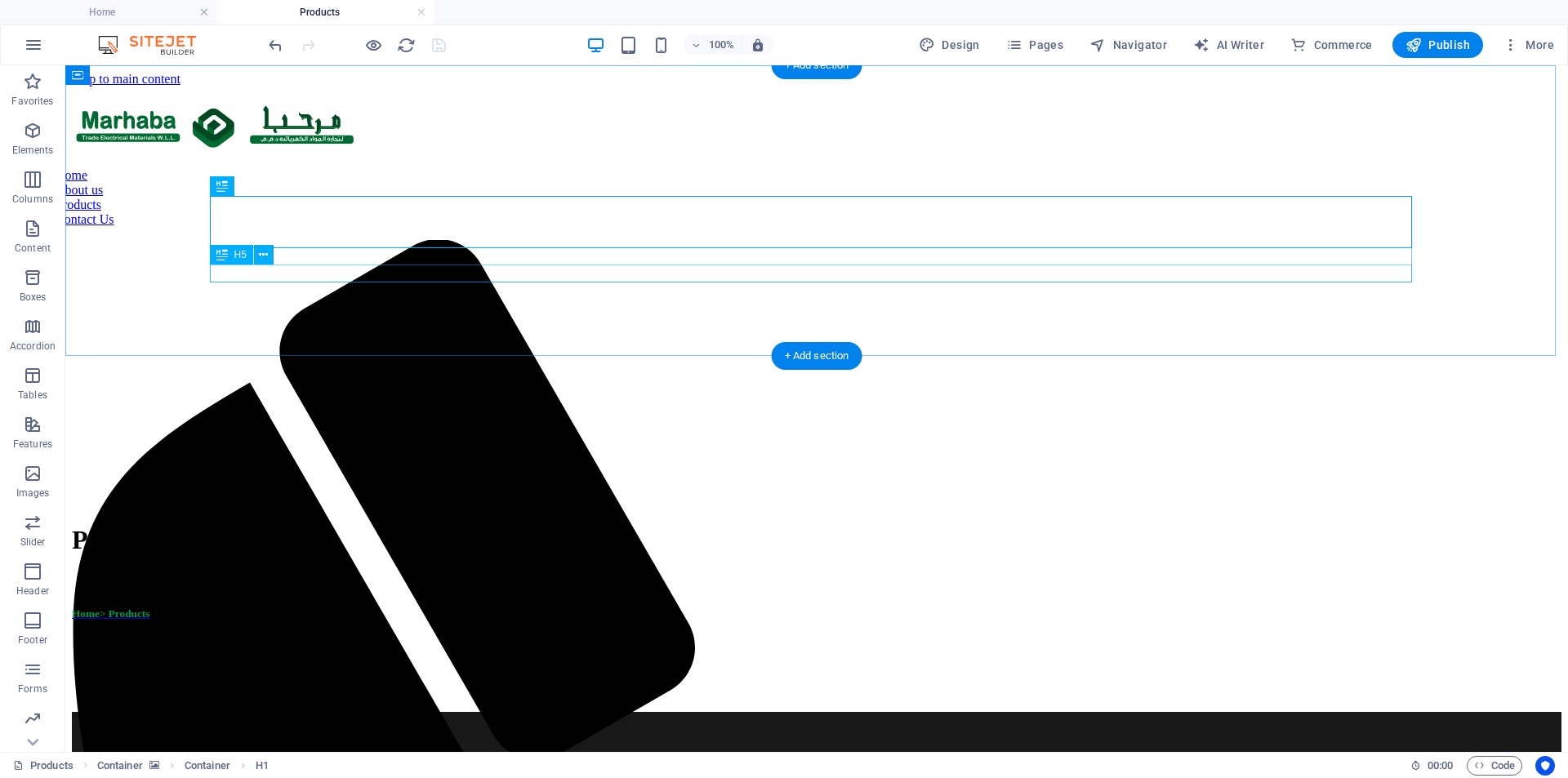
click at [306, 608] on div "Home> Products" at bounding box center [672, 614] width 1202 height 13
select select "4"
select select
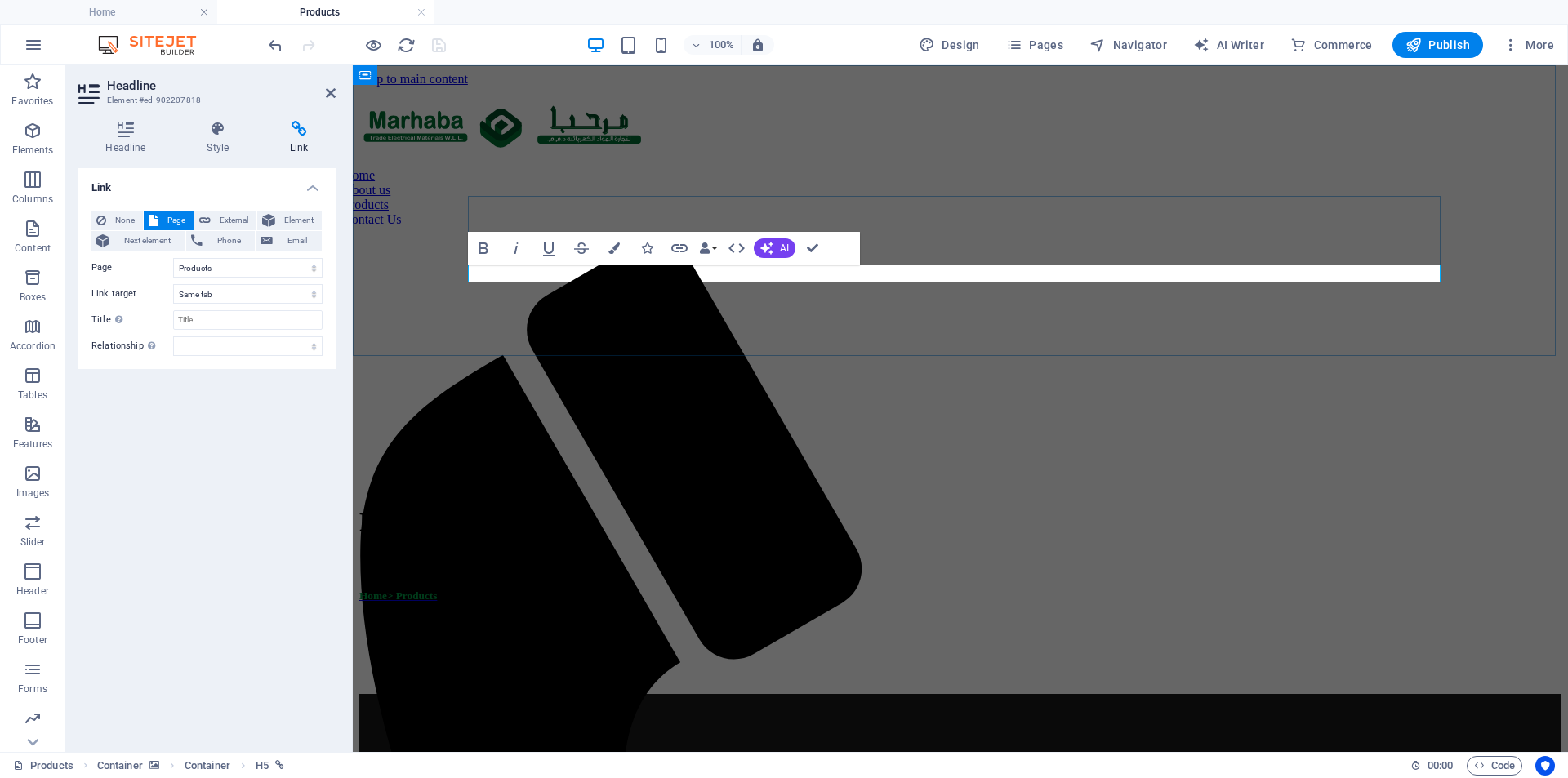
click at [577, 589] on h5 "Home> Products" at bounding box center [845, 596] width 972 height 13
click at [437, 589] on span "Home> Products" at bounding box center [398, 595] width 78 height 12
click at [572, 589] on h5 "Home> Products" at bounding box center [845, 596] width 972 height 13
click at [116, 218] on span "None" at bounding box center [124, 220] width 27 height 19
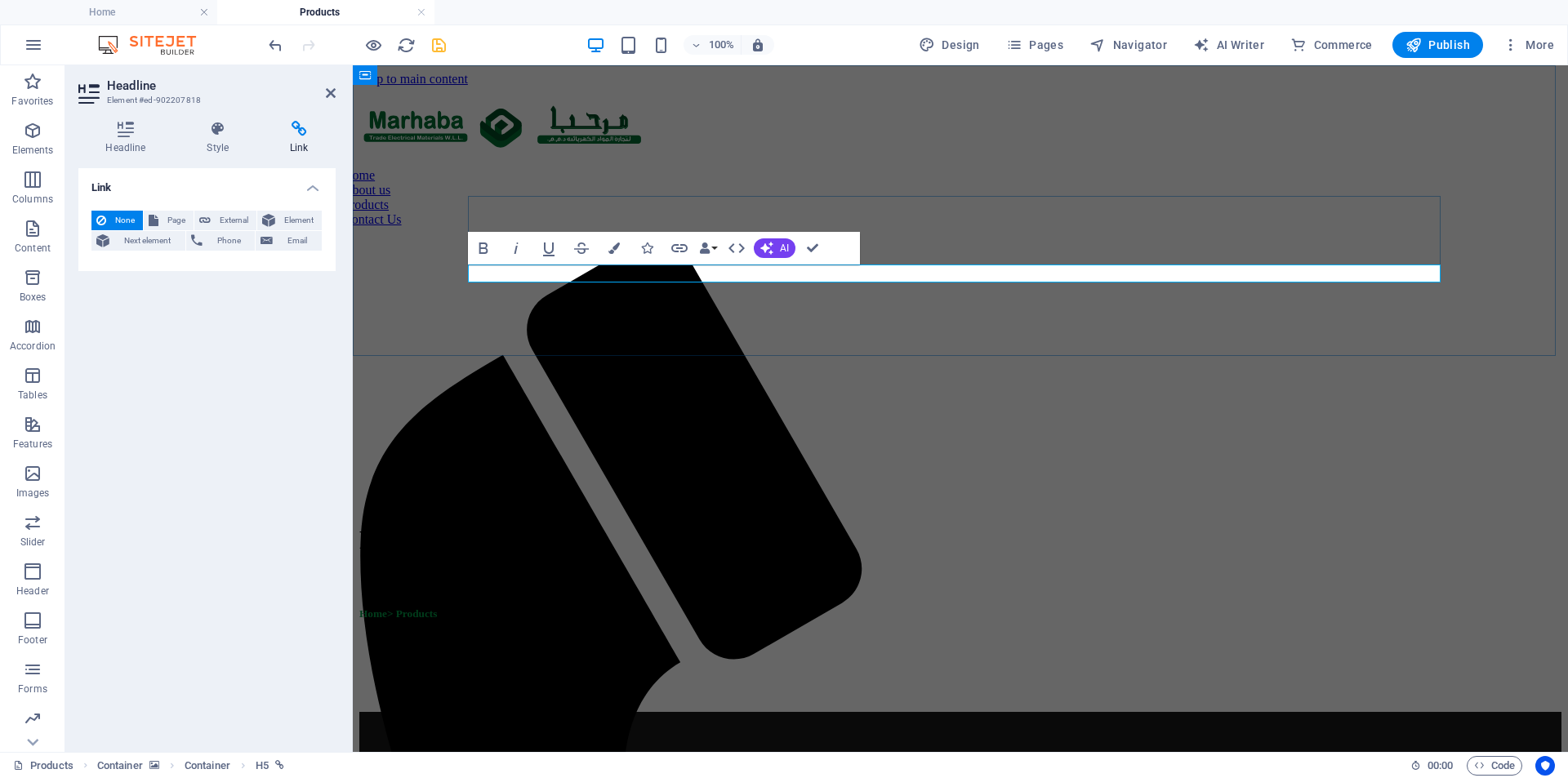
click at [437, 608] on span "Home> Products" at bounding box center [398, 613] width 78 height 12
drag, startPoint x: 498, startPoint y: 271, endPoint x: 466, endPoint y: 280, distance: 33.2
click at [466, 280] on div "Products Home> Products" at bounding box center [960, 399] width 1202 height 625
click at [675, 248] on icon "button" at bounding box center [679, 247] width 19 height 19
click at [595, 86] on figure at bounding box center [960, 86] width 1202 height 0
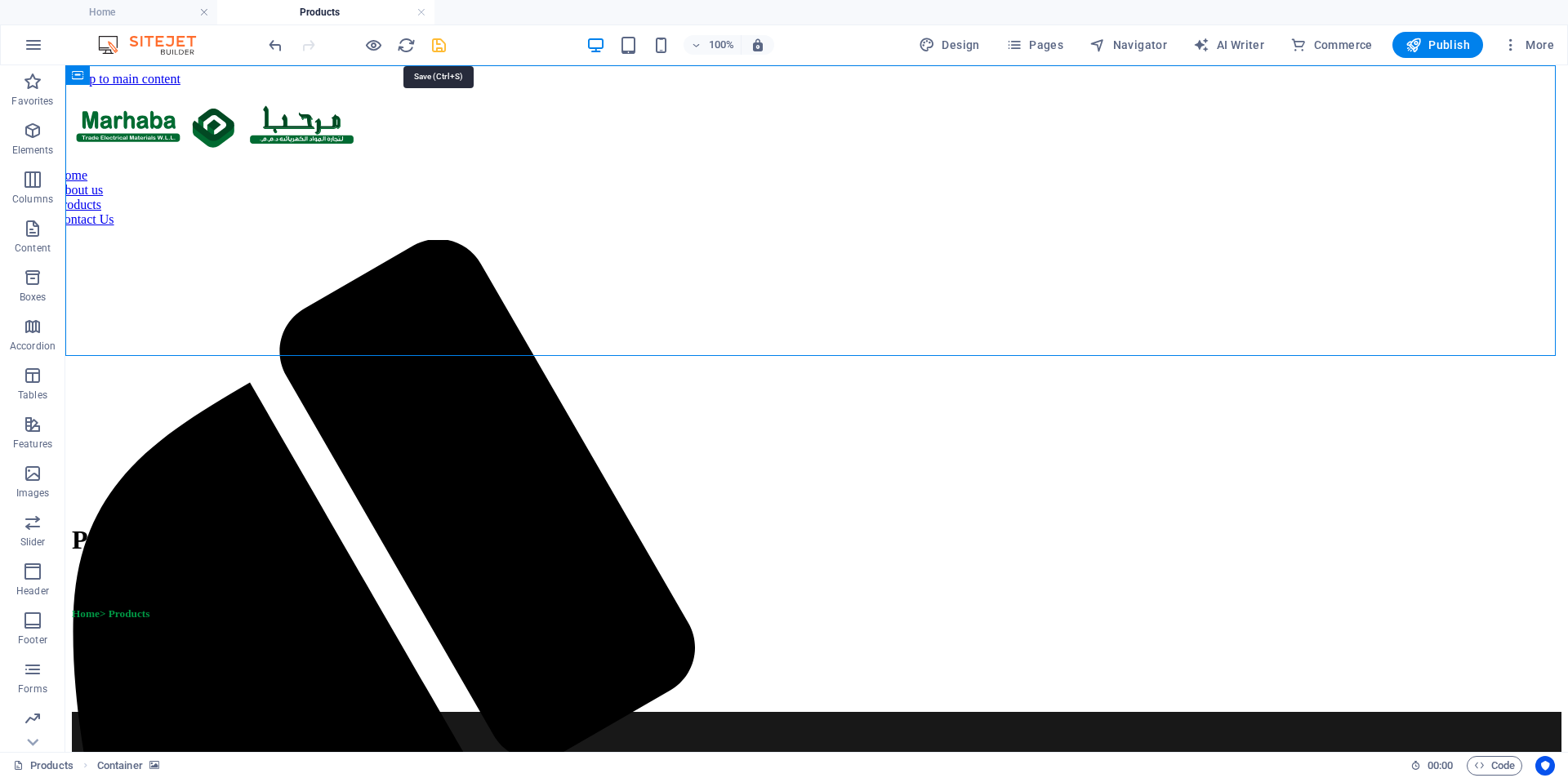
click at [438, 44] on icon "save" at bounding box center [439, 45] width 18 height 18
select select "%"
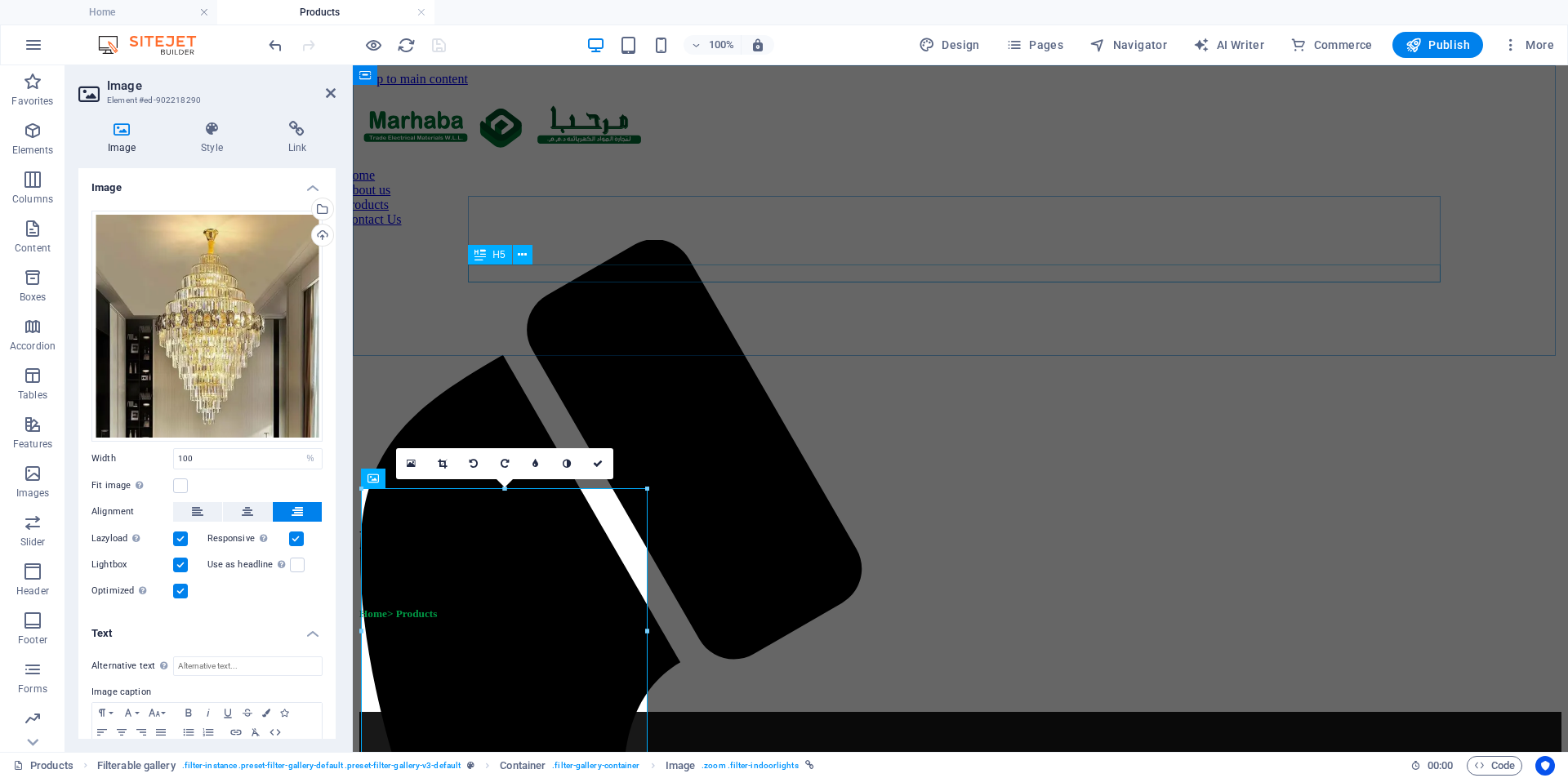
click at [638, 608] on div "Home> Products" at bounding box center [845, 614] width 972 height 13
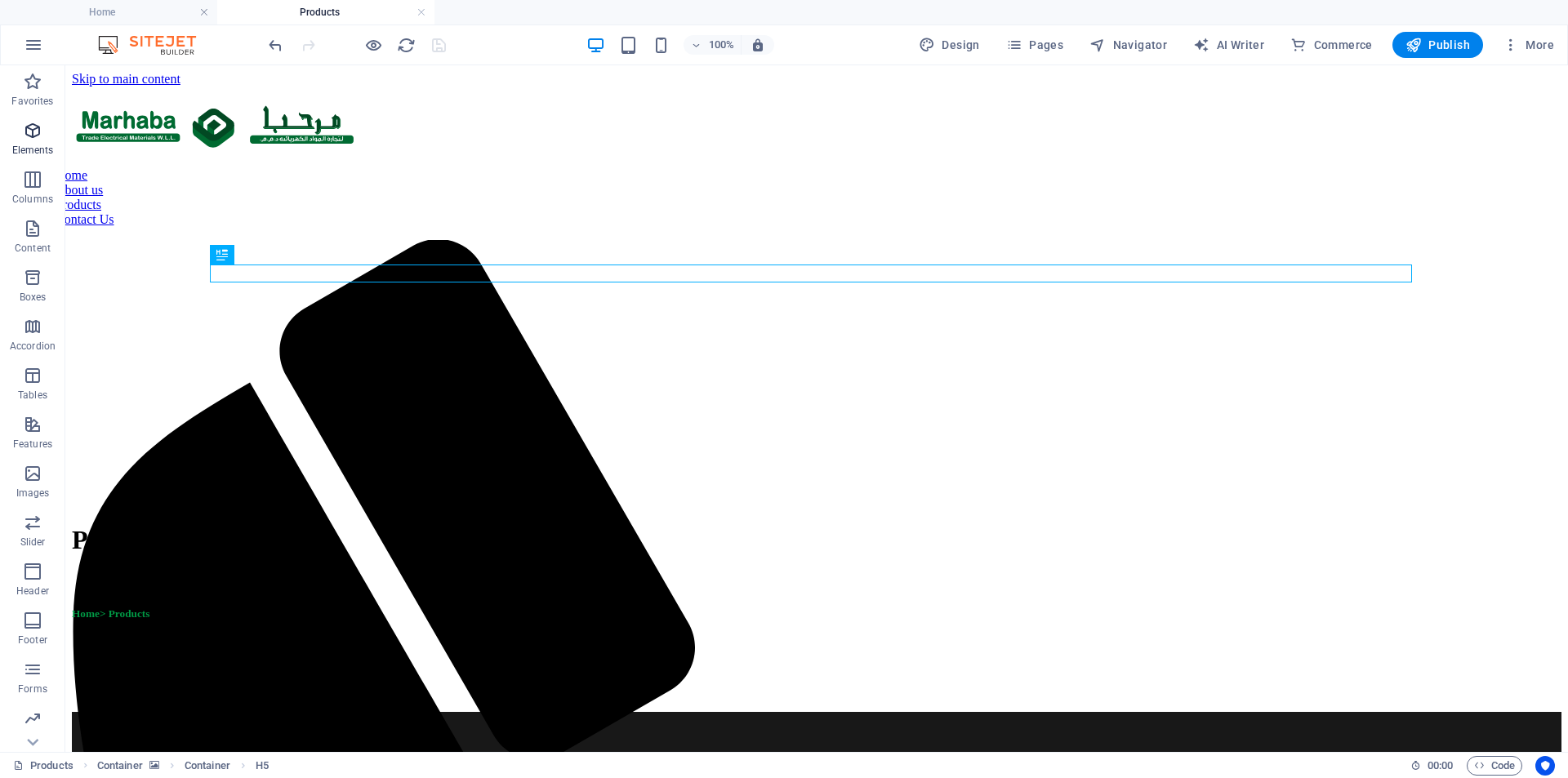
click at [0, 0] on p "Elements" at bounding box center [0, 0] width 0 height 0
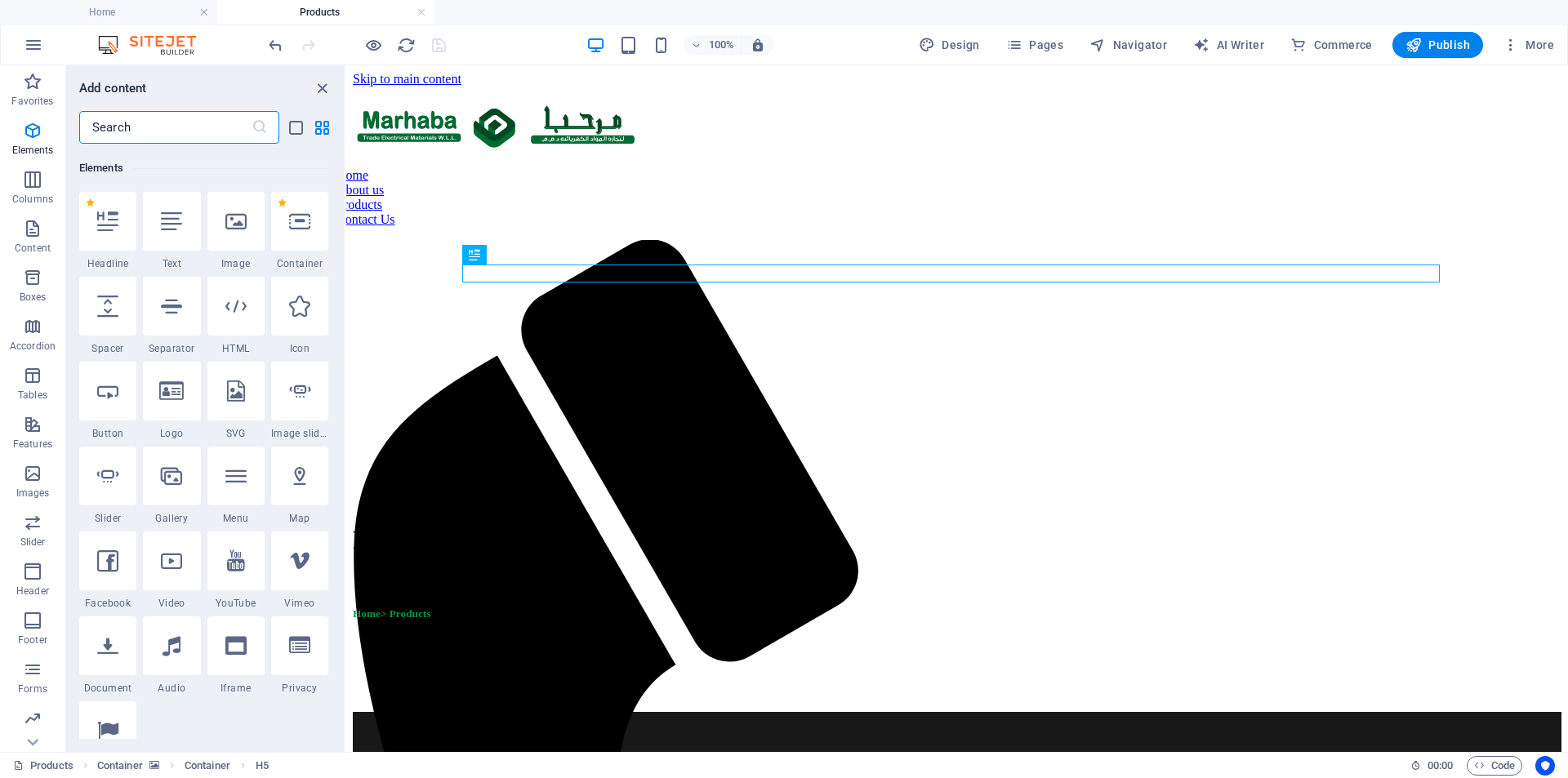
scroll to position [174, 0]
click at [132, 124] on input "text" at bounding box center [165, 127] width 172 height 33
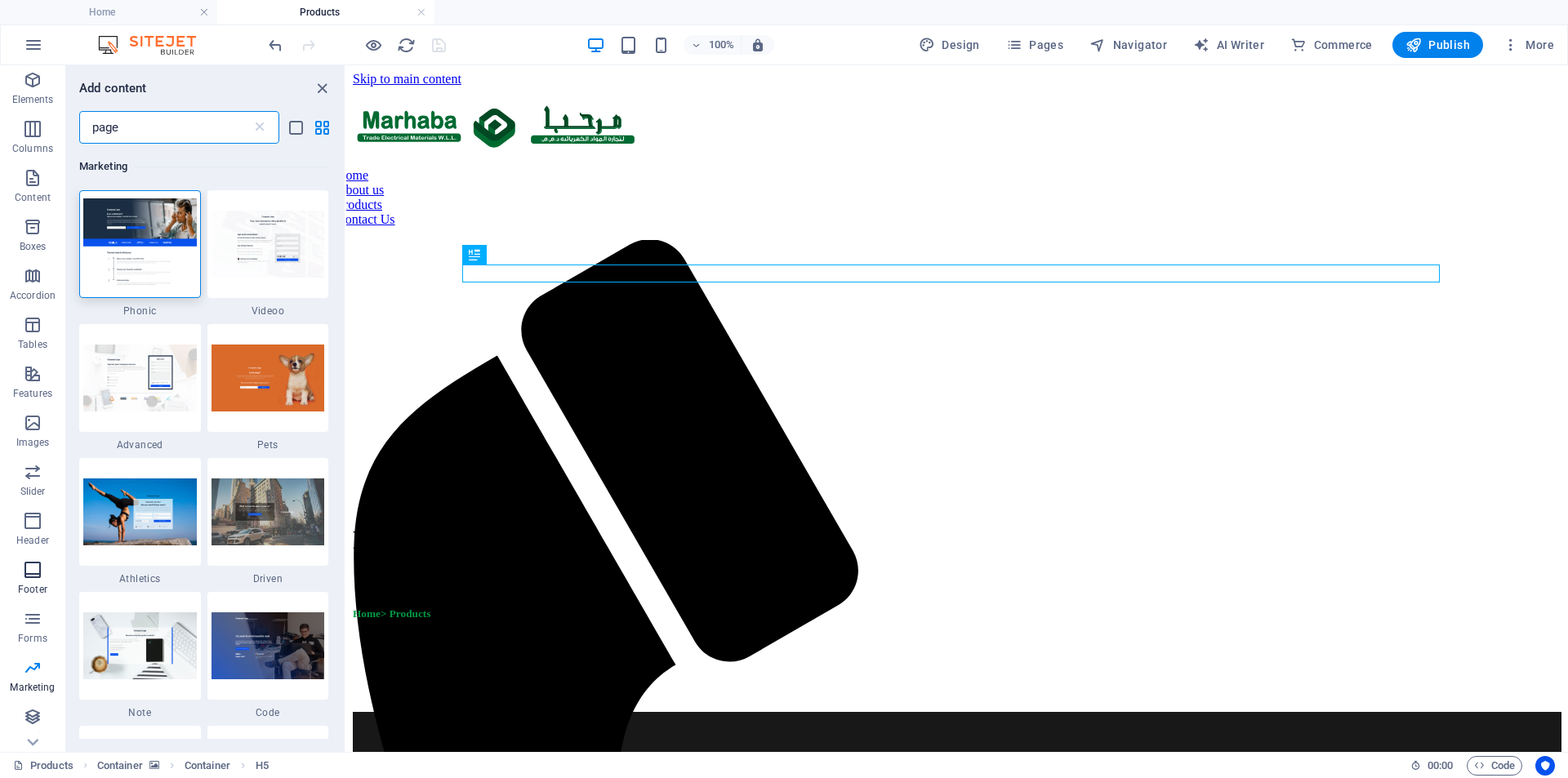
scroll to position [97, 0]
type input "page"
click at [34, 661] on icon "button" at bounding box center [32, 670] width 19 height 19
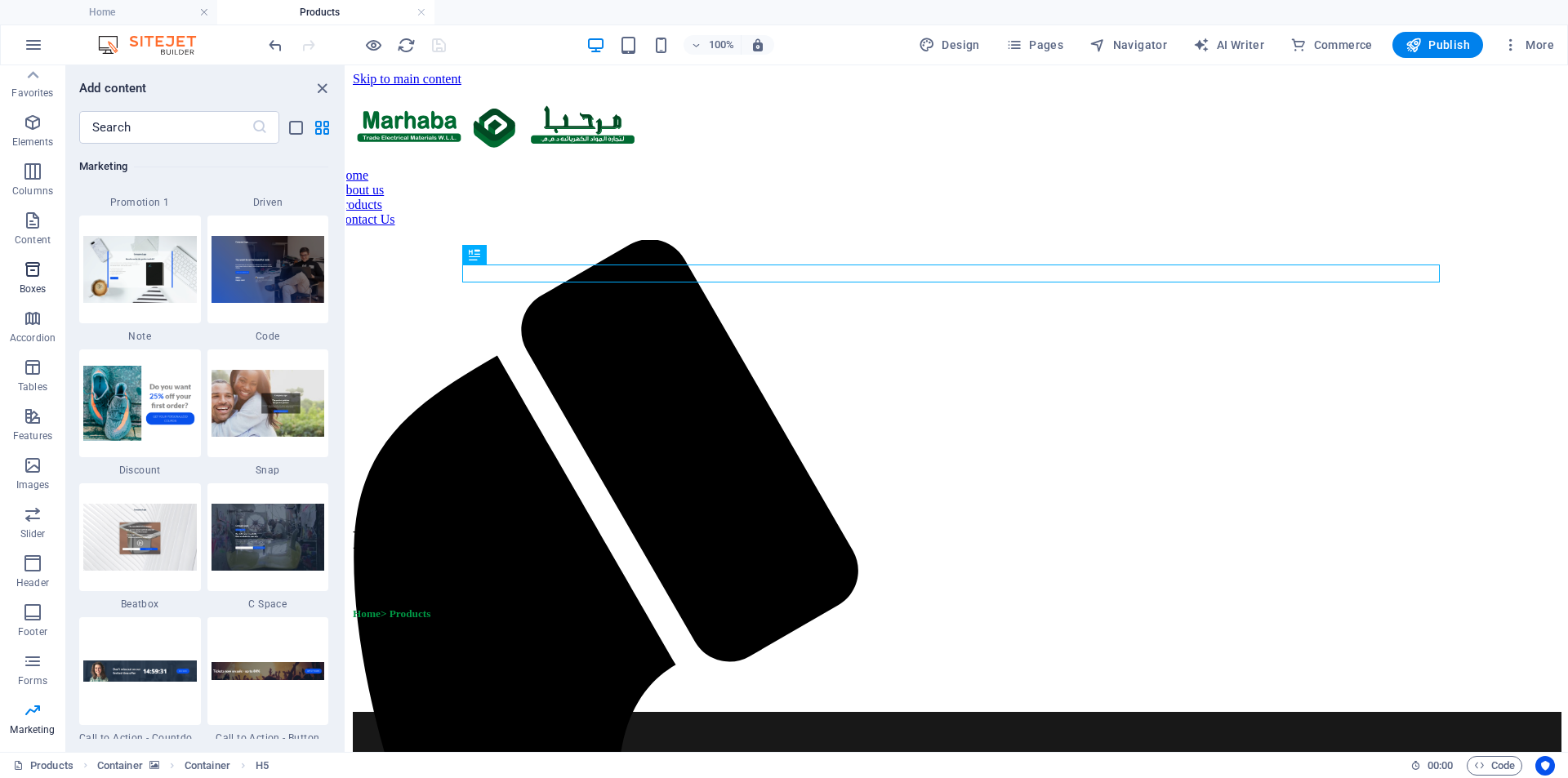
scroll to position [0, 0]
click at [41, 136] on icon "button" at bounding box center [32, 130] width 19 height 19
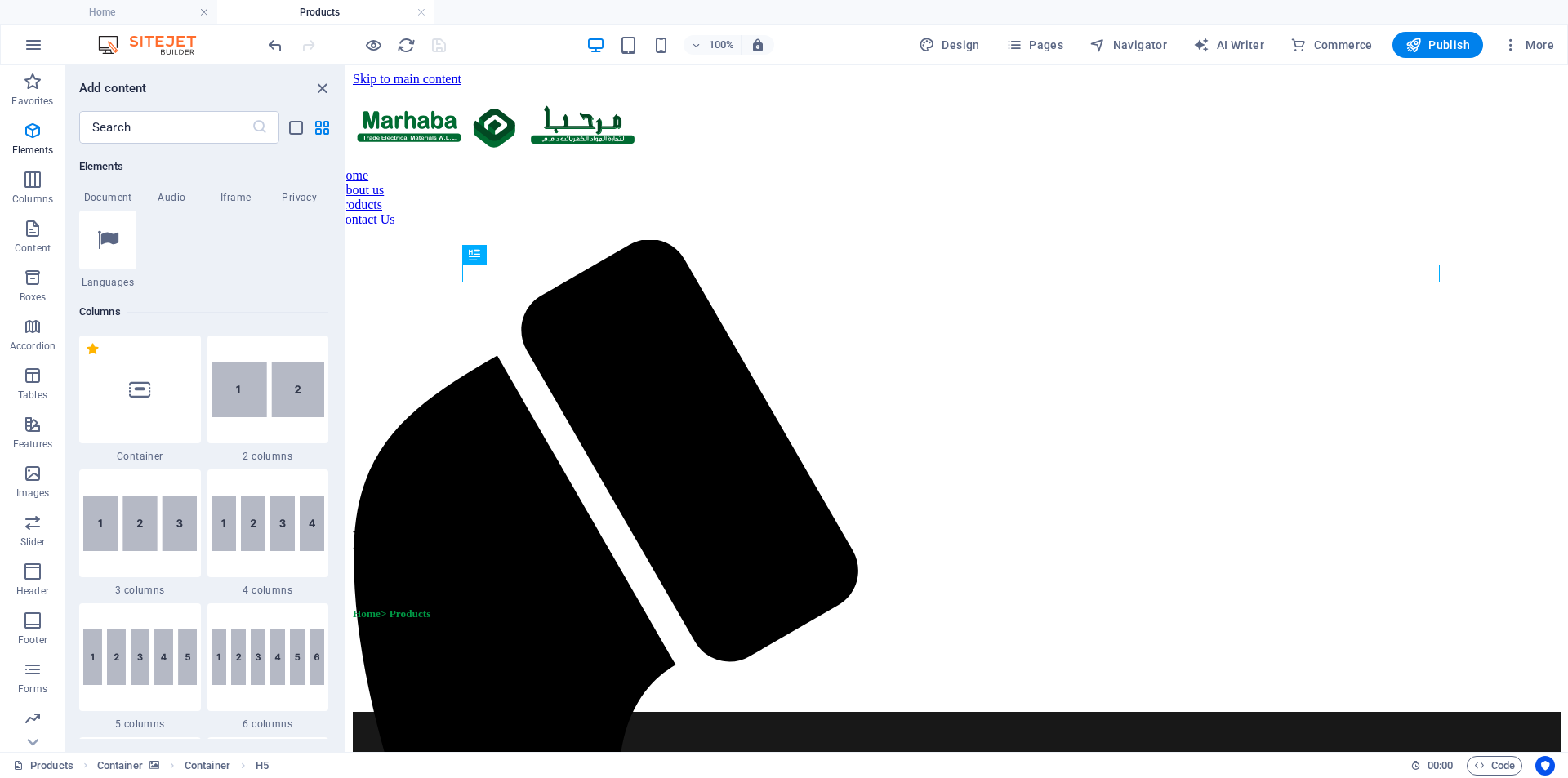
scroll to position [745, 0]
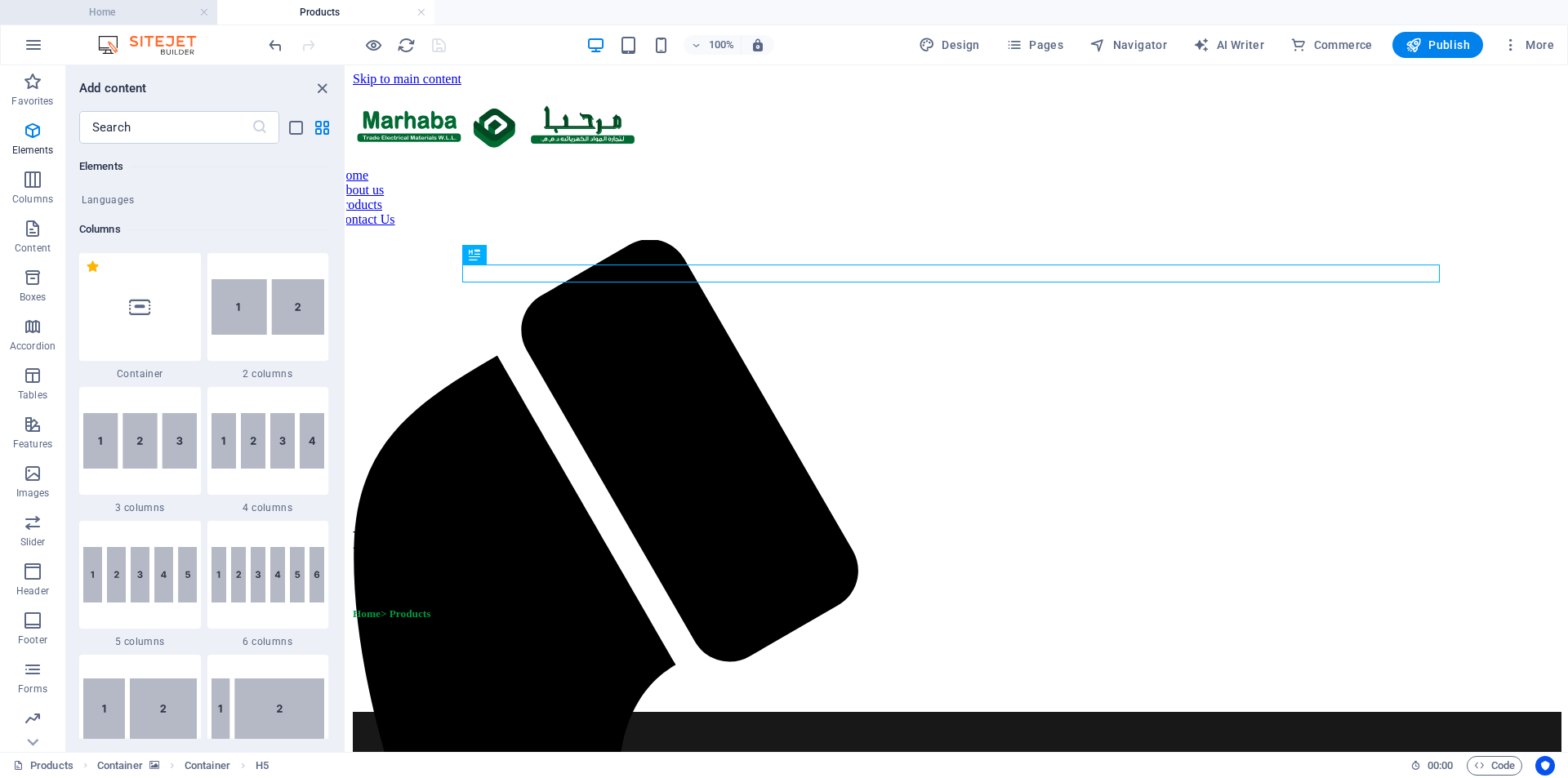
click at [160, 16] on h4 "Home" at bounding box center [108, 13] width 217 height 18
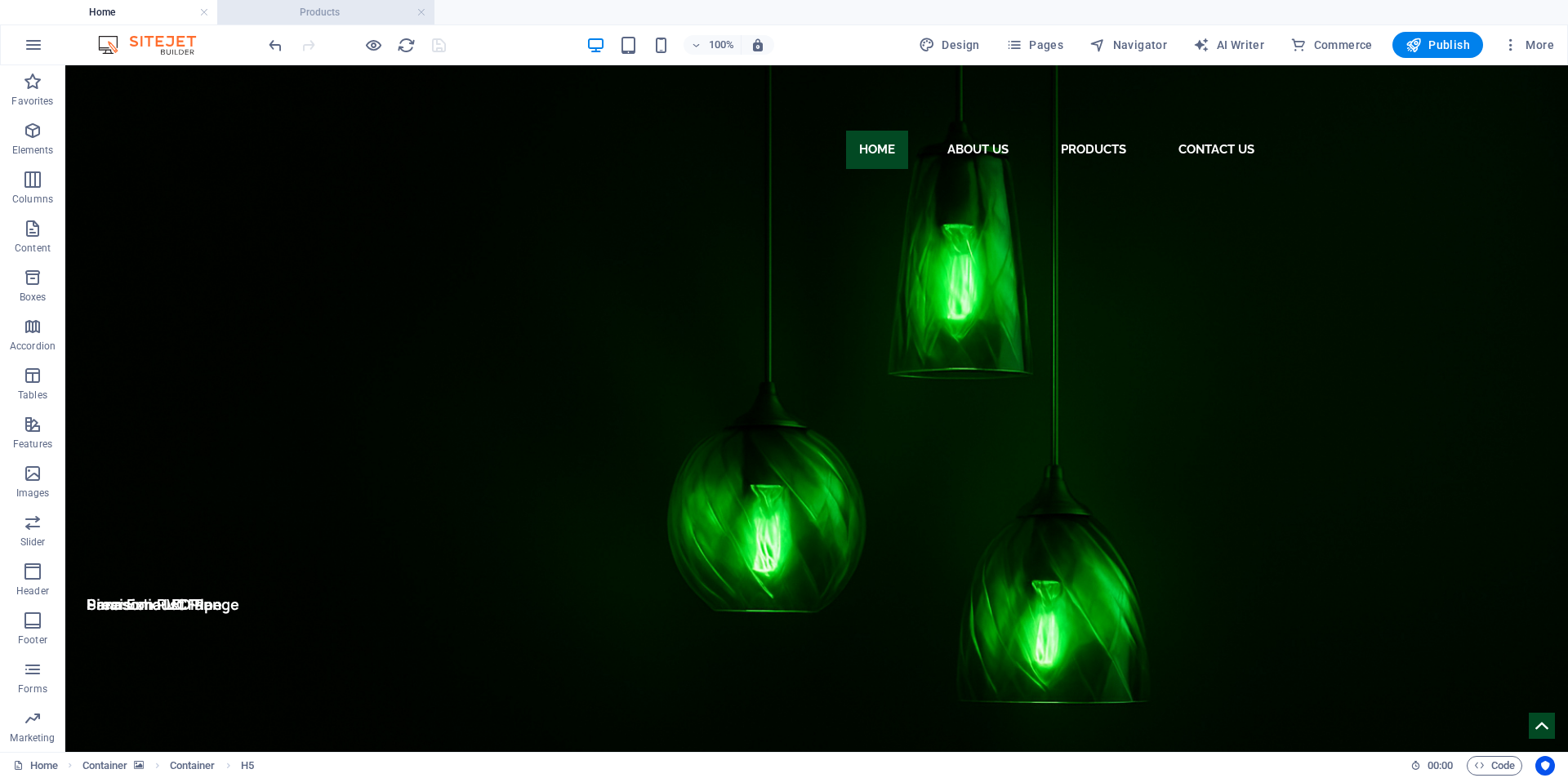
click at [264, 10] on h4 "Products" at bounding box center [326, 13] width 217 height 18
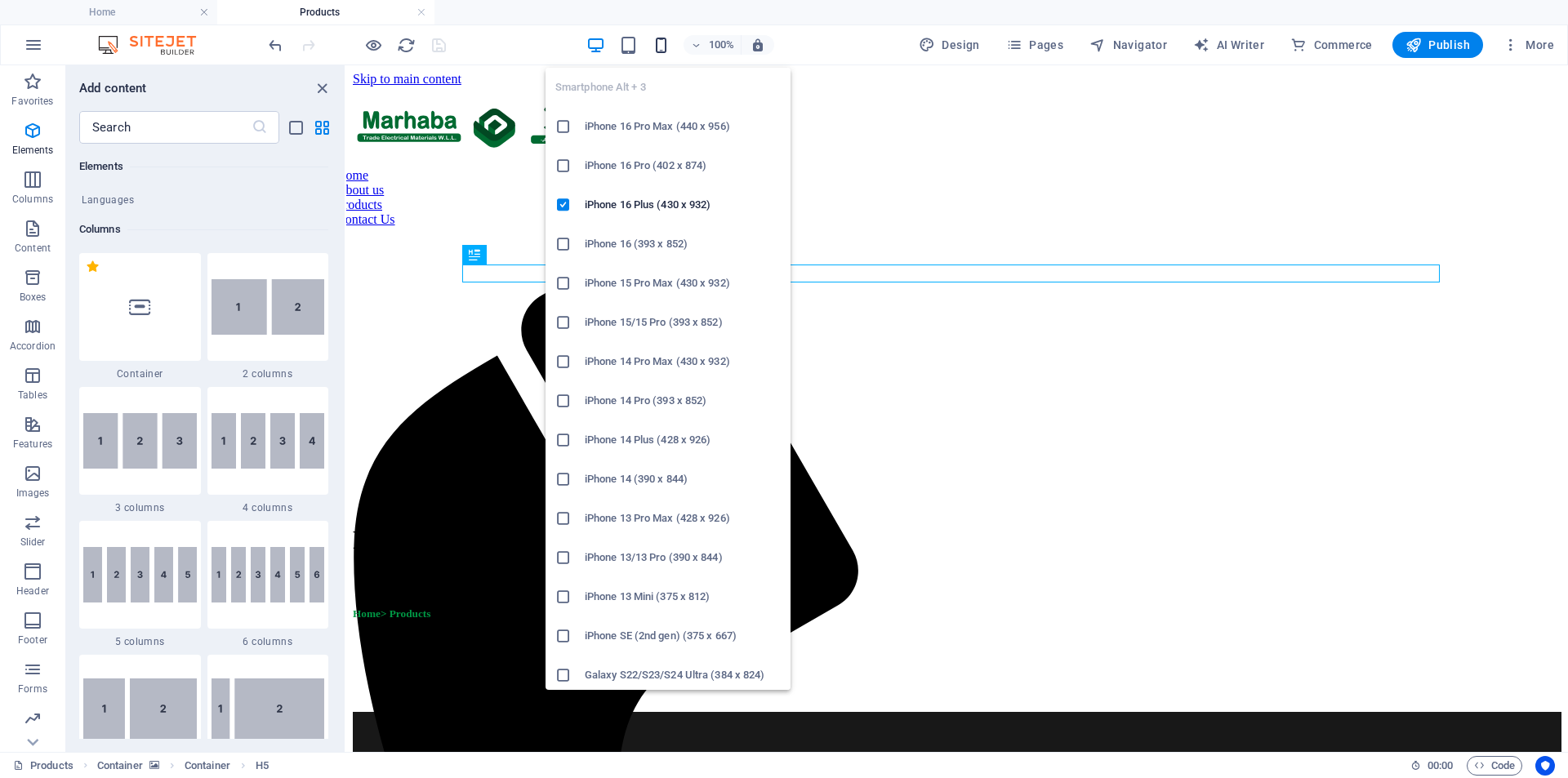
click at [666, 45] on icon "button" at bounding box center [661, 45] width 18 height 18
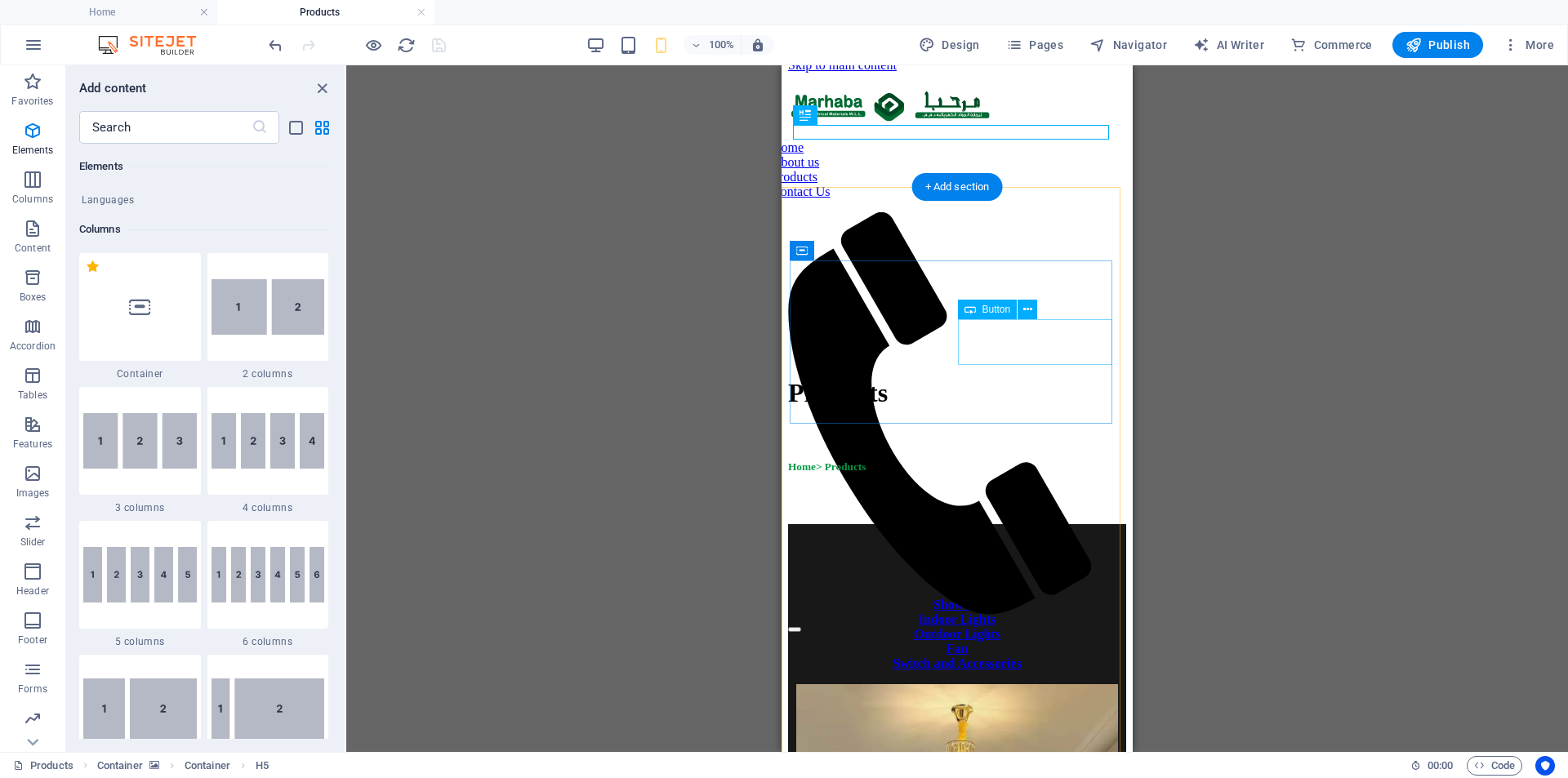
scroll to position [0, 0]
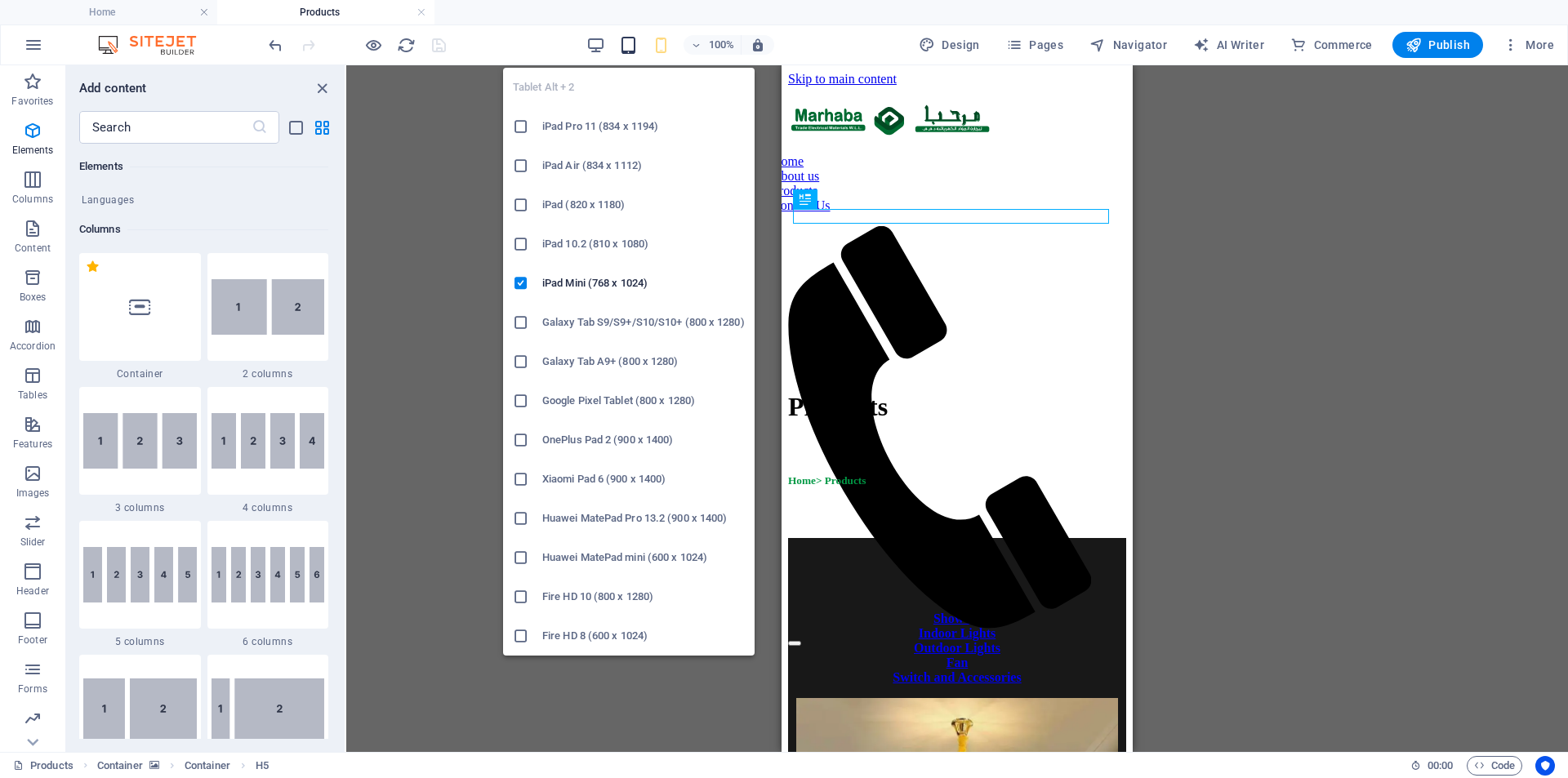
click at [0, 0] on icon "button" at bounding box center [0, 0] width 0 height 0
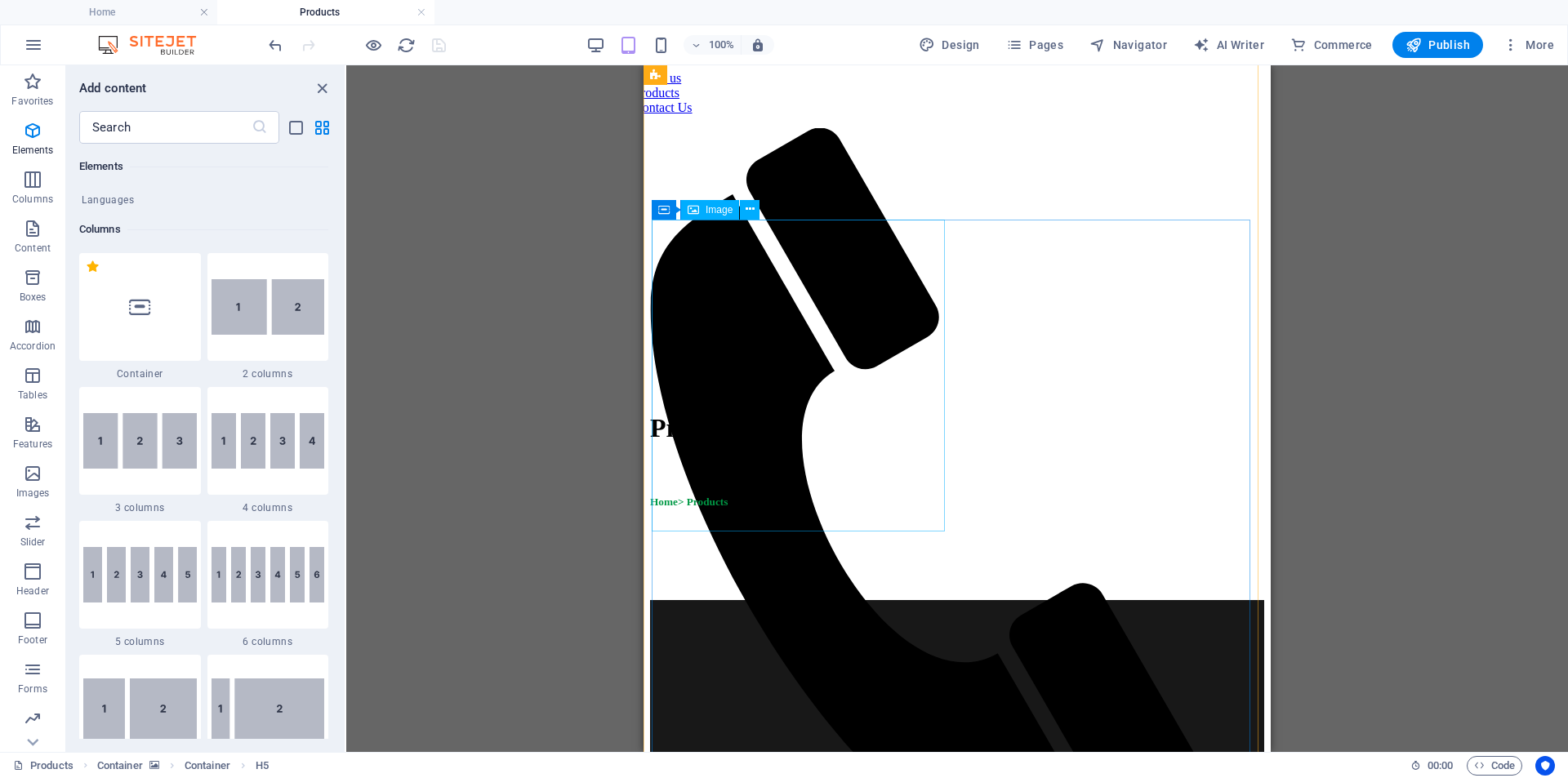
scroll to position [82, 0]
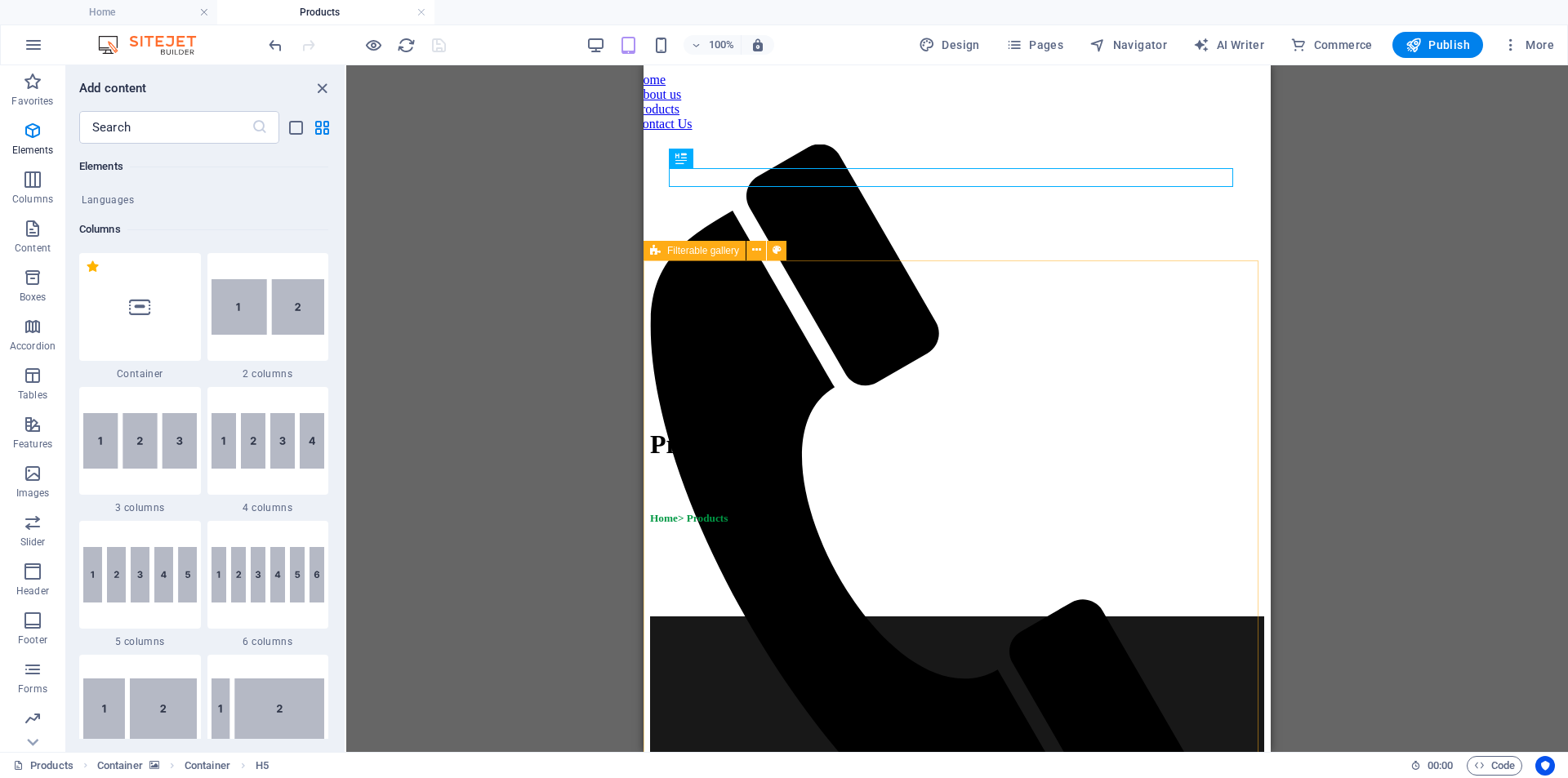
click at [705, 247] on span "Filterable gallery" at bounding box center [703, 250] width 72 height 10
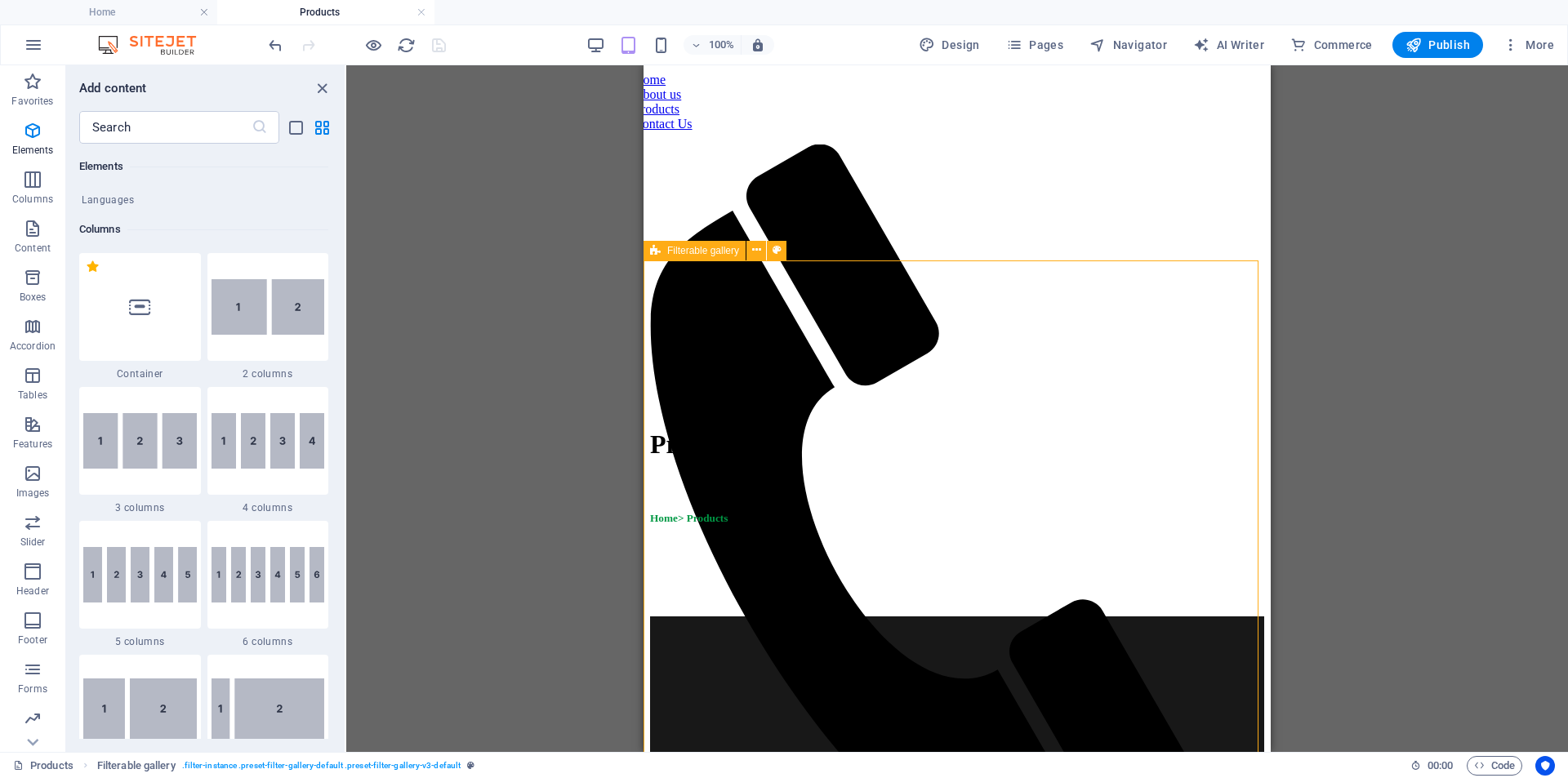
click at [705, 247] on span "Filterable gallery" at bounding box center [703, 250] width 72 height 10
select select "%"
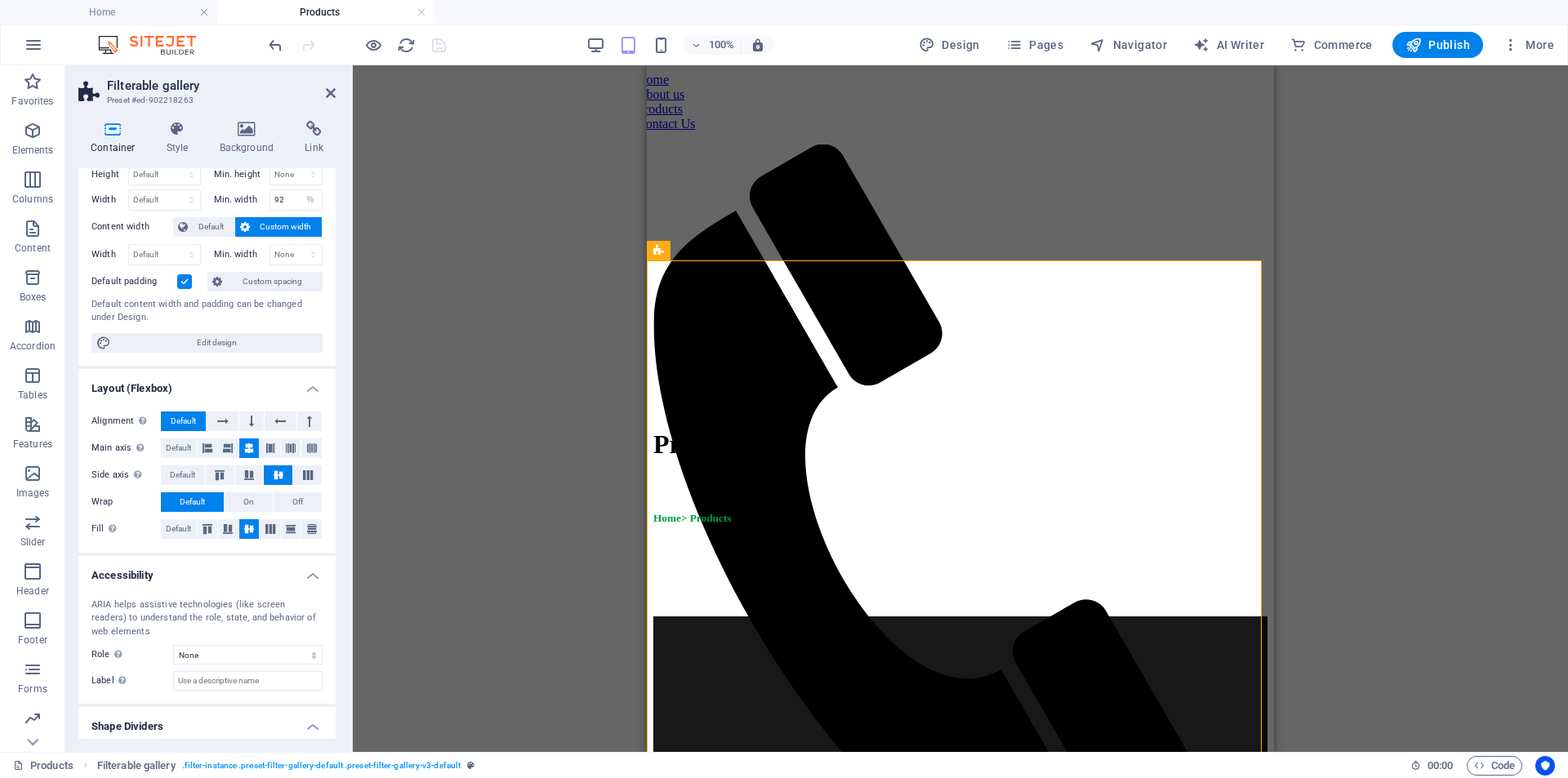
scroll to position [90, 0]
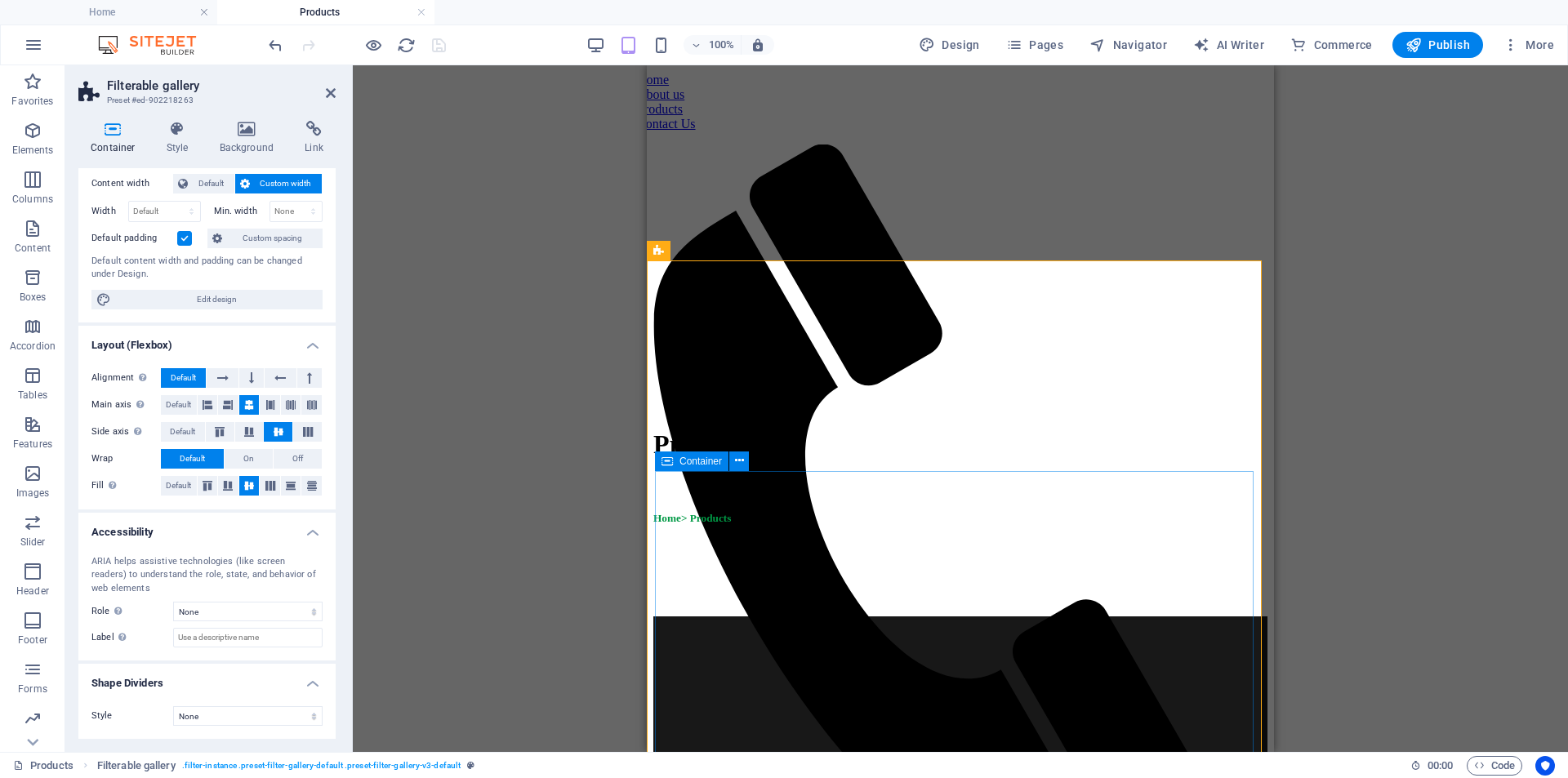
click at [687, 458] on span "Container" at bounding box center [701, 461] width 42 height 10
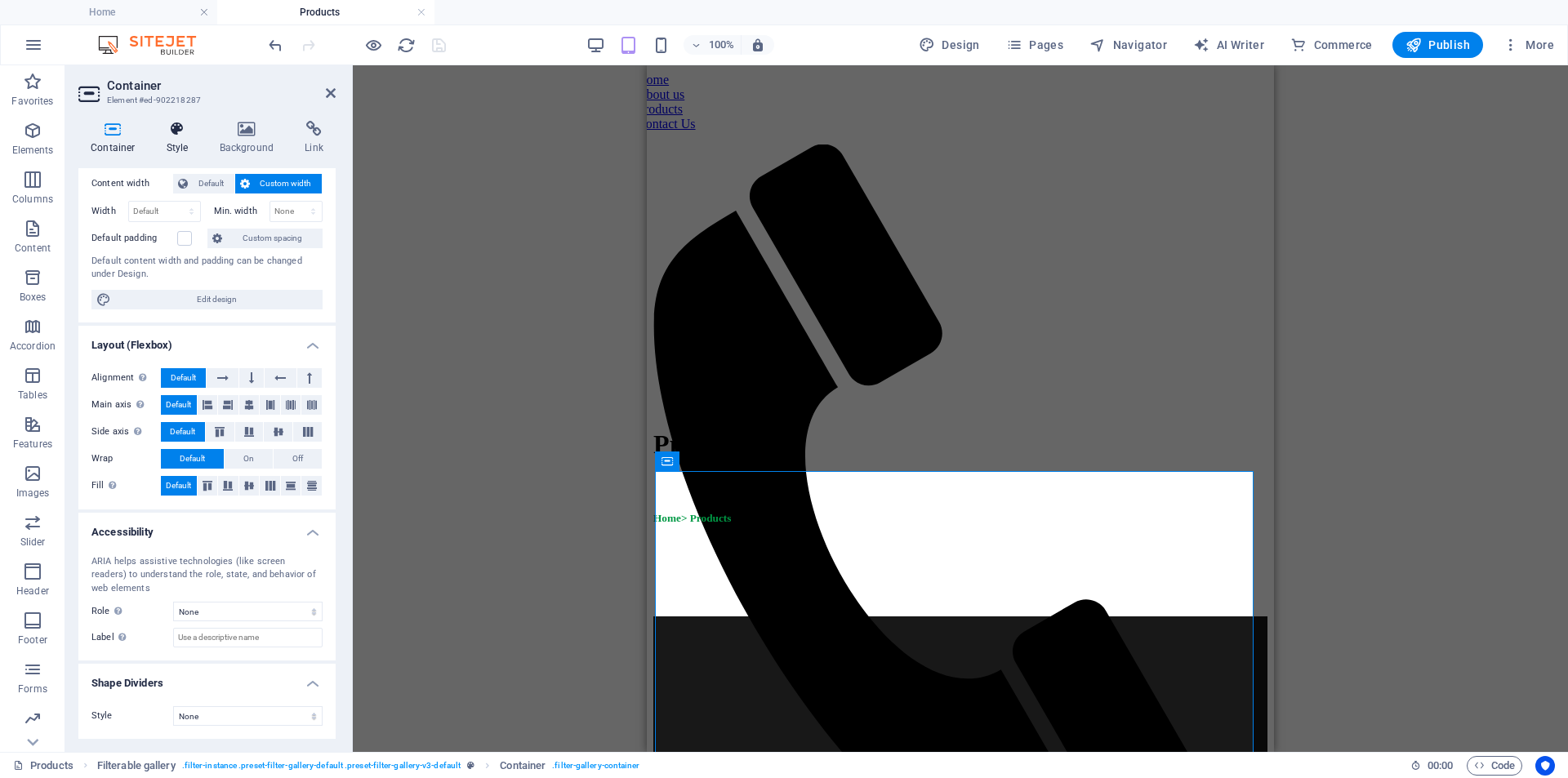
click at [186, 150] on h4 "Style" at bounding box center [181, 137] width 53 height 34
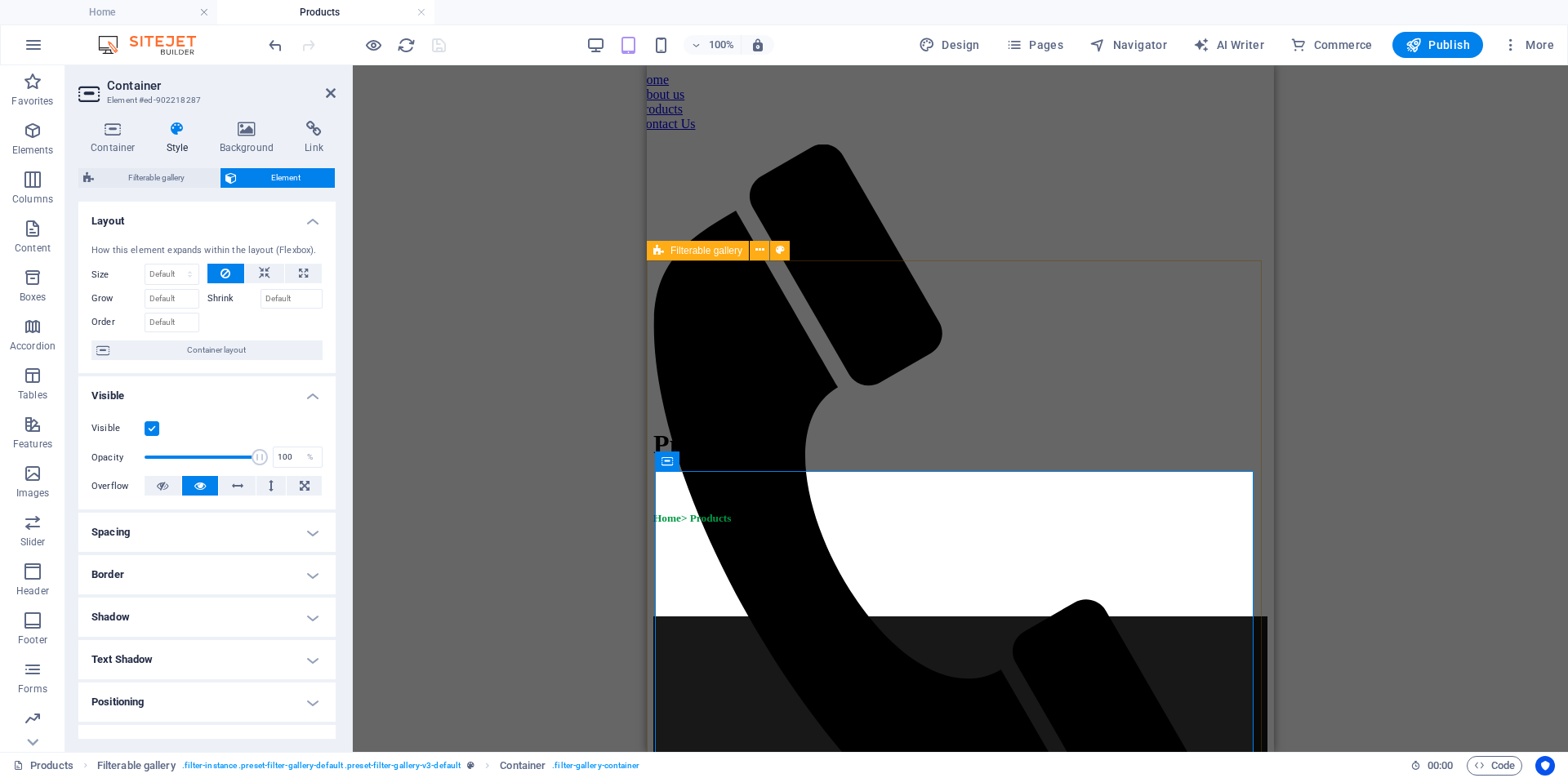
click at [695, 248] on span "Filterable gallery" at bounding box center [706, 250] width 72 height 10
select select "%"
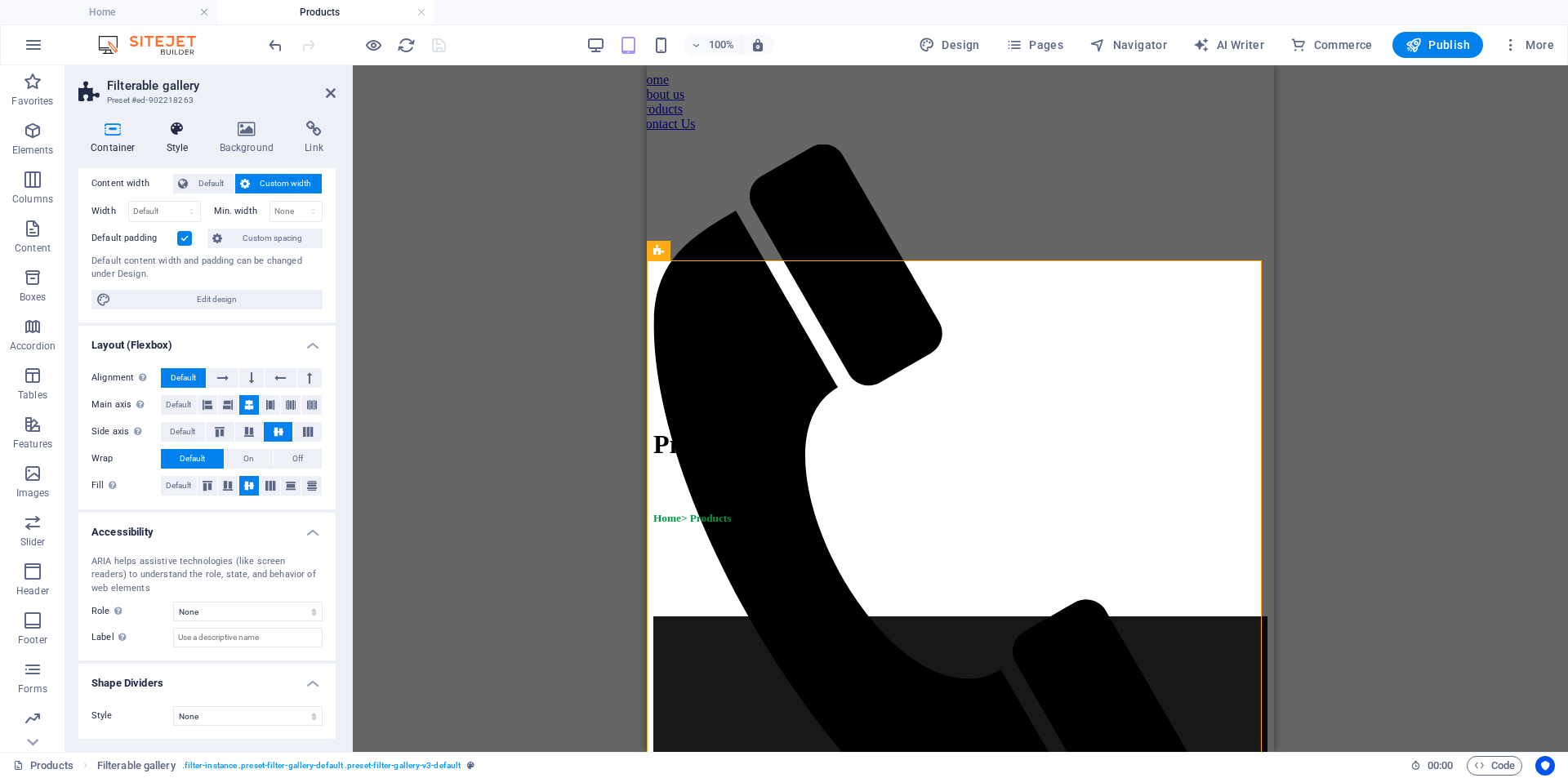
click at [181, 141] on h4 "Style" at bounding box center [181, 137] width 53 height 34
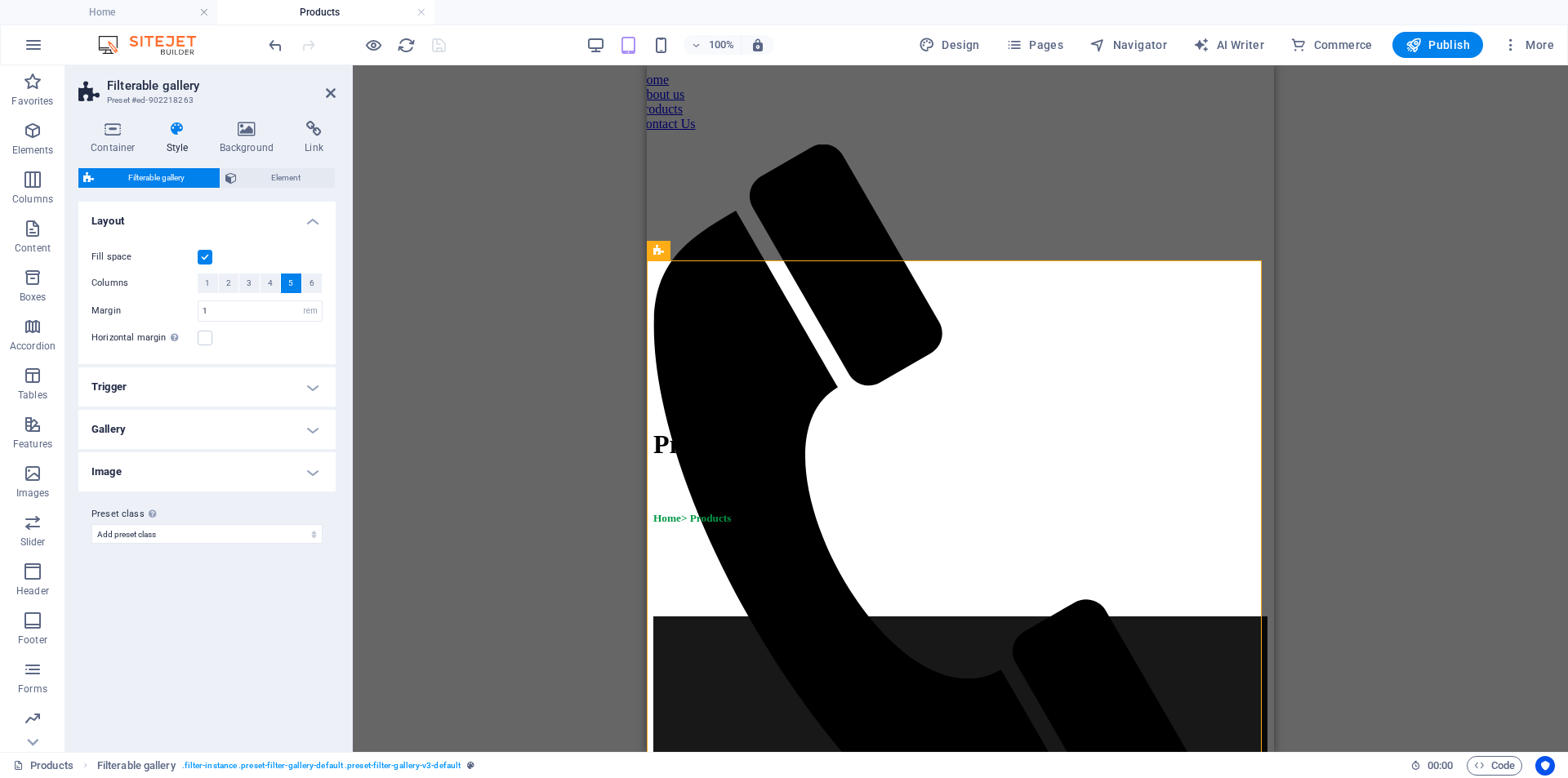
click at [271, 394] on h4 "Trigger" at bounding box center [207, 387] width 258 height 39
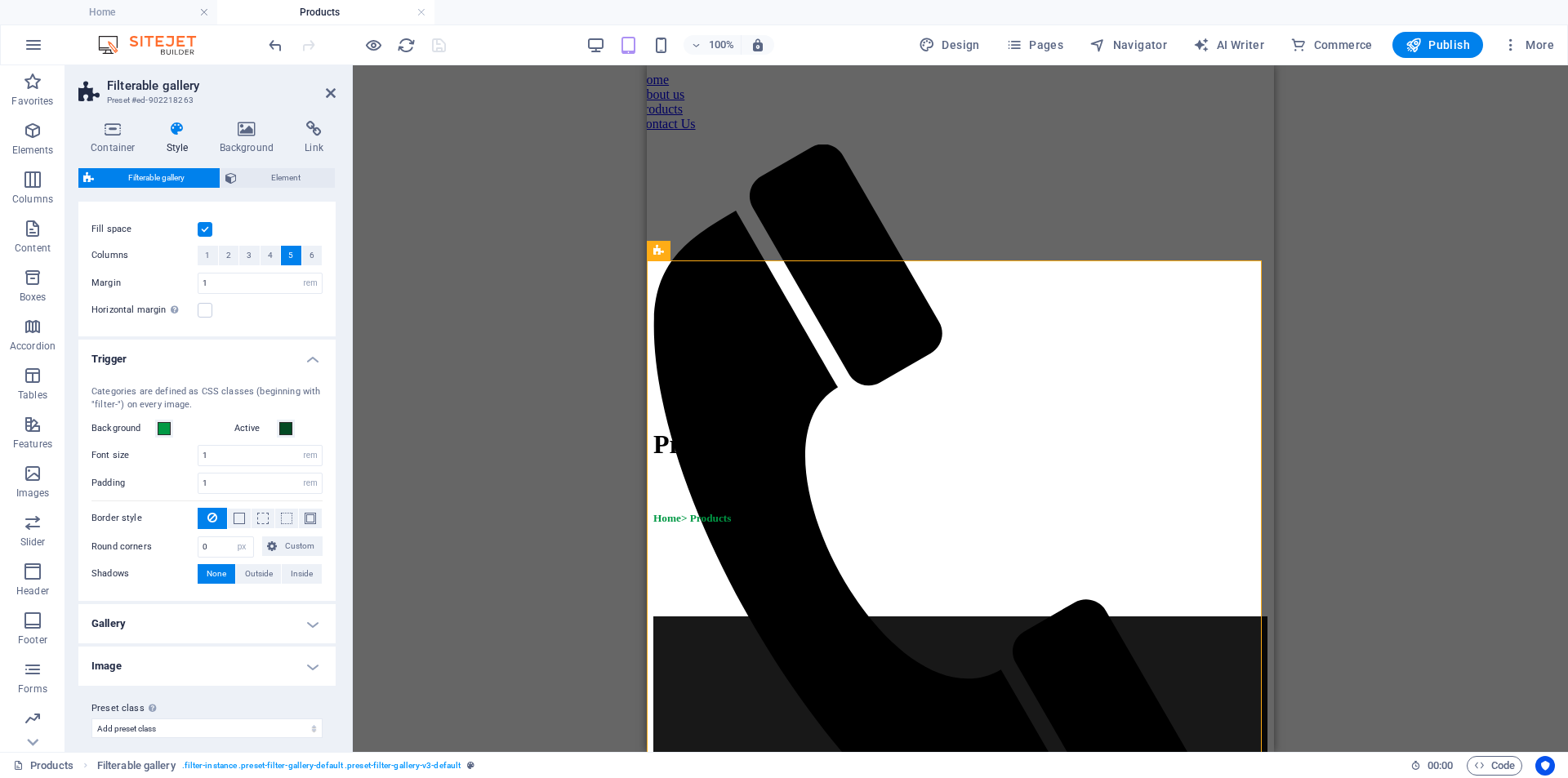
scroll to position [40, 0]
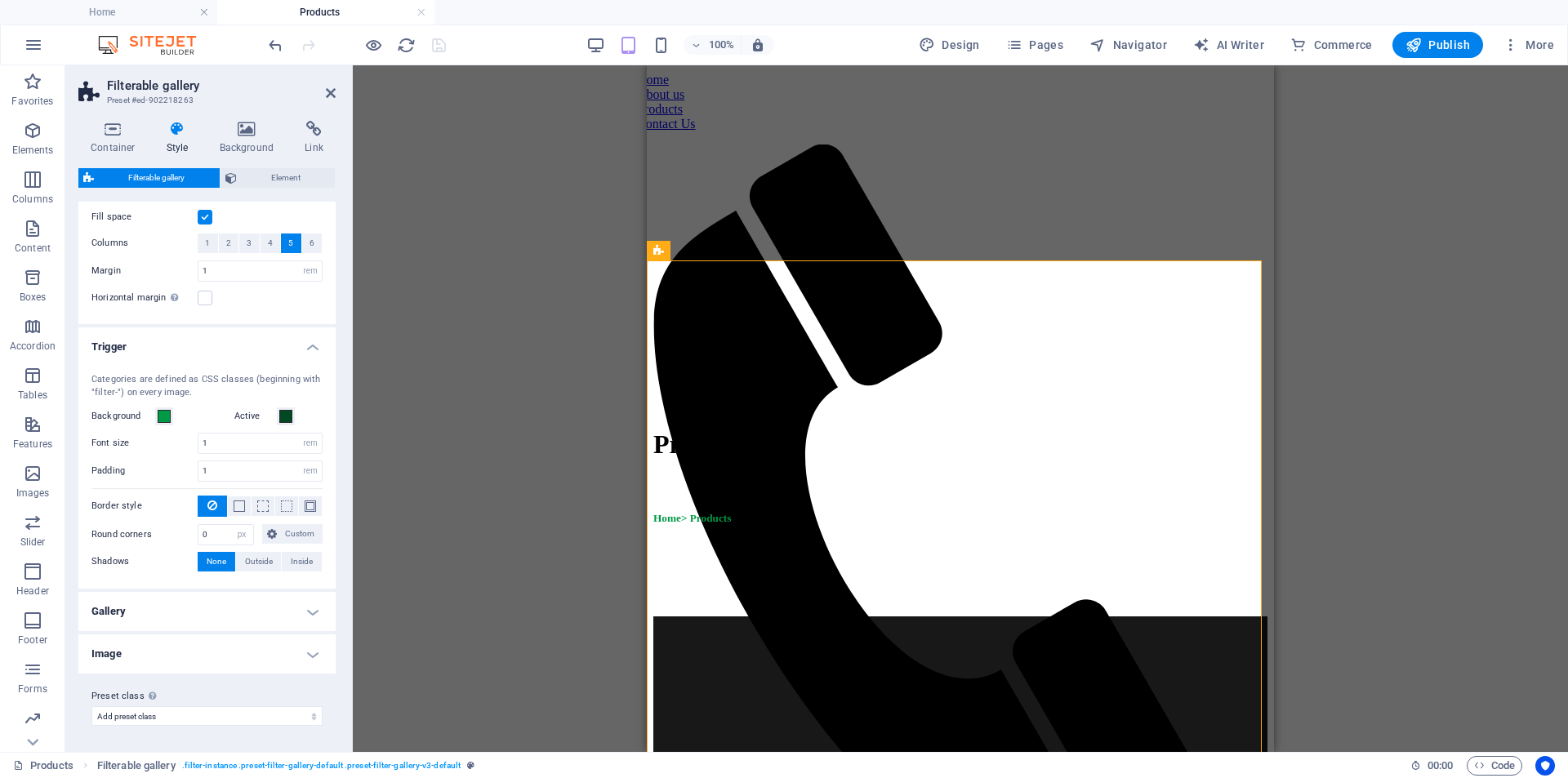
click at [239, 609] on h4 "Gallery" at bounding box center [207, 611] width 258 height 39
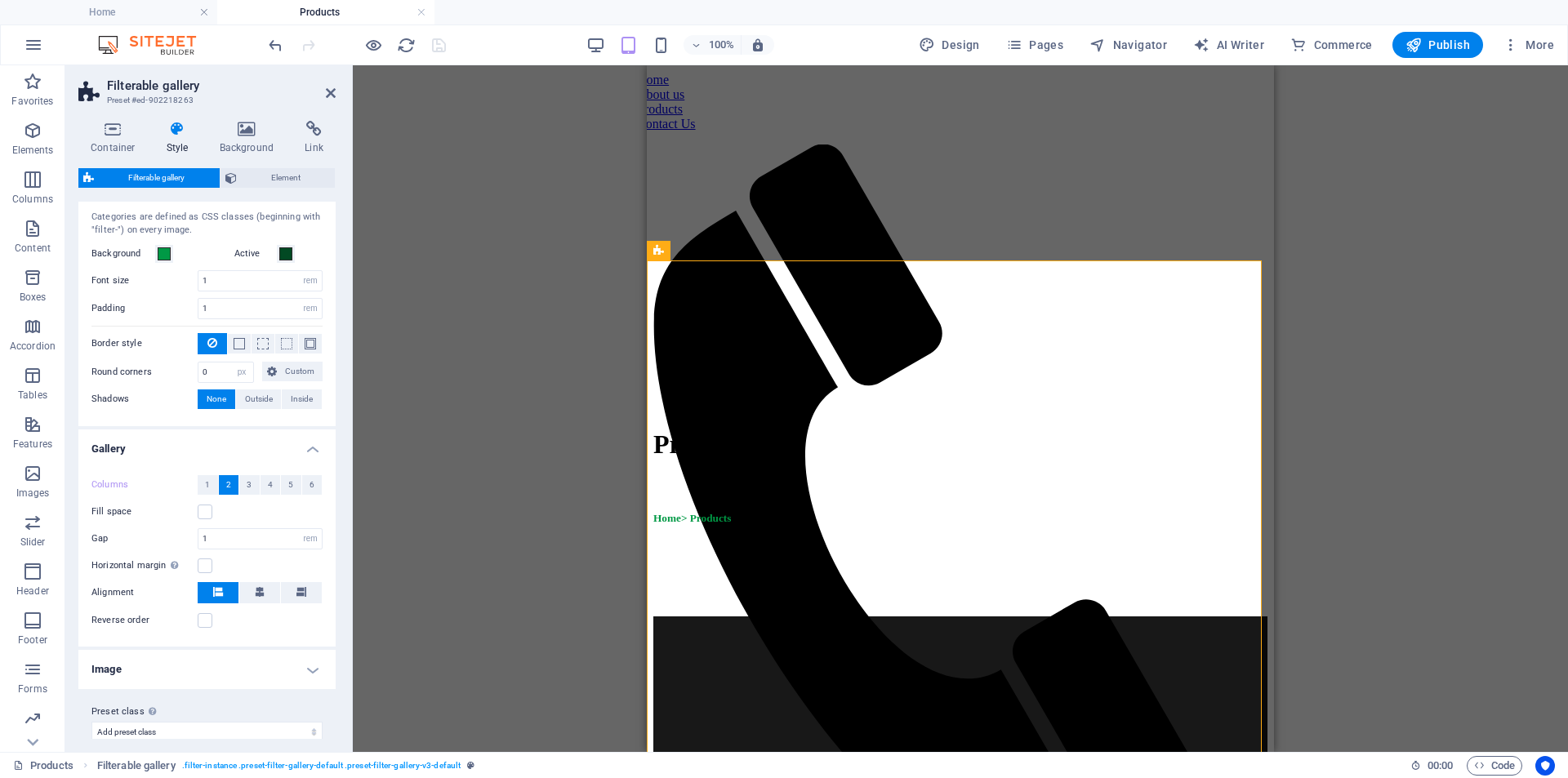
scroll to position [218, 0]
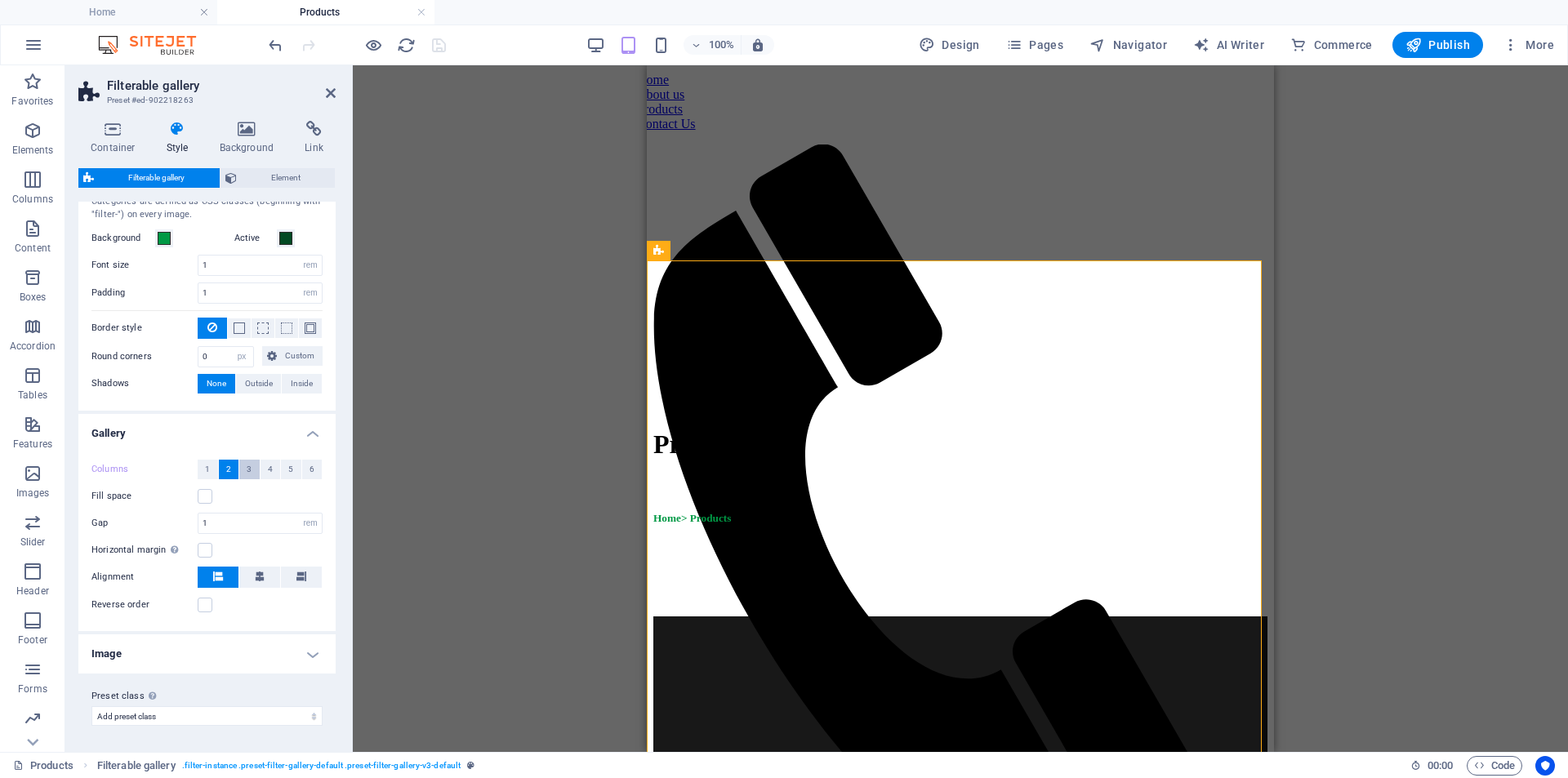
click at [247, 475] on span "3" at bounding box center [248, 469] width 5 height 19
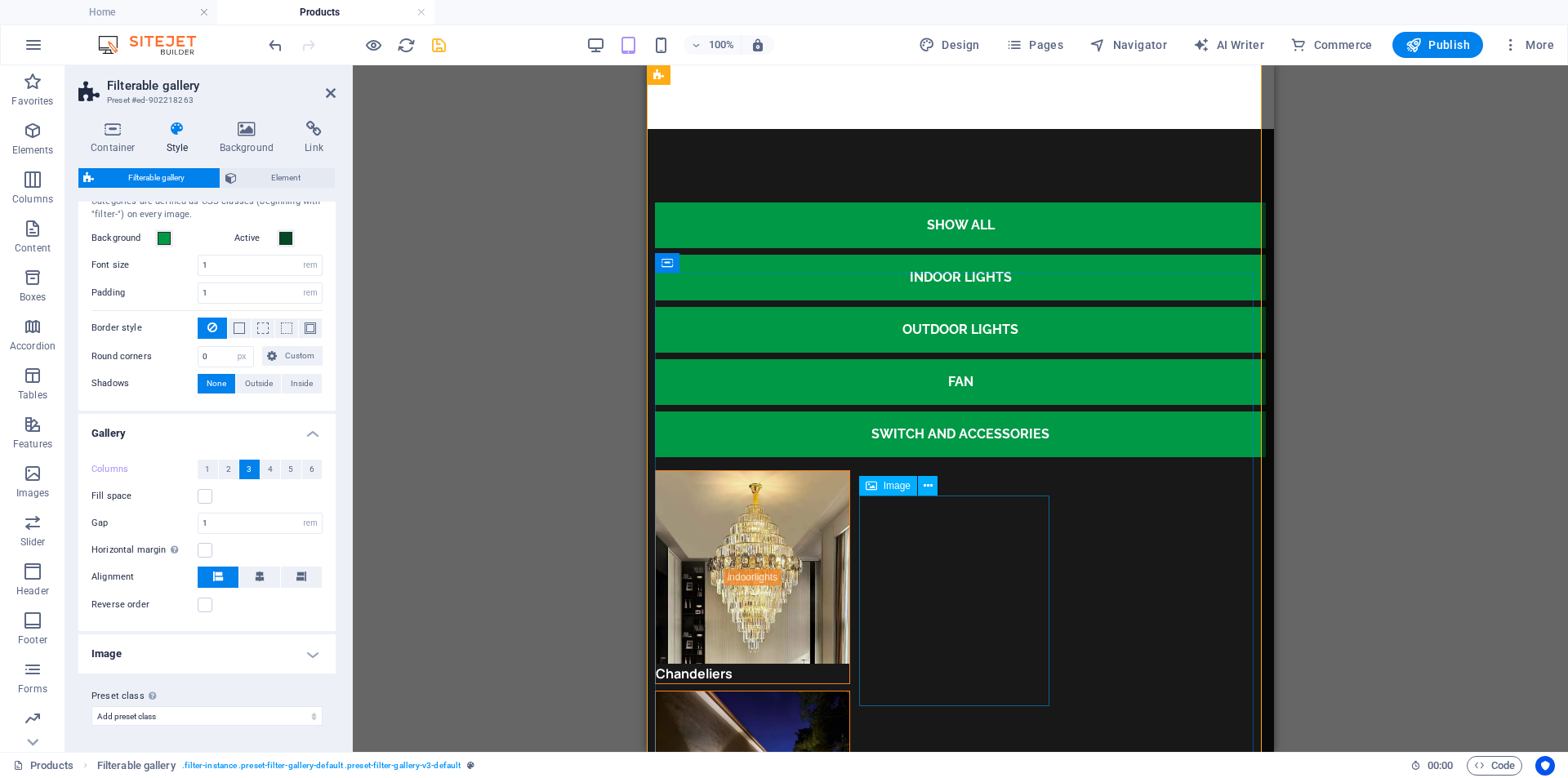
scroll to position [82, 0]
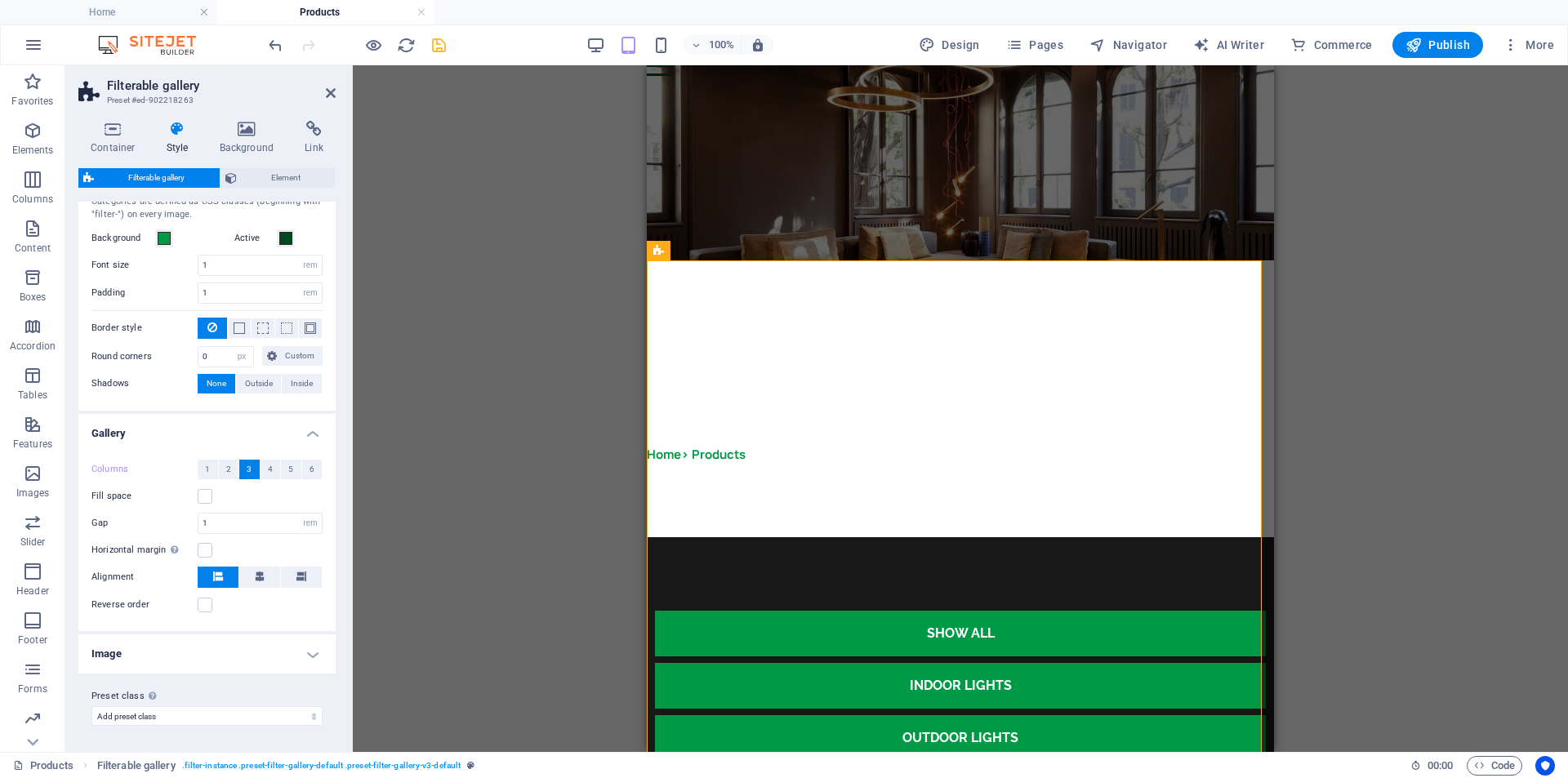
click at [227, 649] on h4 "Image" at bounding box center [207, 653] width 258 height 39
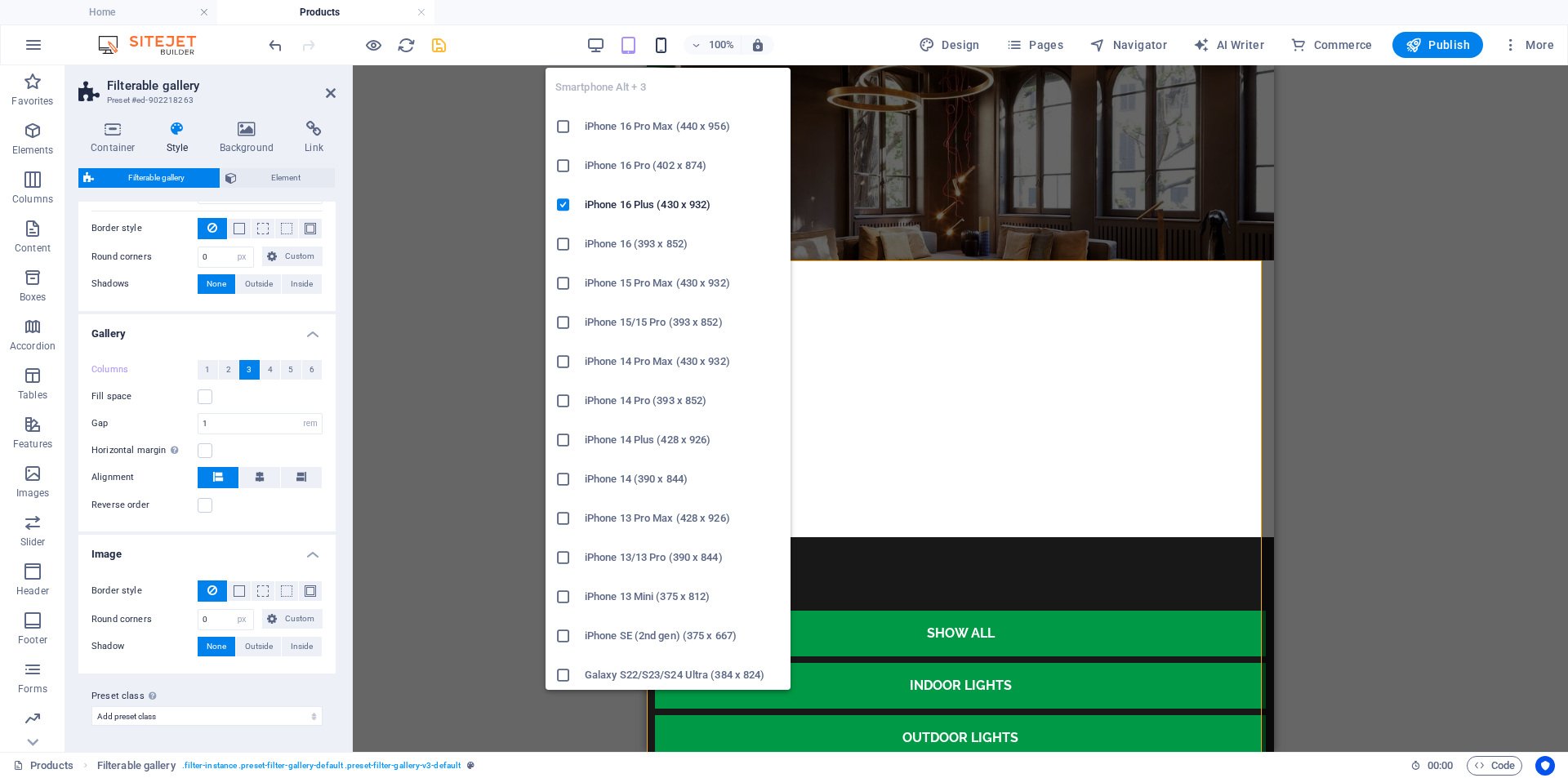
click at [664, 43] on icon "button" at bounding box center [661, 45] width 18 height 18
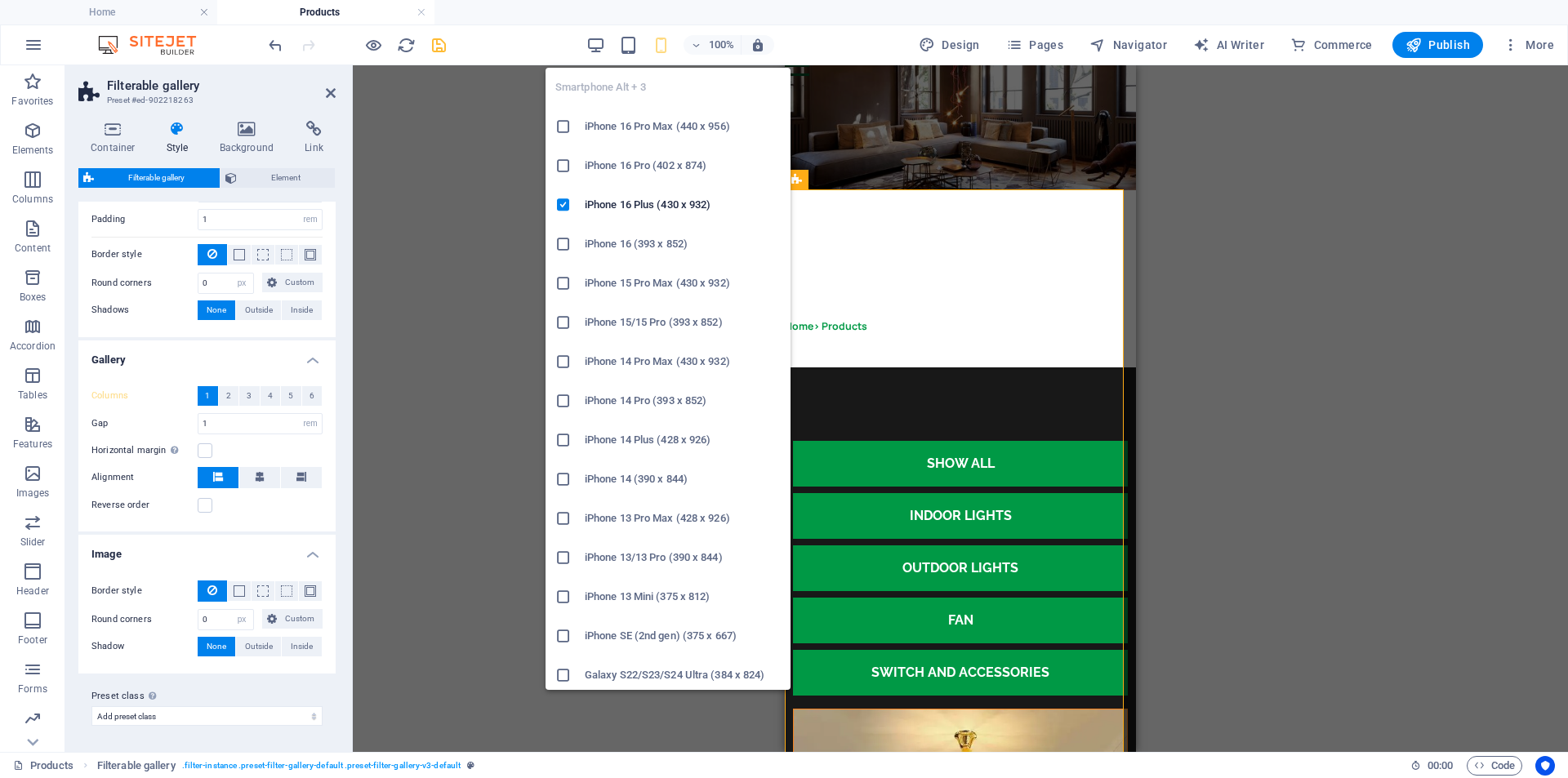
scroll to position [291, 0]
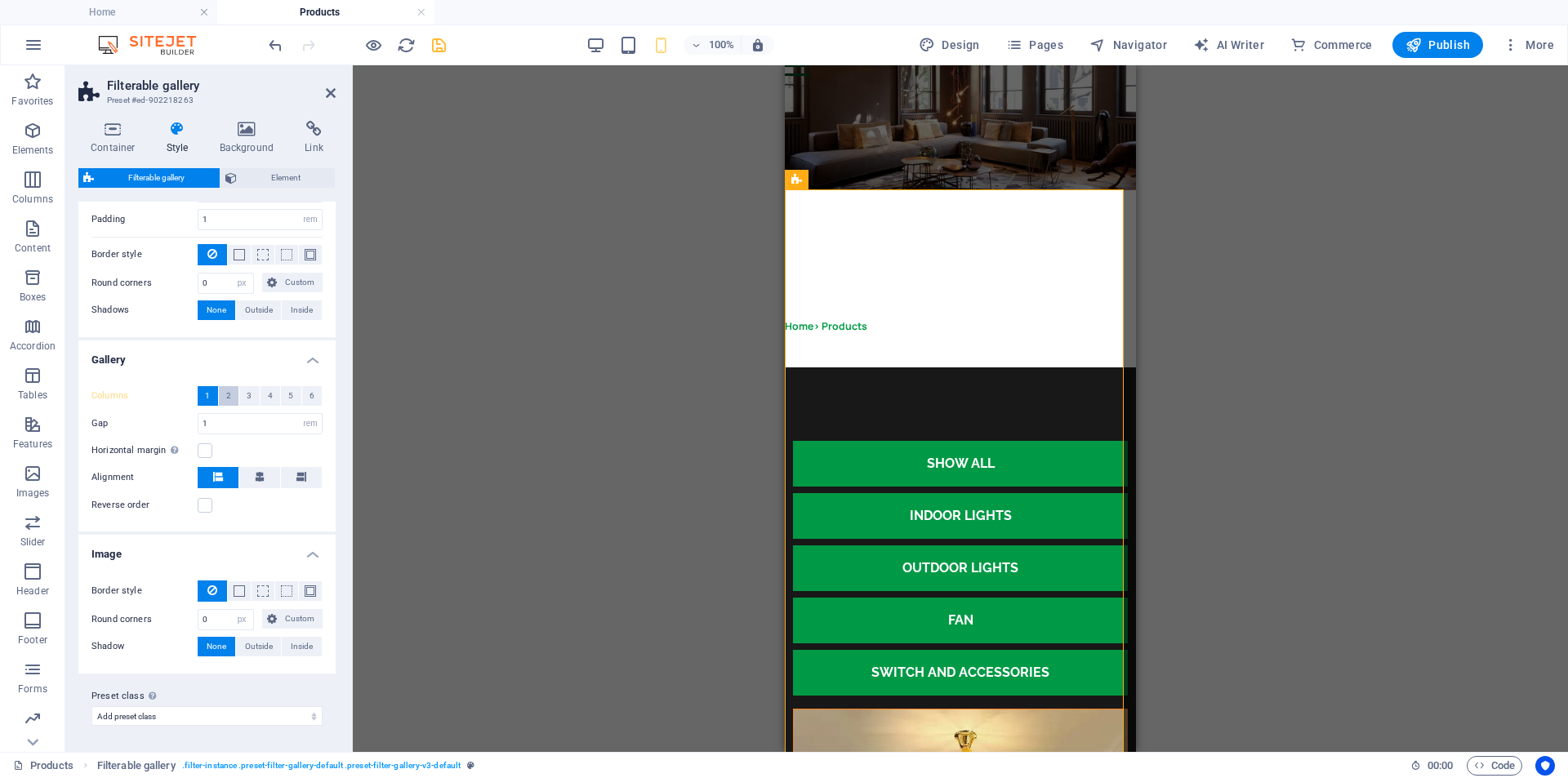
click at [233, 400] on button "2" at bounding box center [229, 395] width 20 height 19
select select
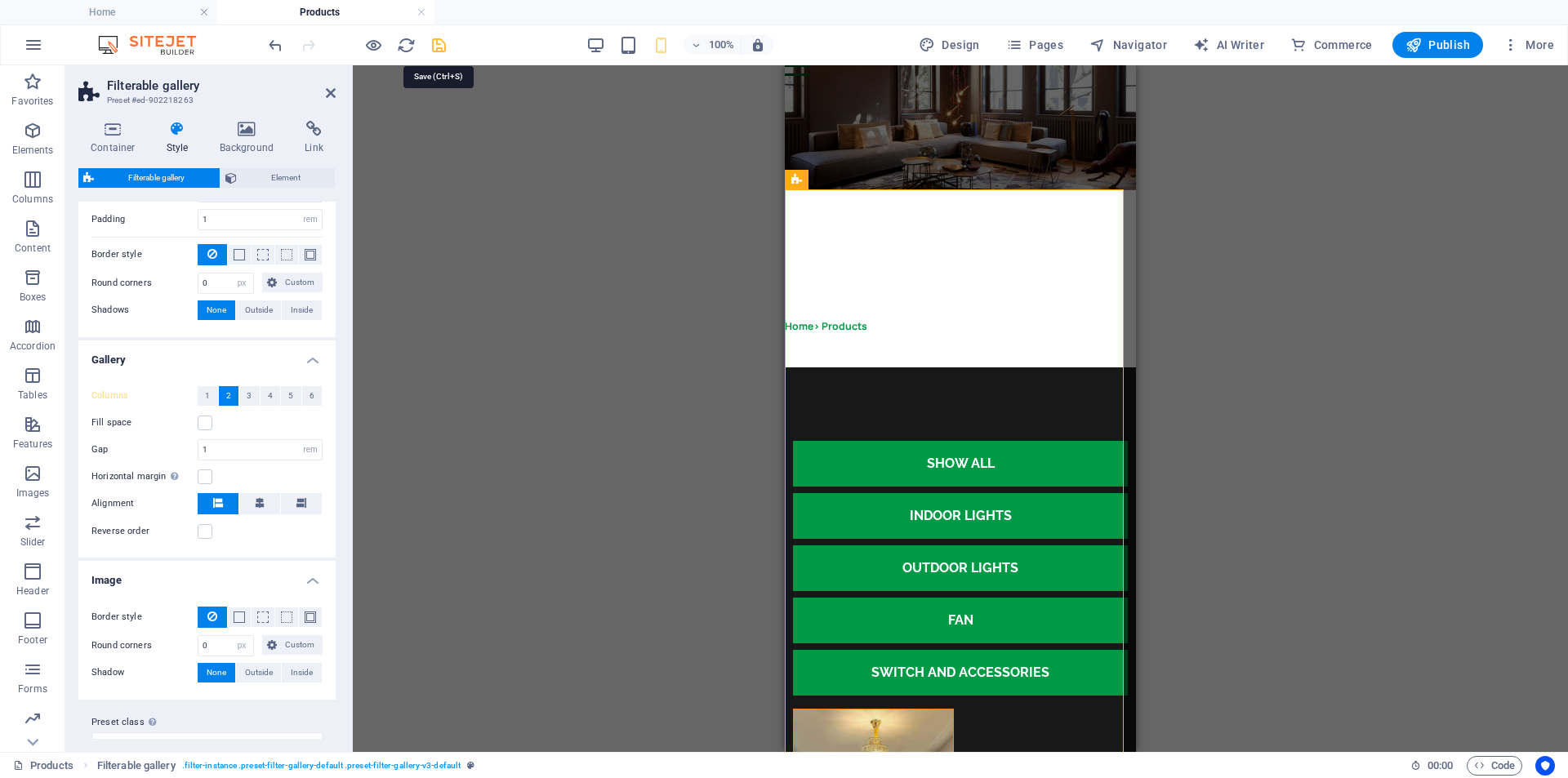
click at [442, 47] on icon "save" at bounding box center [439, 45] width 18 height 18
select select "%"
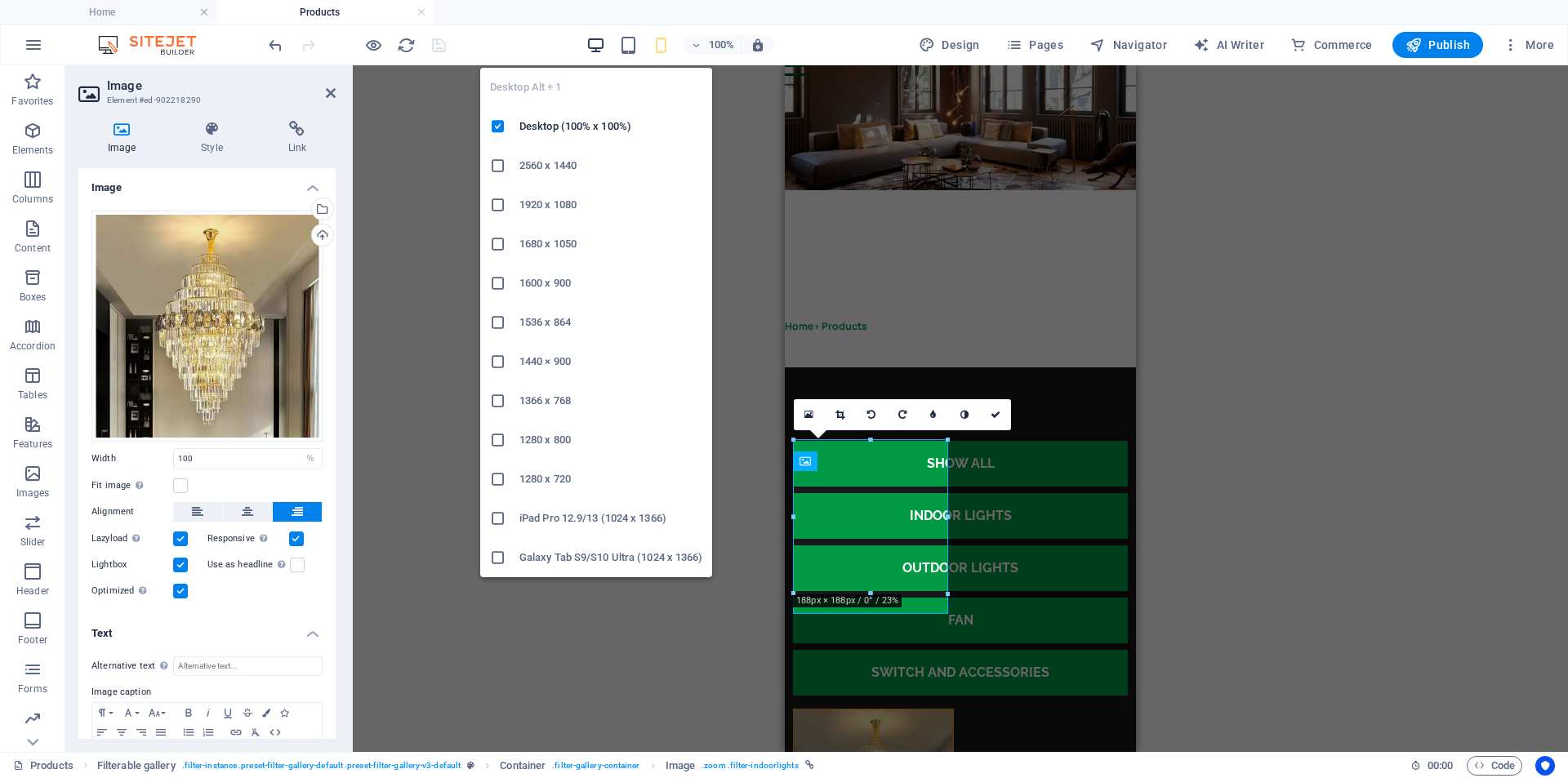
click at [595, 49] on icon "button" at bounding box center [596, 45] width 18 height 18
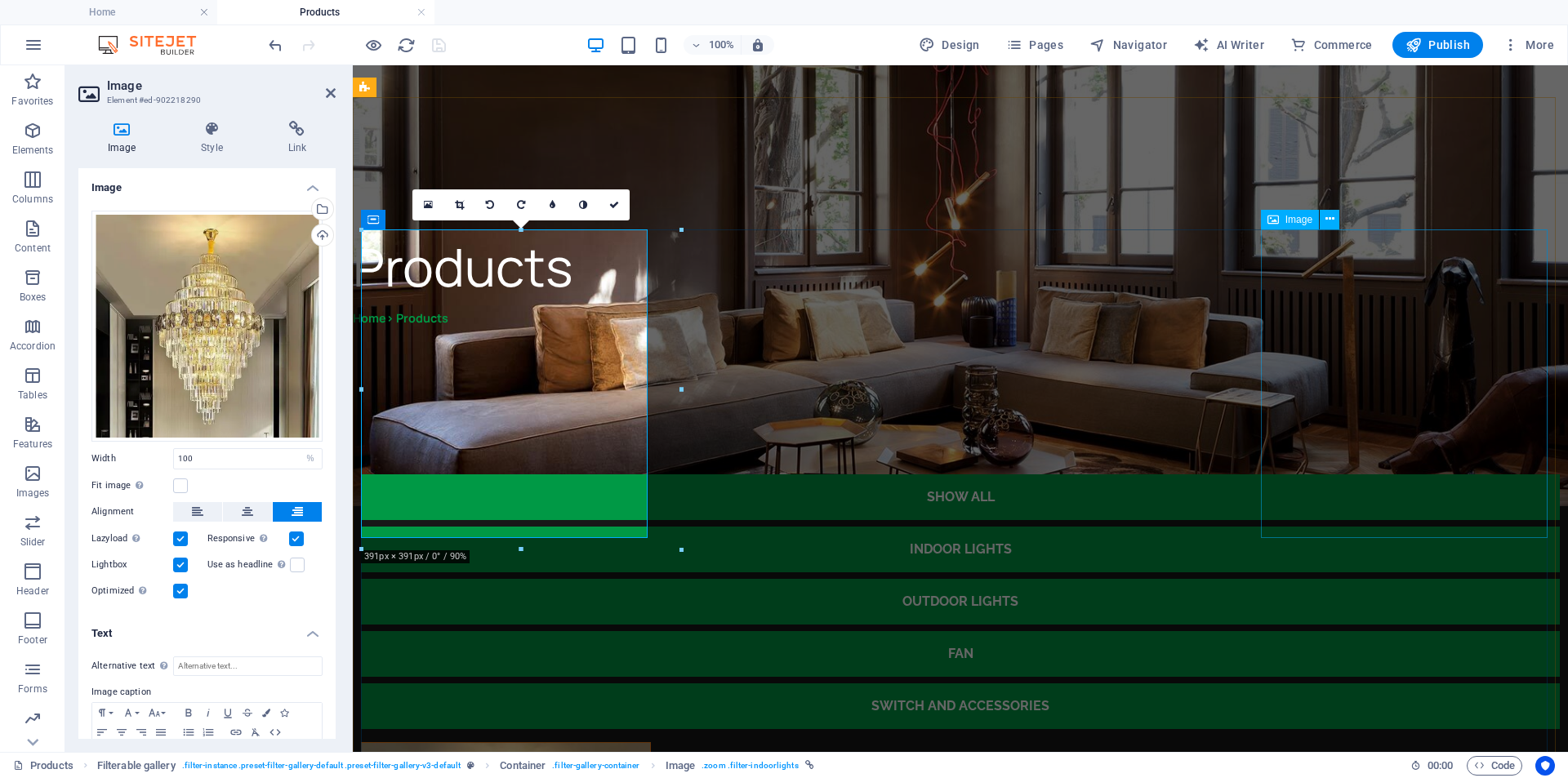
scroll to position [245, 0]
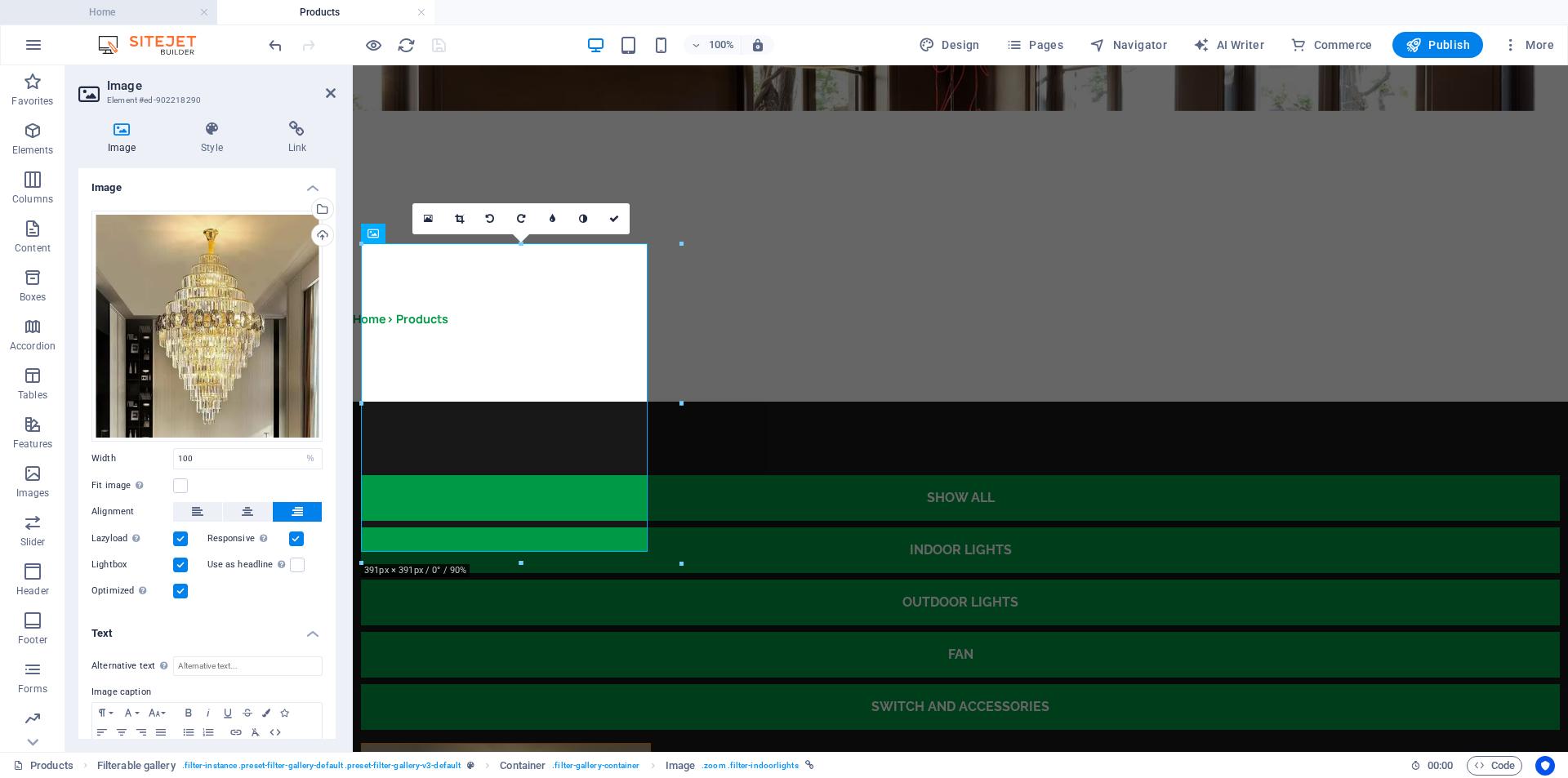
click at [156, 18] on h4 "Home" at bounding box center [108, 13] width 217 height 18
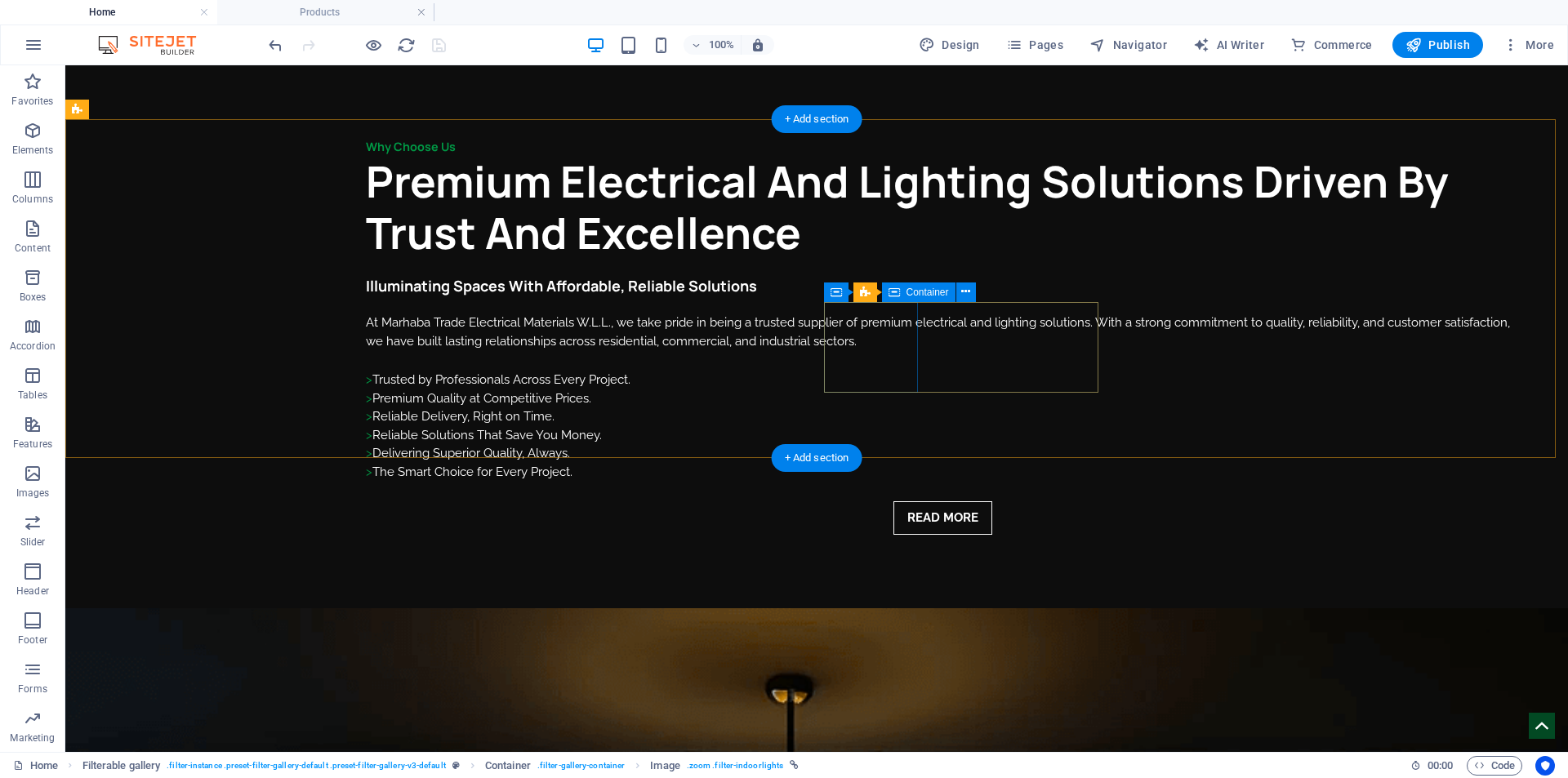
scroll to position [2449, 0]
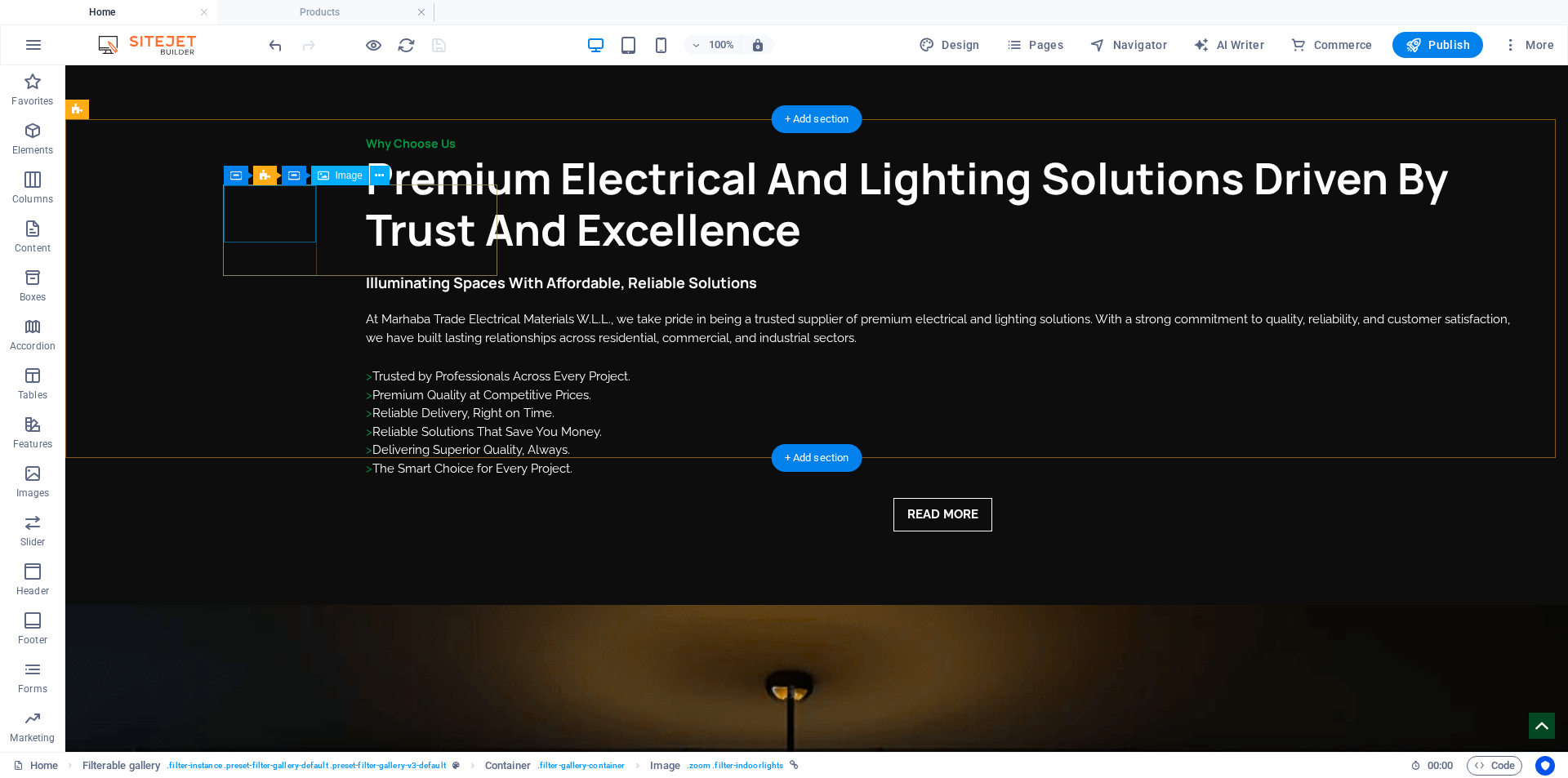
select select "px"
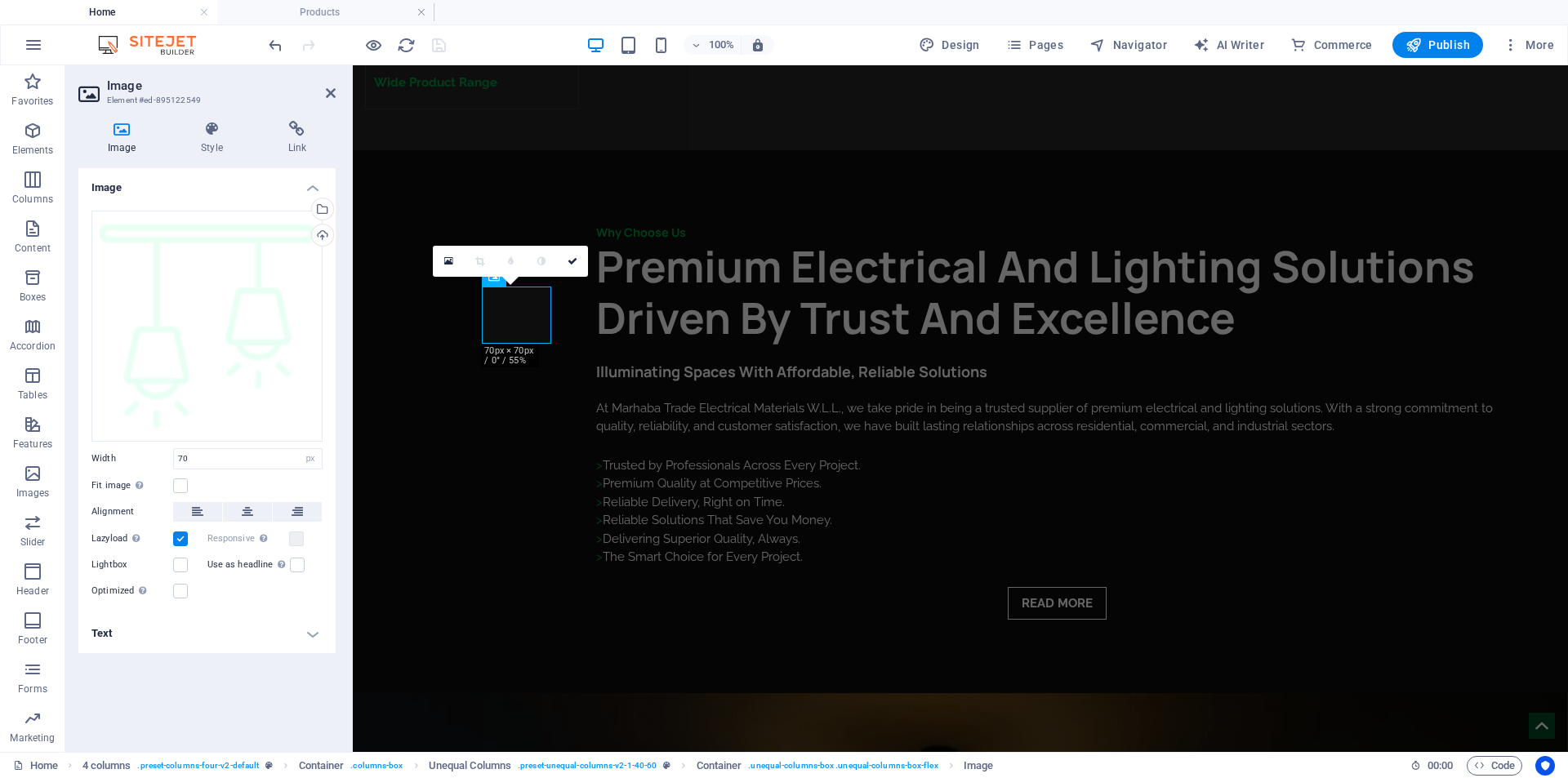
scroll to position [2749, 0]
